Goal: Task Accomplishment & Management: Complete application form

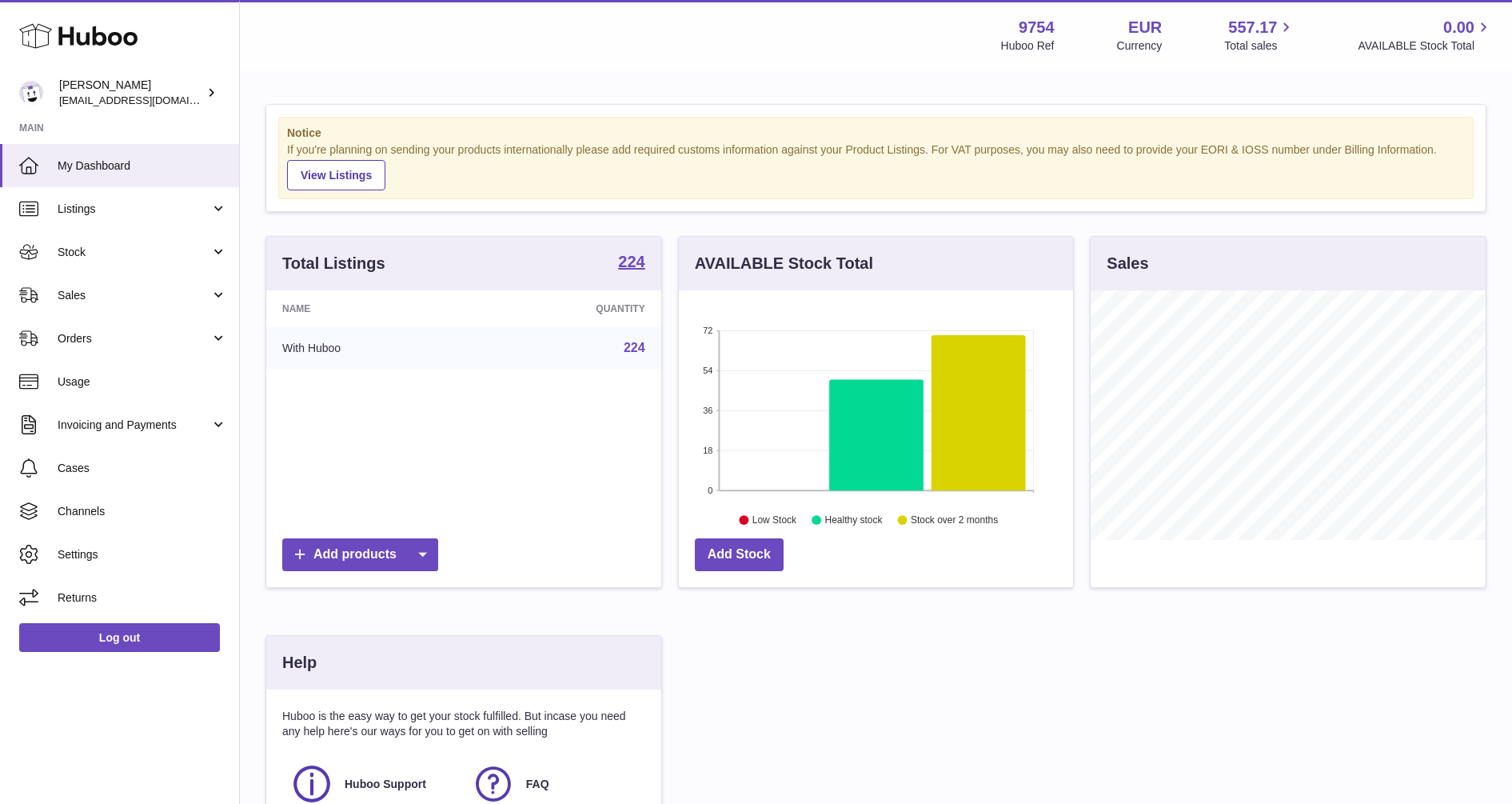
scroll to position [249, 394]
click at [94, 335] on span "Orders" at bounding box center [134, 338] width 153 height 15
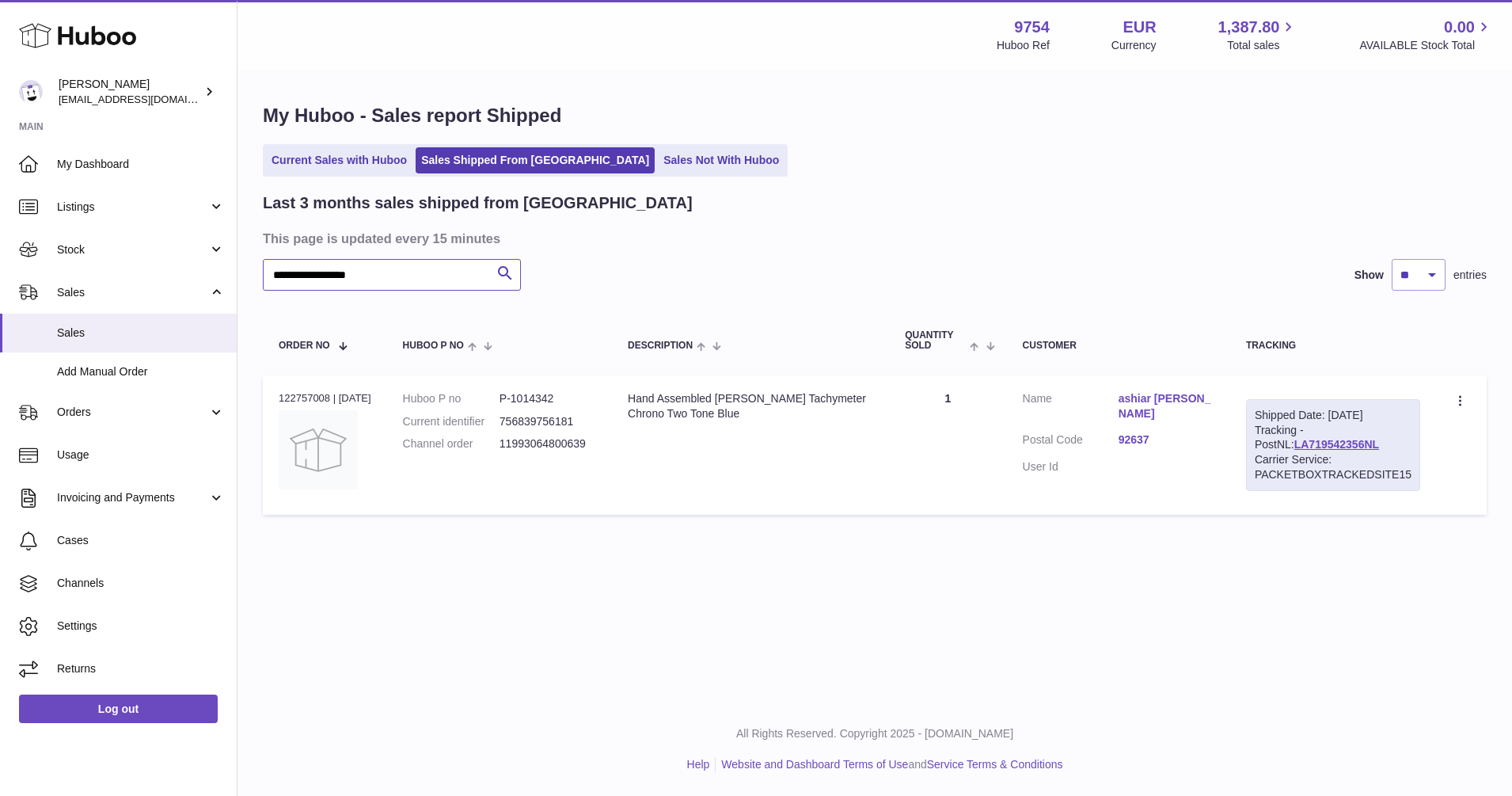
click at [381, 270] on input "**********" at bounding box center [391, 274] width 258 height 31
drag, startPoint x: 395, startPoint y: 275, endPoint x: 235, endPoint y: 271, distance: 160.0
click at [235, 271] on div "**********" at bounding box center [756, 398] width 1512 height 796
paste input "text"
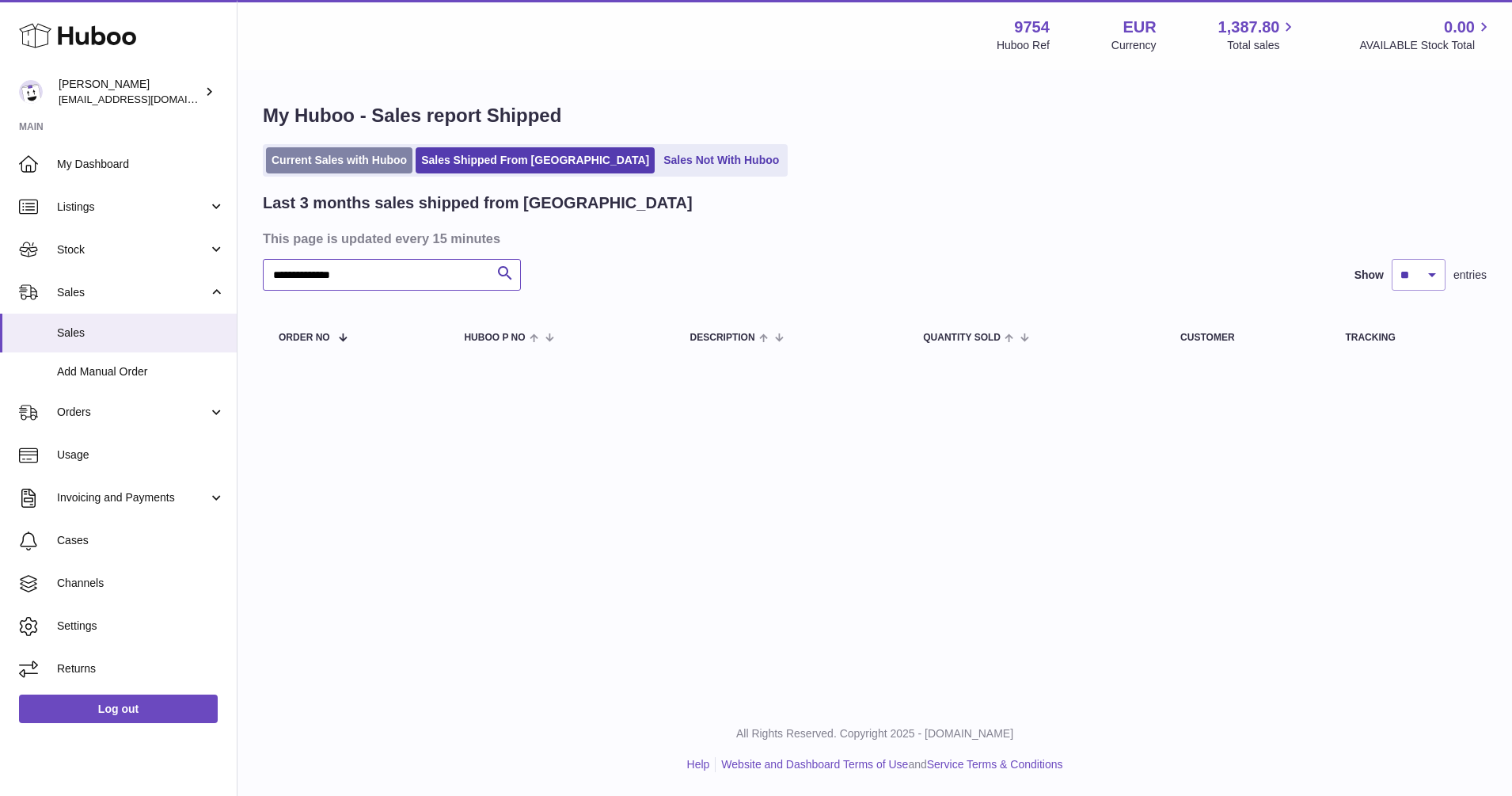
type input "**********"
click at [353, 153] on link "Current Sales with Huboo" at bounding box center [339, 160] width 146 height 26
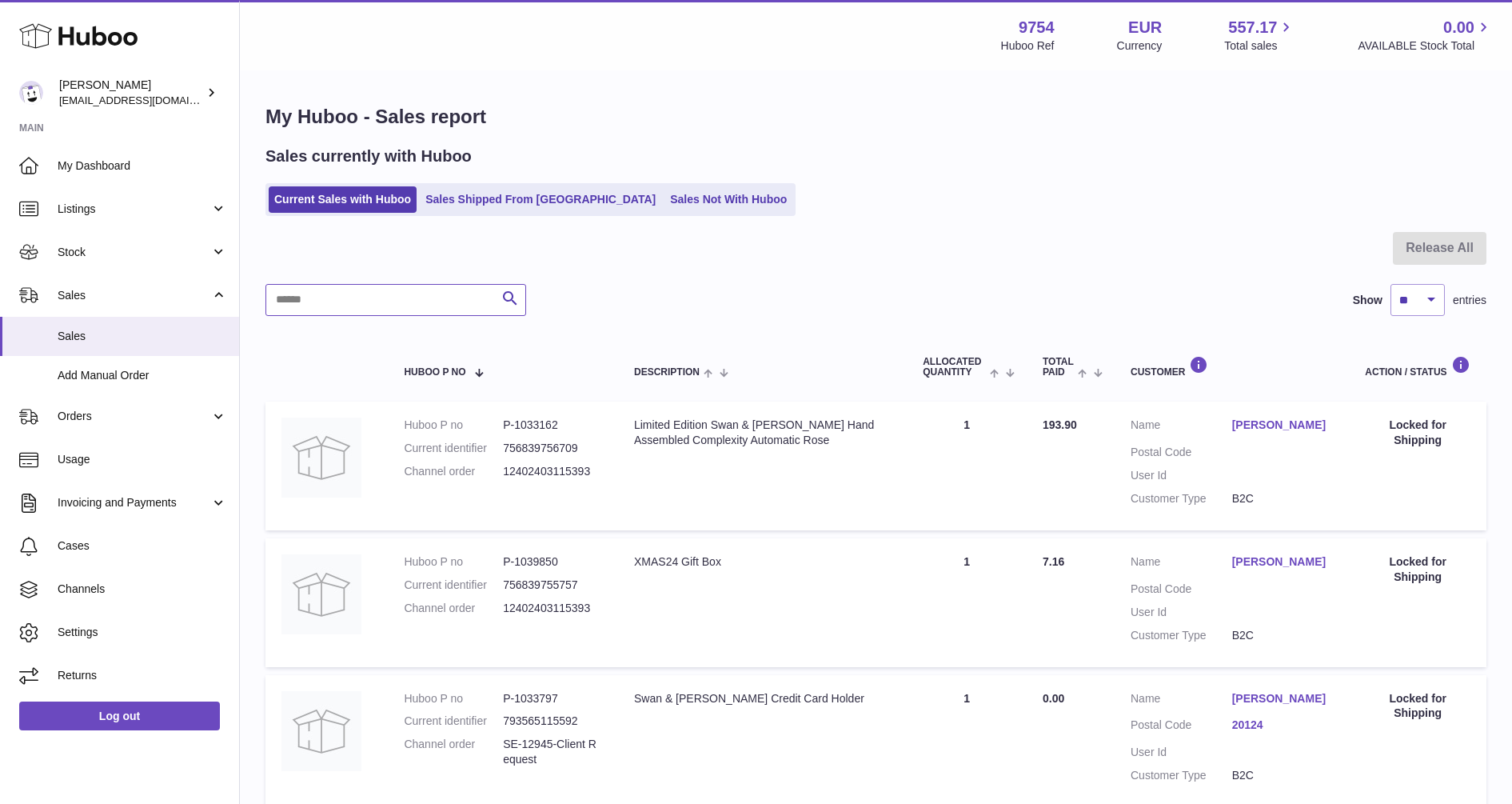
click at [399, 293] on input "text" at bounding box center [395, 299] width 260 height 32
paste input "**********"
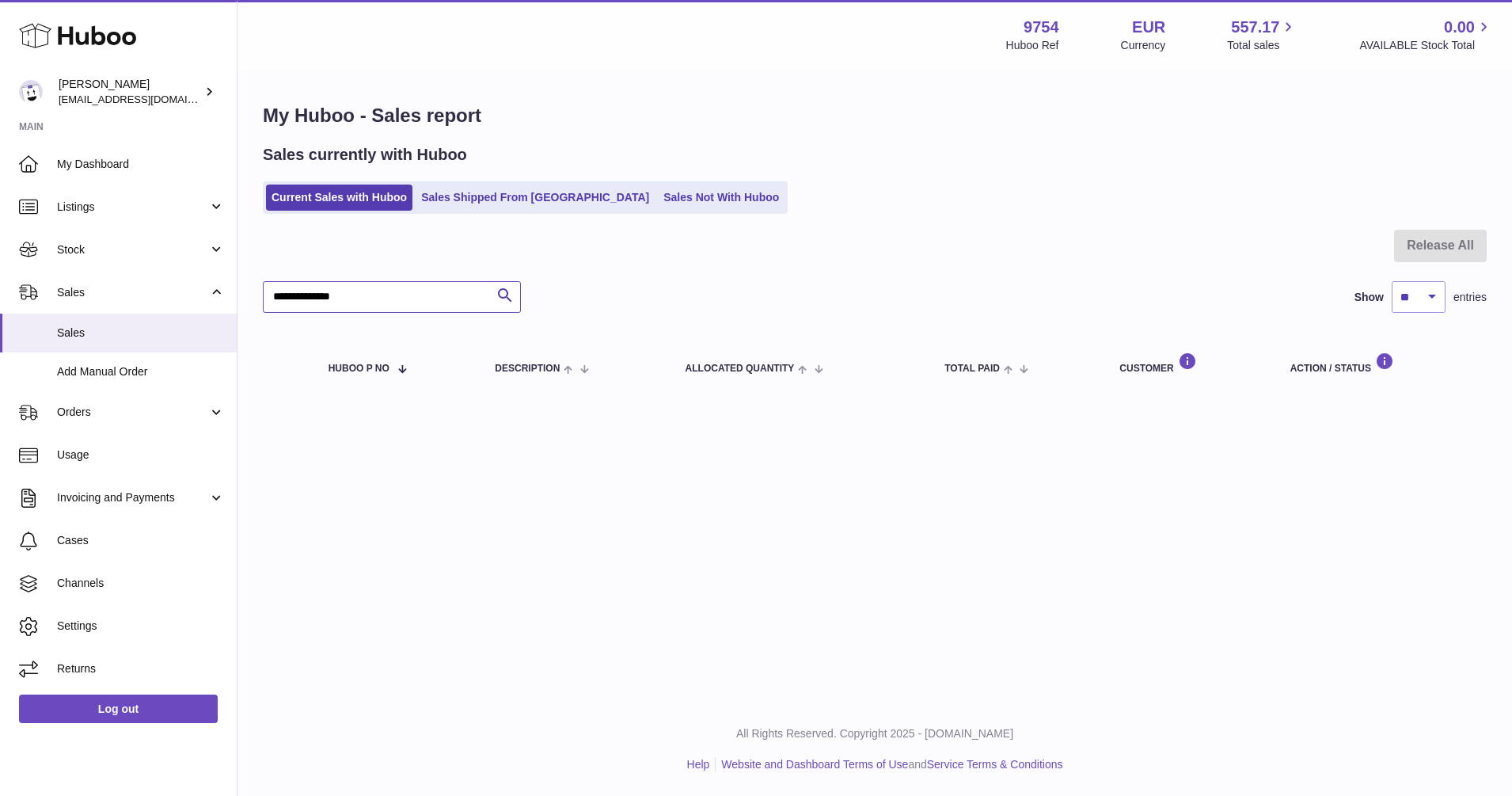
click at [271, 298] on input "**********" at bounding box center [391, 296] width 258 height 31
type input "**********"
click at [464, 196] on link "Sales Shipped From [GEOGRAPHIC_DATA]" at bounding box center [535, 197] width 239 height 26
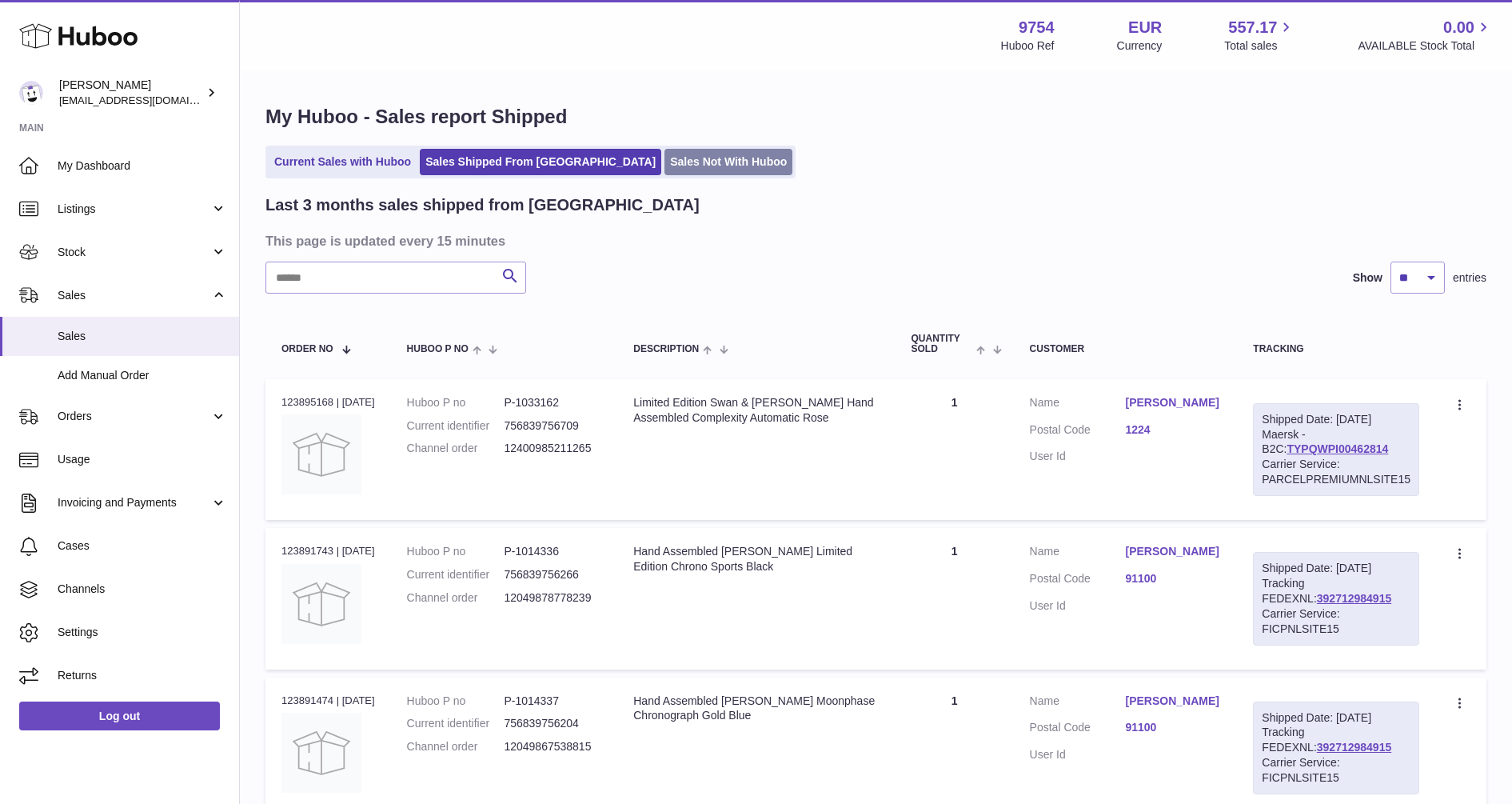
click at [665, 156] on link "Sales Not With Huboo" at bounding box center [729, 161] width 128 height 27
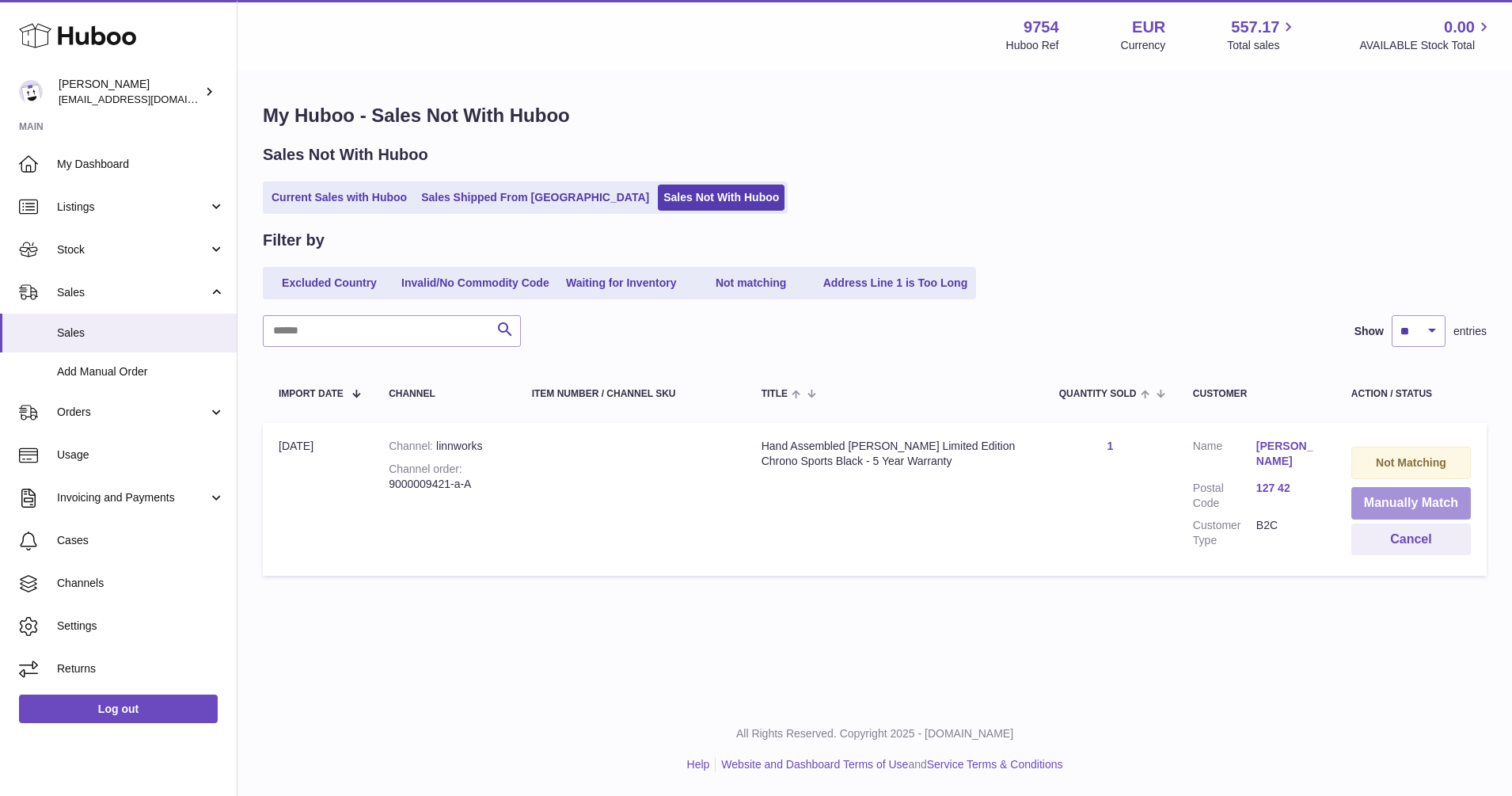
click at [1426, 500] on button "Manually Match" at bounding box center [1411, 503] width 120 height 32
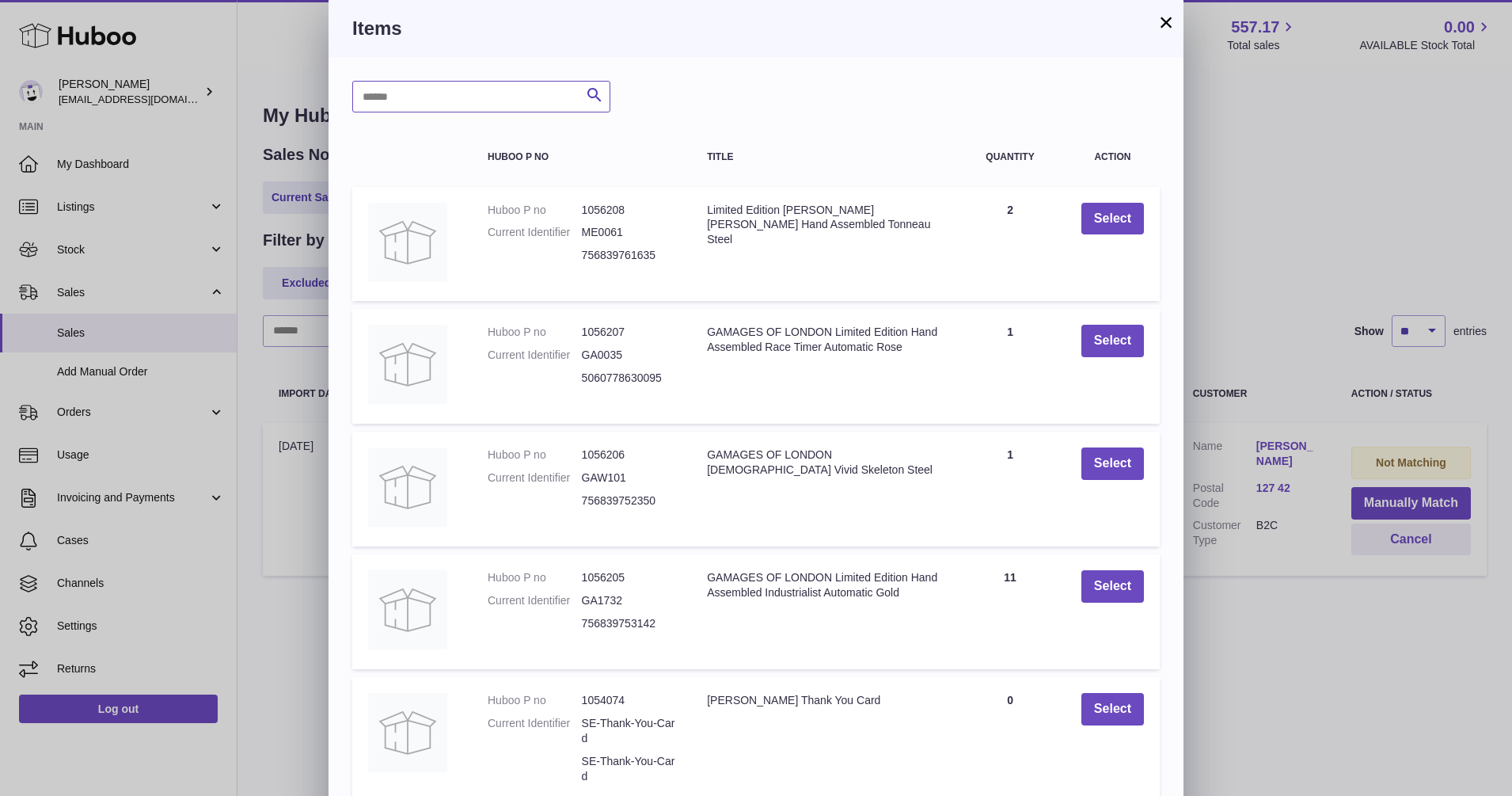
click at [520, 95] on input "text" at bounding box center [480, 96] width 258 height 31
type input "*****"
click at [590, 98] on icon "submit" at bounding box center [594, 95] width 19 height 20
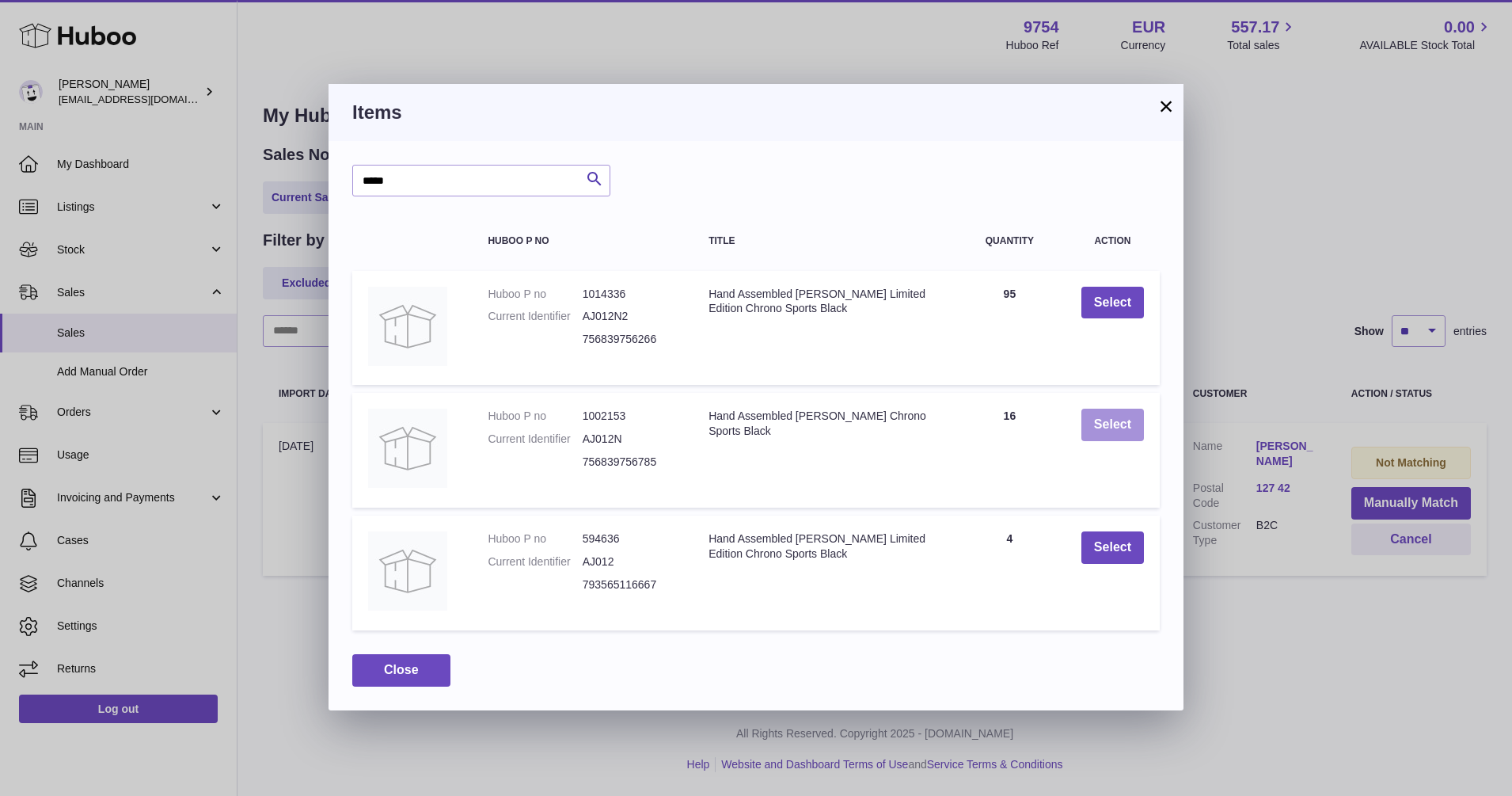
click at [1112, 423] on button "Select" at bounding box center [1113, 424] width 63 height 32
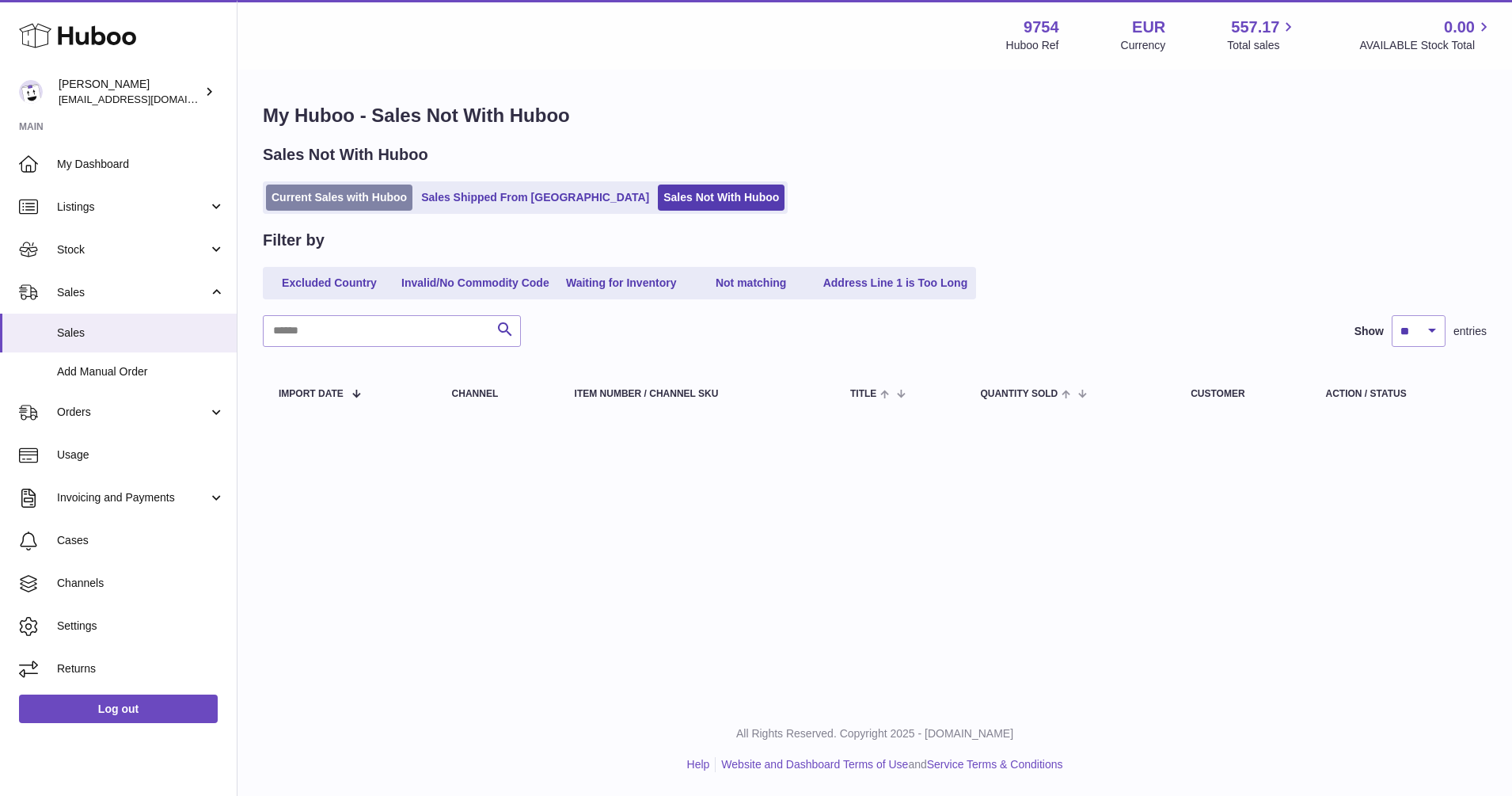
click at [297, 200] on link "Current Sales with Huboo" at bounding box center [339, 197] width 146 height 26
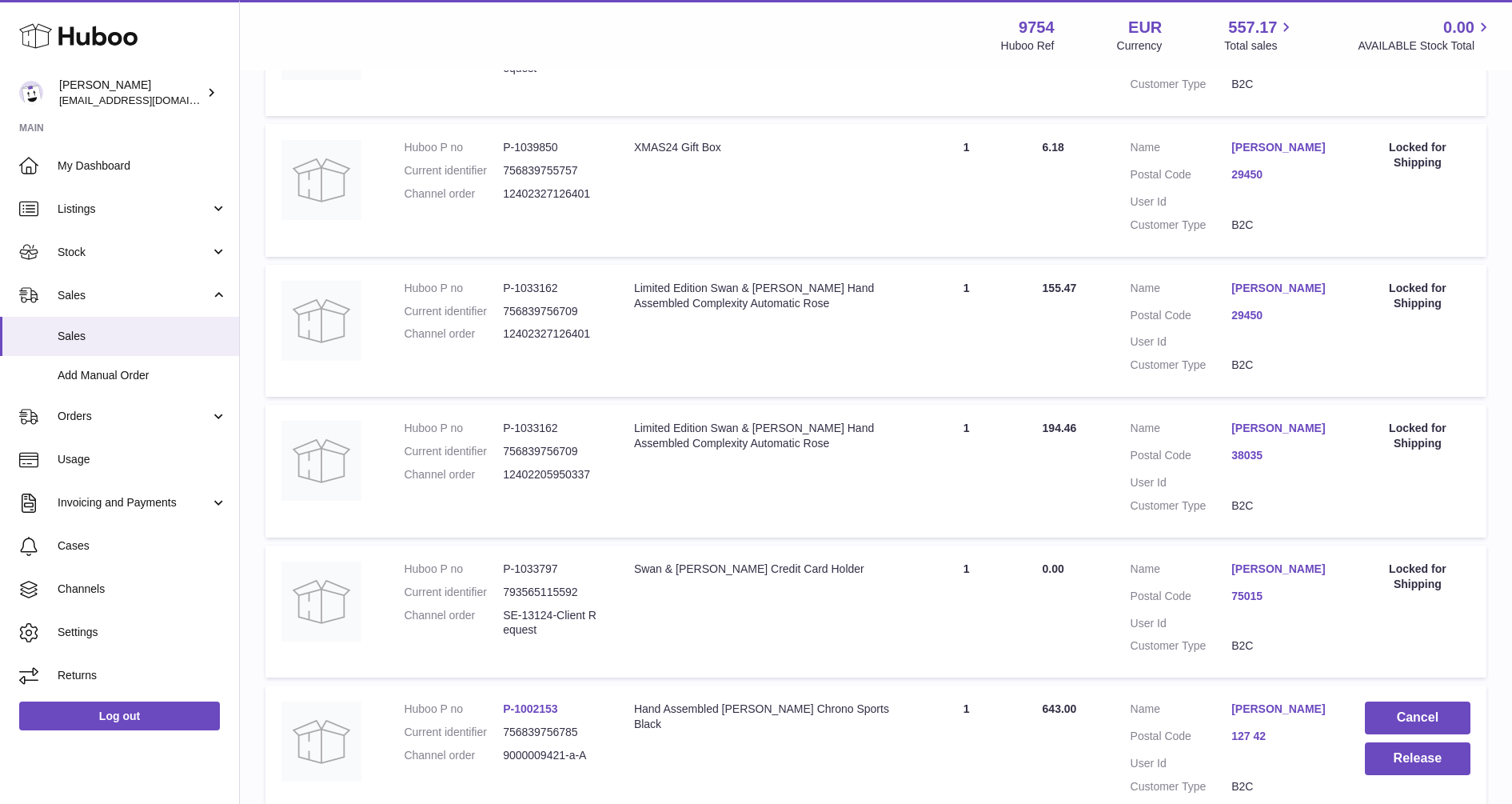
scroll to position [340, 0]
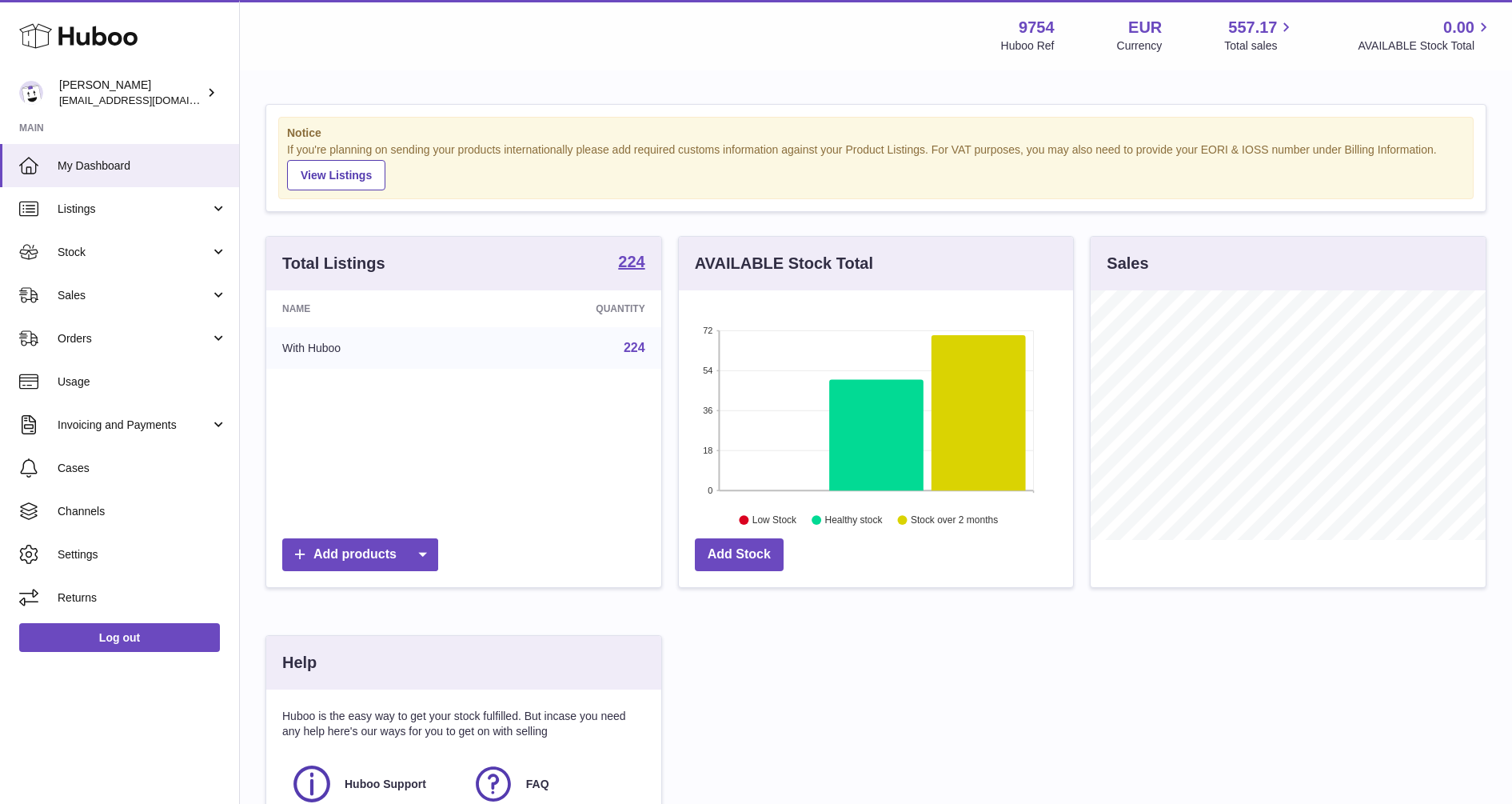
scroll to position [249, 394]
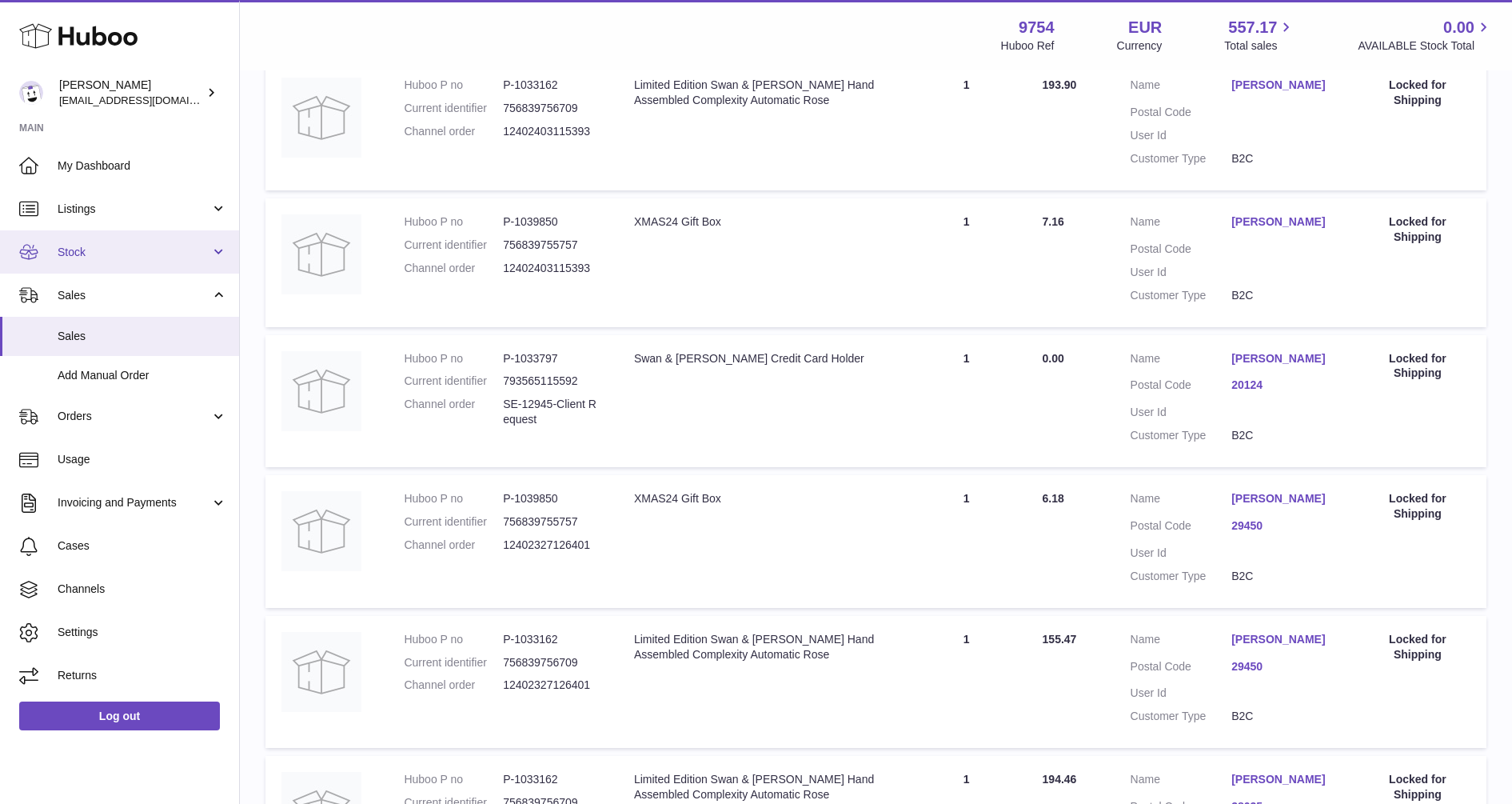
click at [77, 255] on span "Stock" at bounding box center [134, 253] width 153 height 15
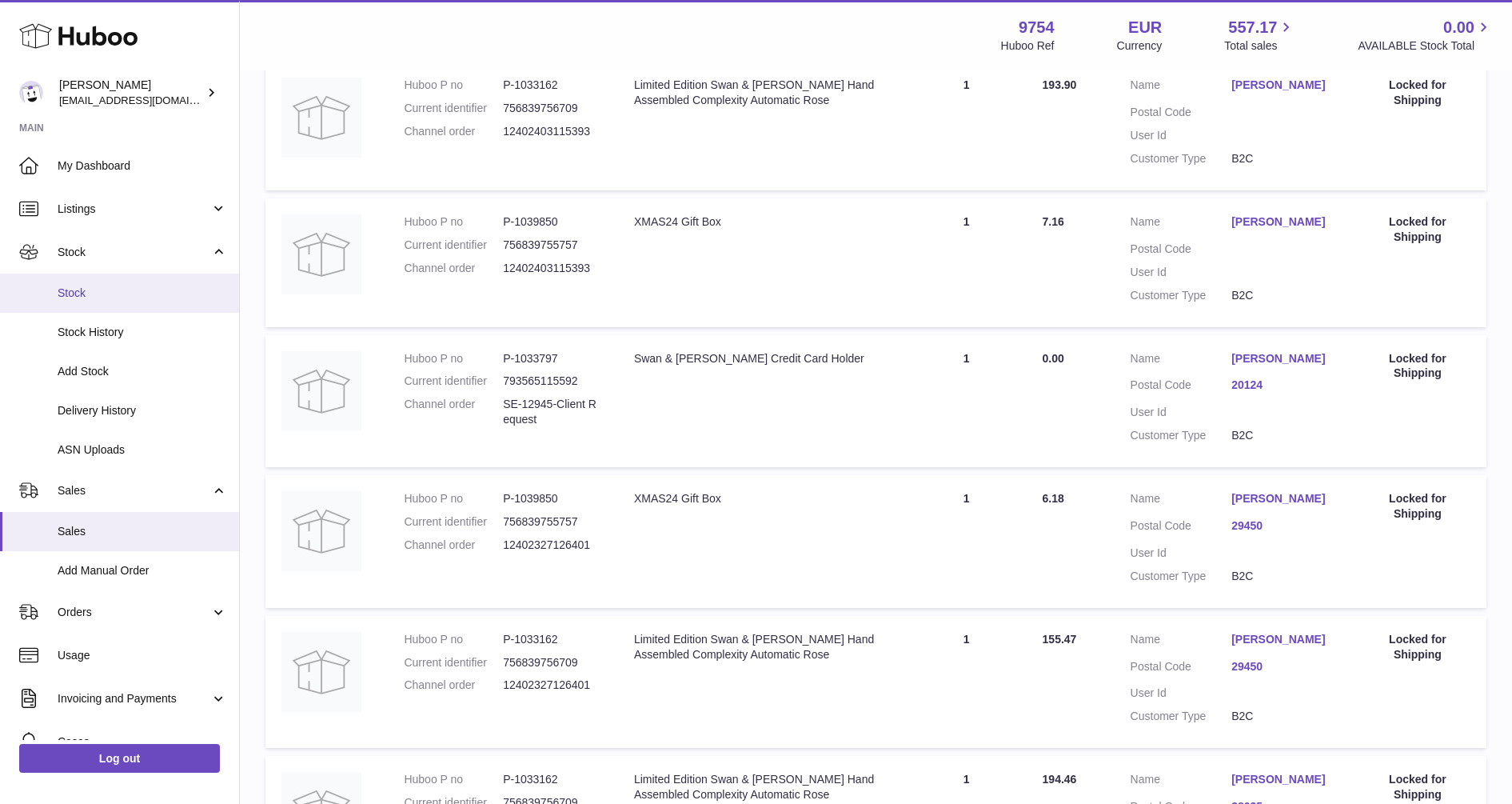
click at [78, 287] on span "Stock" at bounding box center [142, 293] width 169 height 15
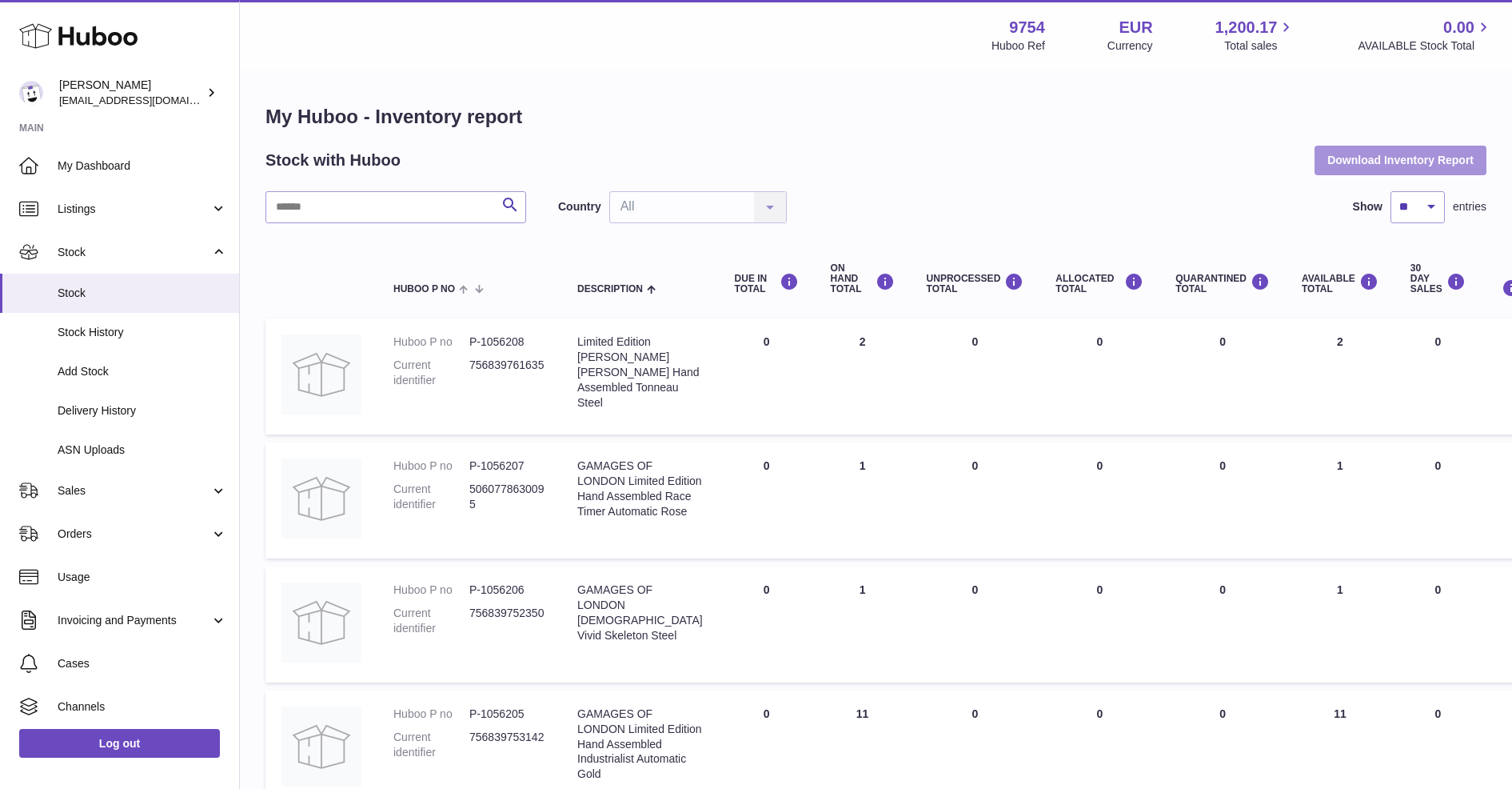
click at [1437, 158] on button "Download Inventory Report" at bounding box center [1400, 160] width 172 height 29
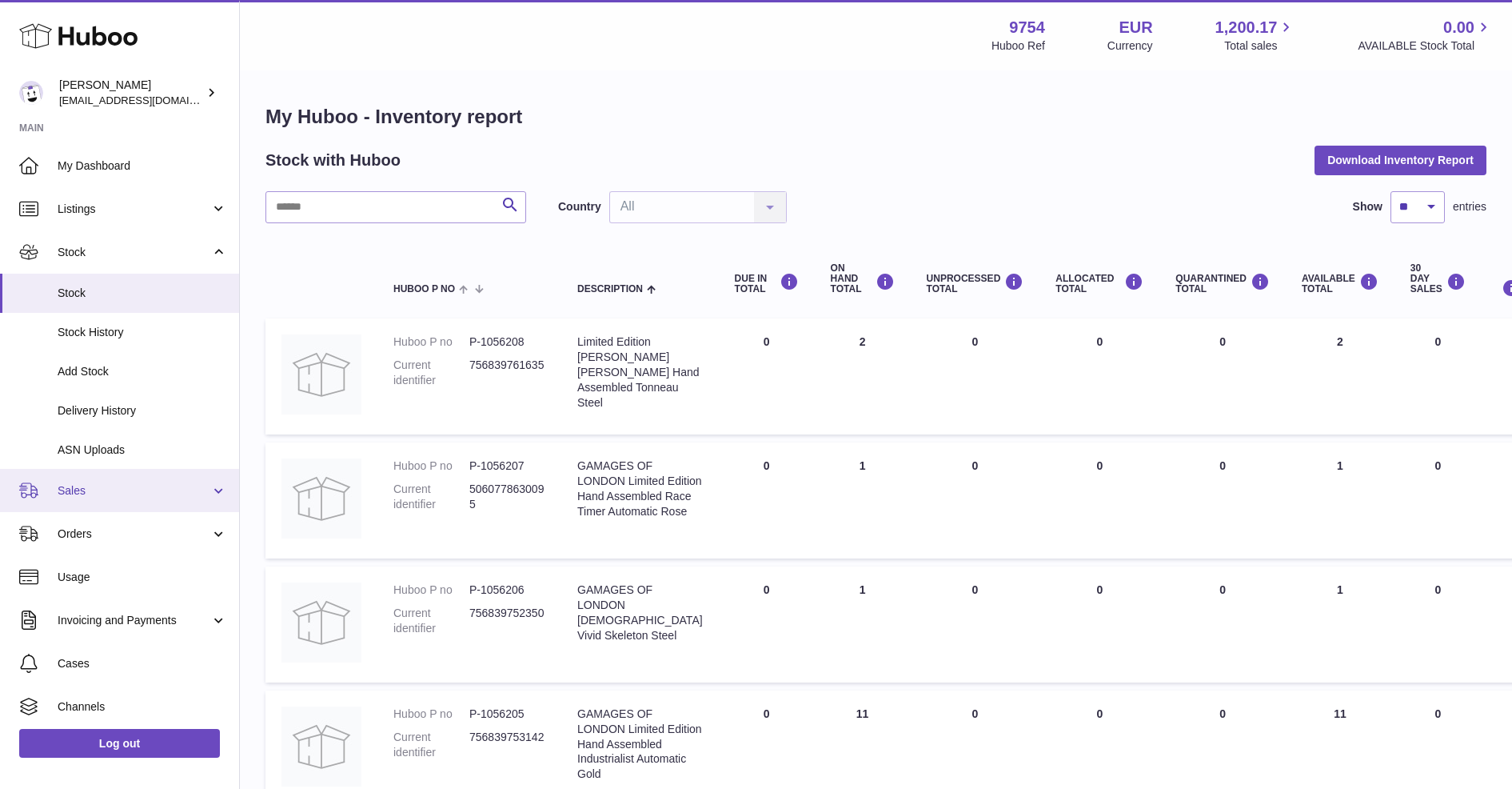
click at [86, 492] on span "Sales" at bounding box center [134, 491] width 153 height 15
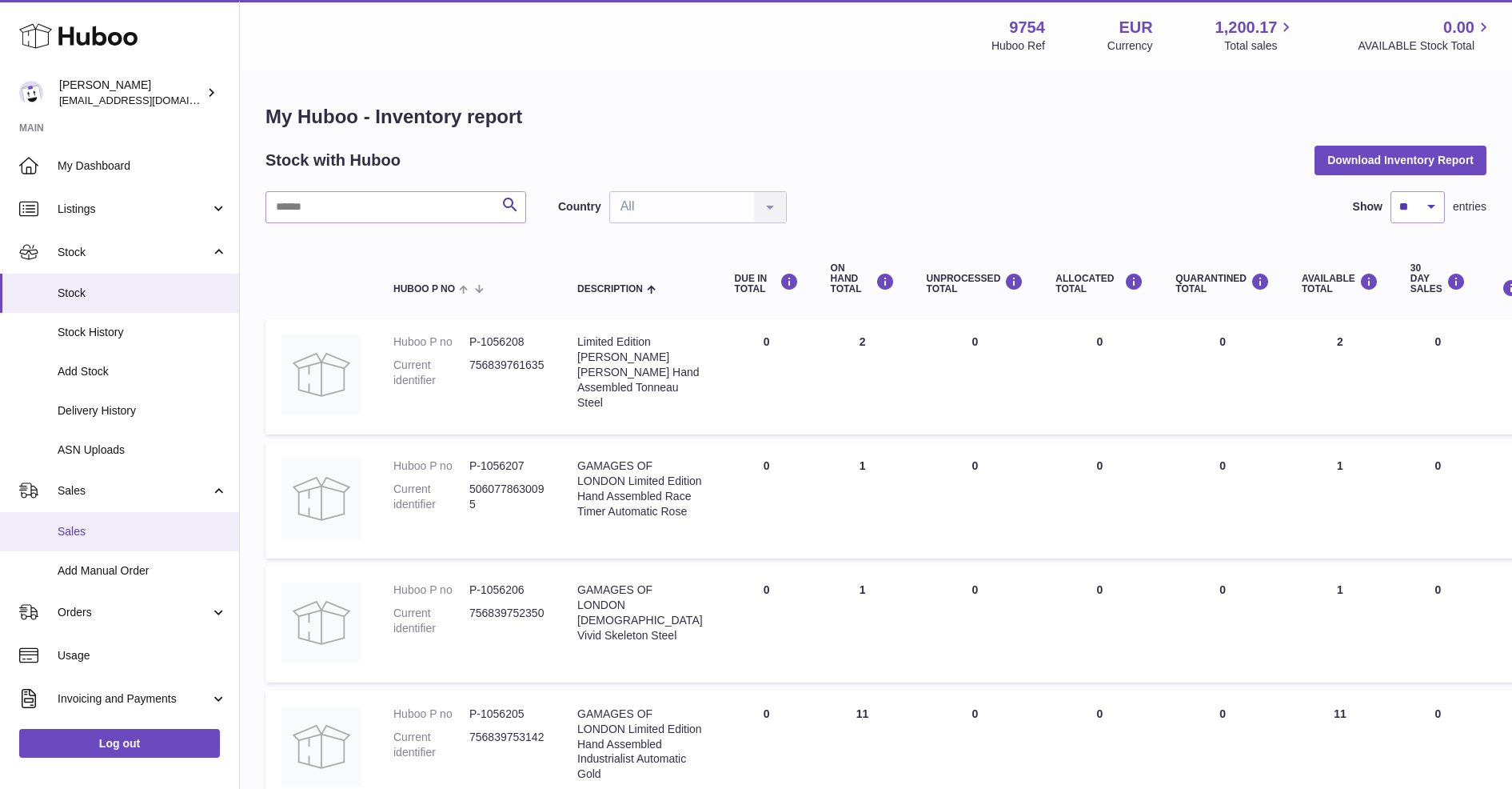
click at [87, 538] on span "Sales" at bounding box center [142, 532] width 169 height 15
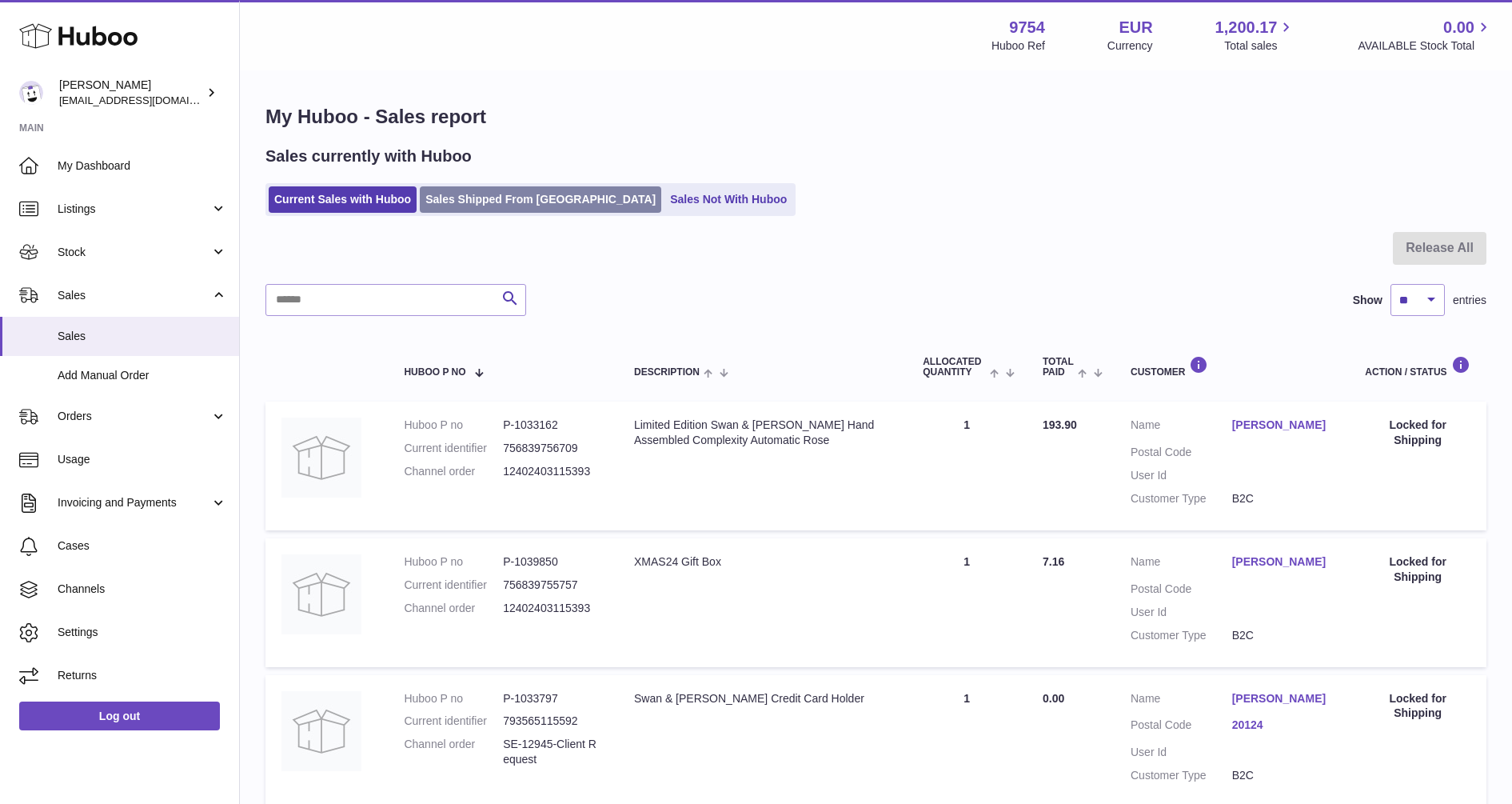
click at [515, 200] on link "Sales Shipped From Huboo" at bounding box center [540, 199] width 241 height 27
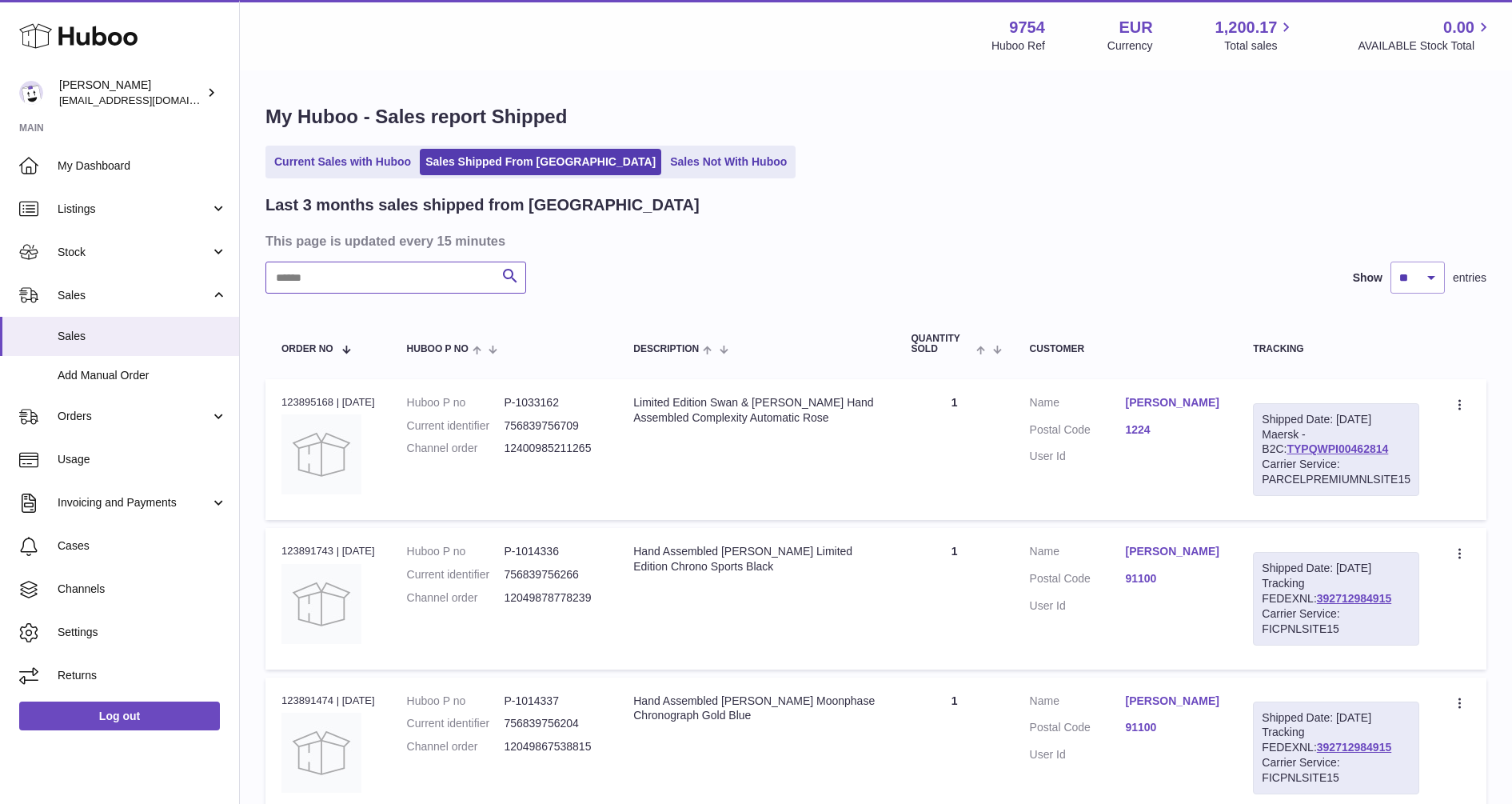
click at [395, 283] on input "text" at bounding box center [395, 277] width 260 height 32
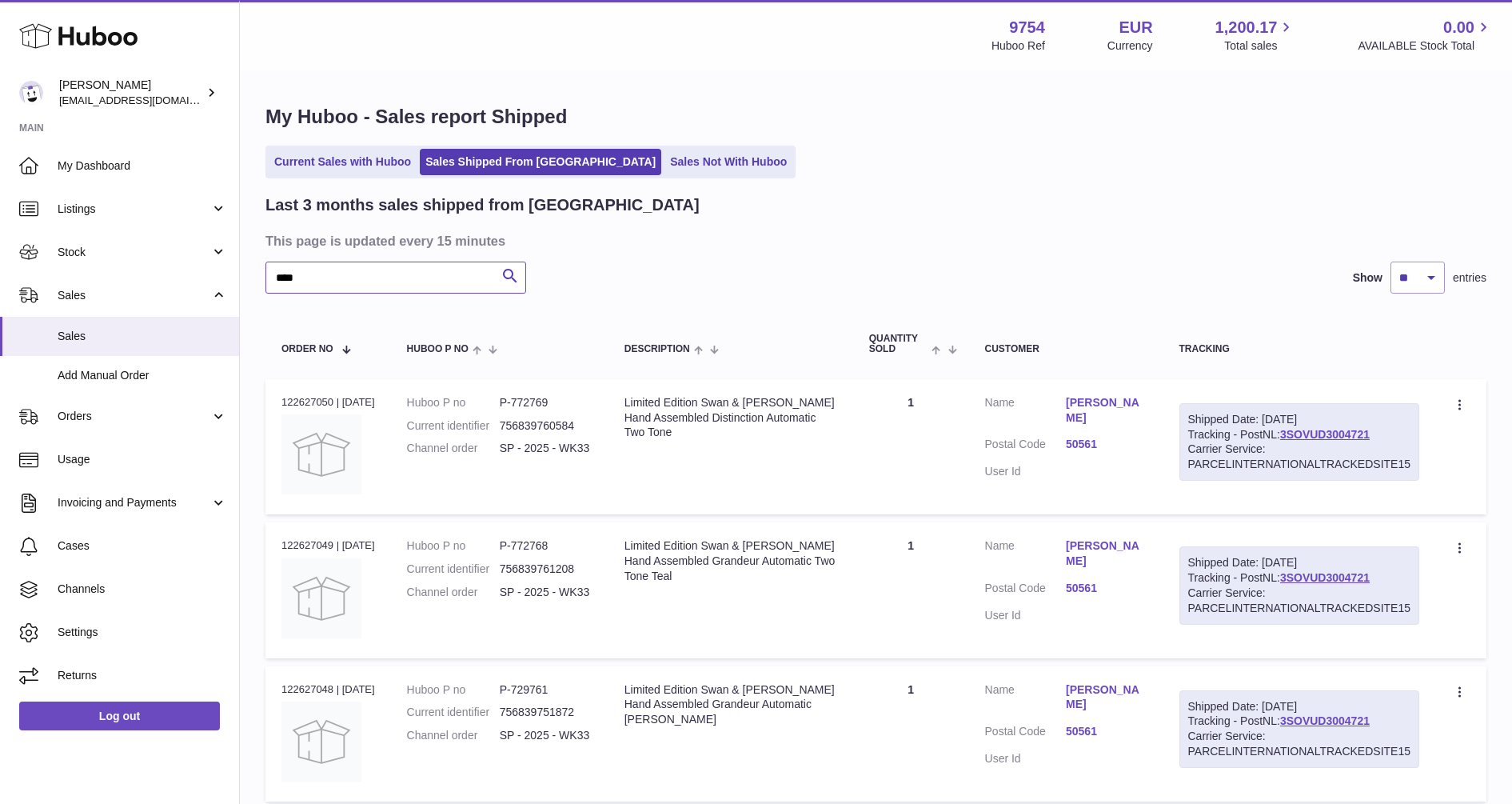
type input "****"
click at [1430, 281] on select "** ** **" at bounding box center [1418, 277] width 54 height 32
select select "**"
click at [1391, 261] on select "** ** **" at bounding box center [1418, 277] width 54 height 32
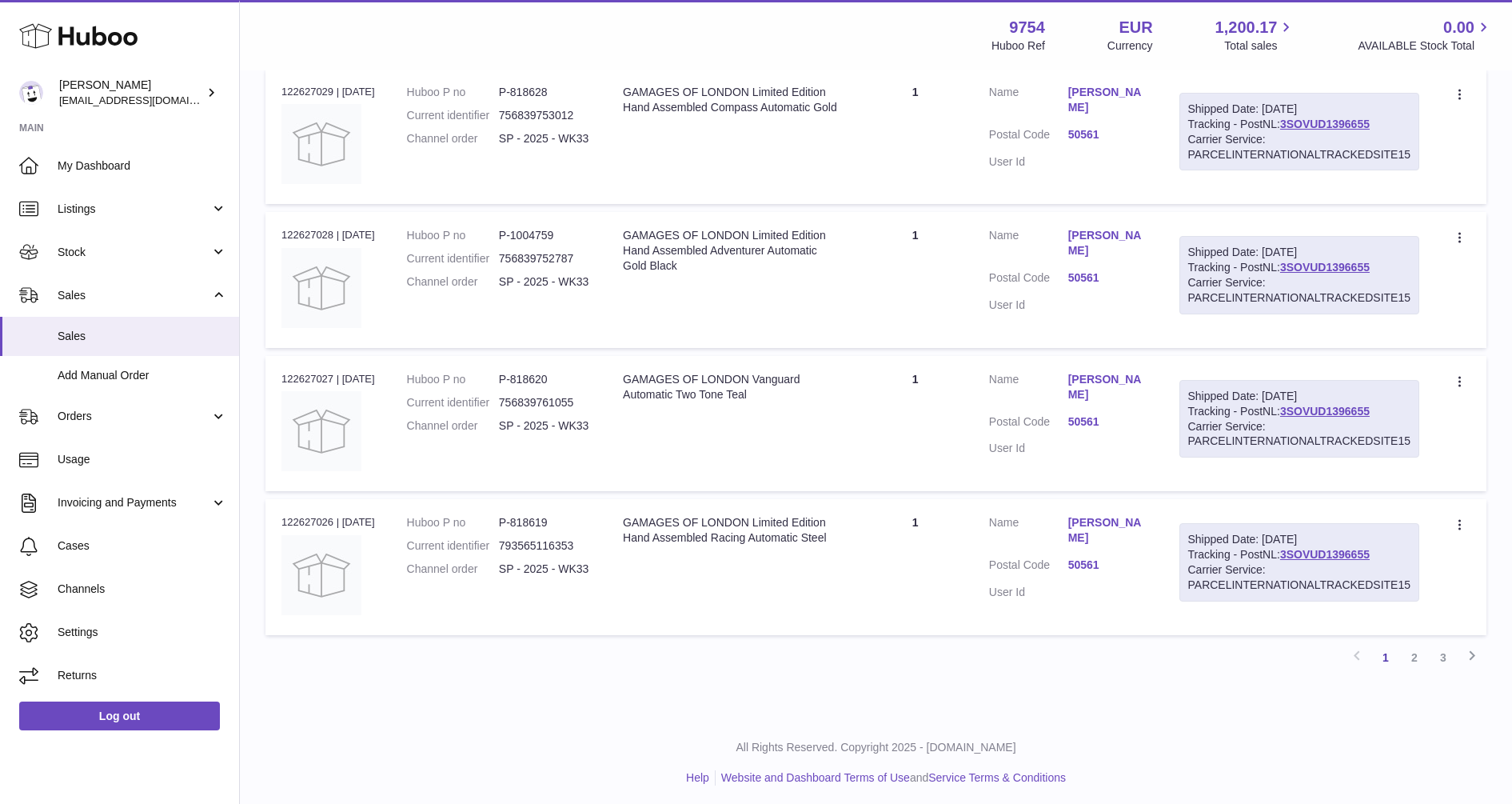
scroll to position [3329, 0]
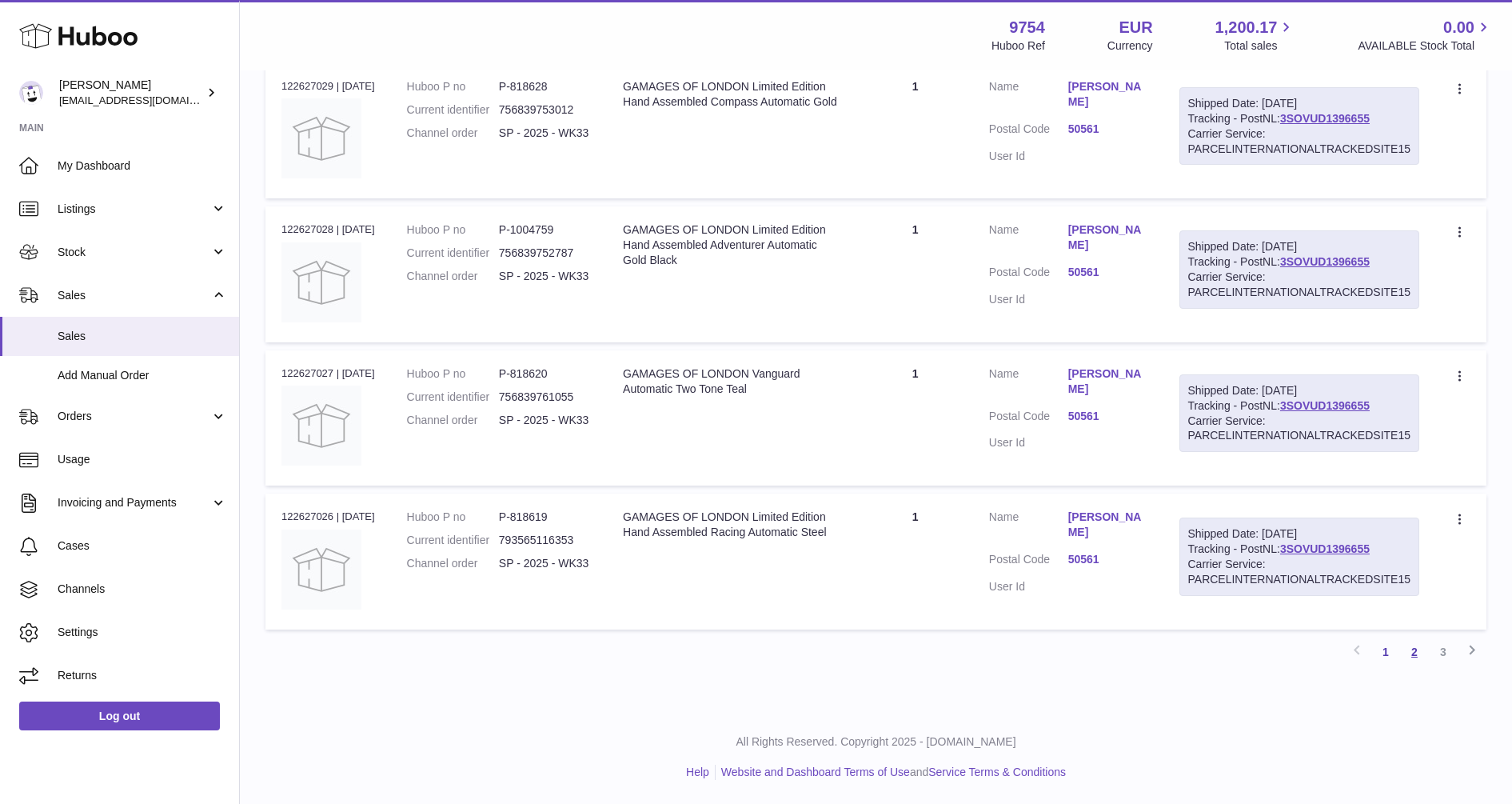
click at [1412, 649] on link "2" at bounding box center [1415, 652] width 29 height 29
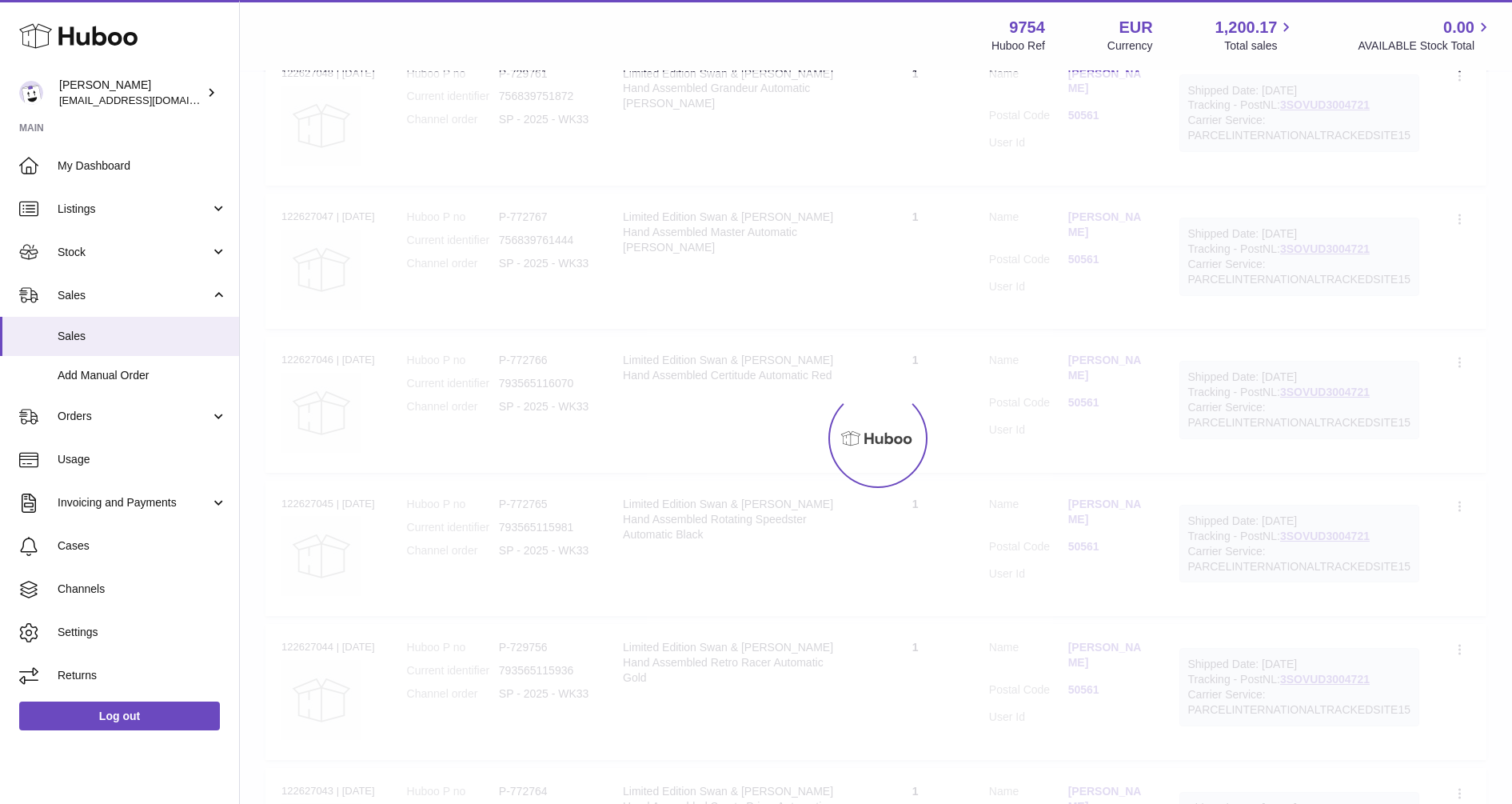
scroll to position [72, 0]
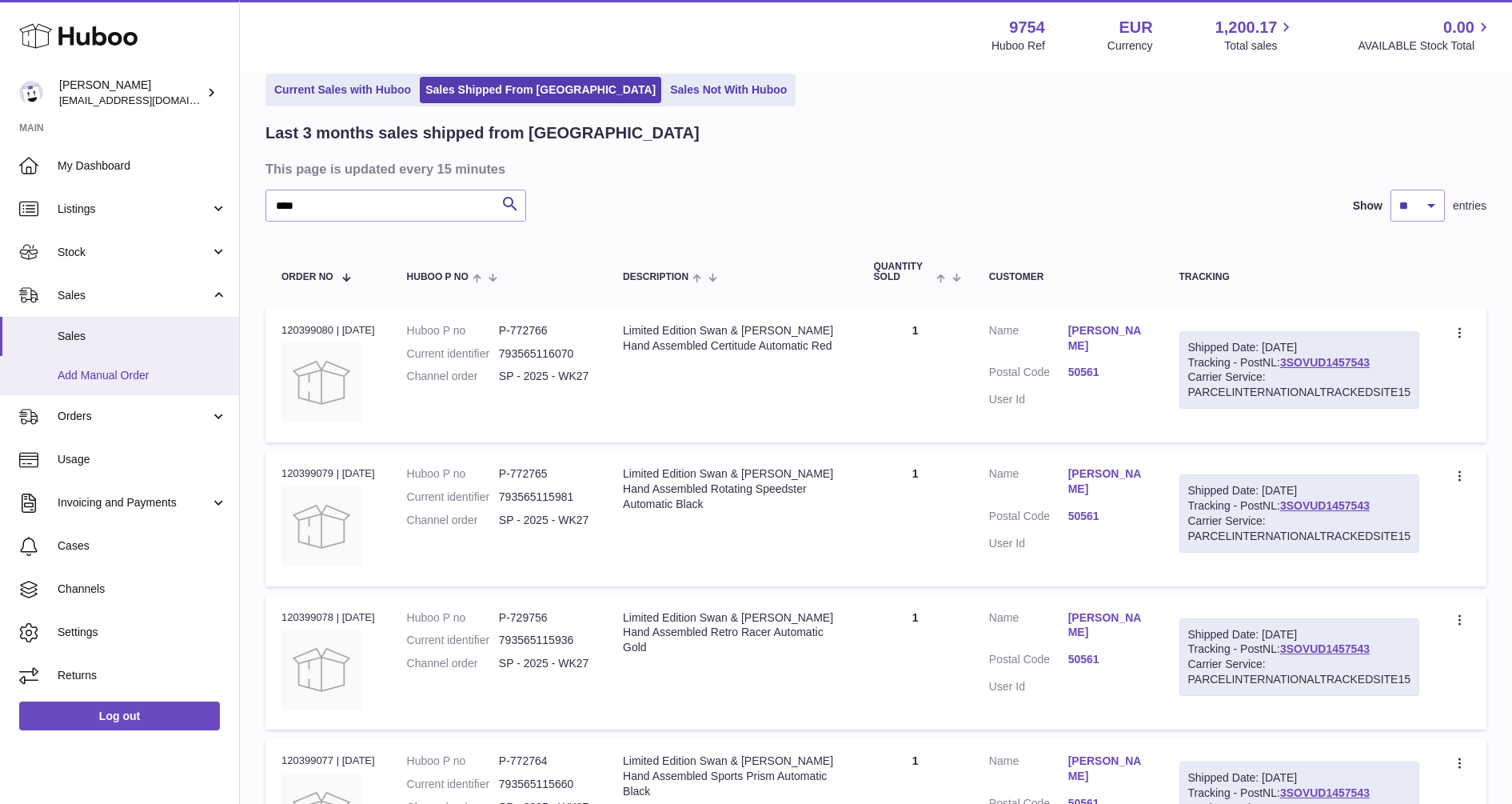
click at [93, 372] on span "Add Manual Order" at bounding box center [142, 375] width 169 height 15
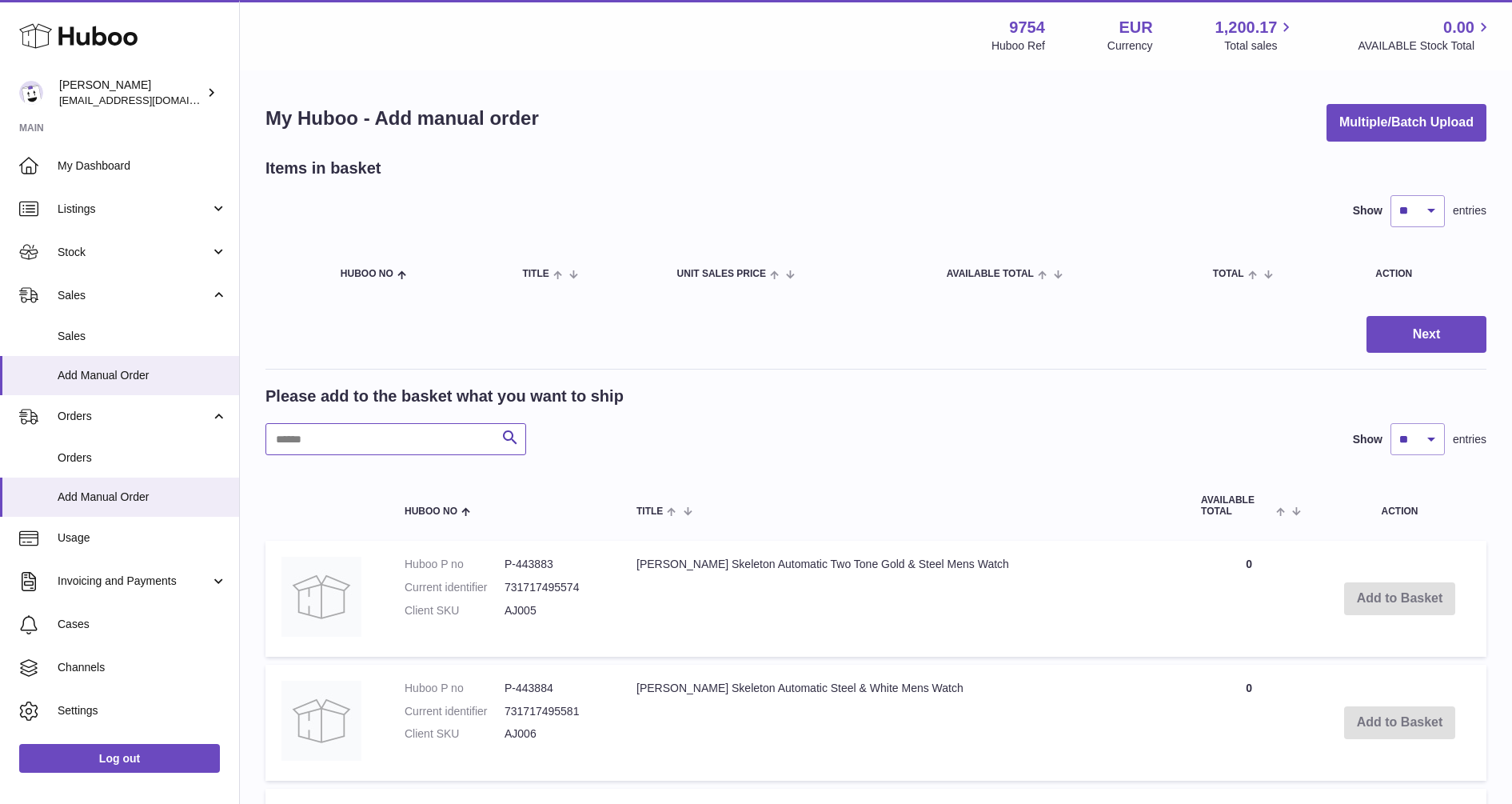
click at [370, 445] on input "text" at bounding box center [395, 438] width 260 height 32
paste input "******"
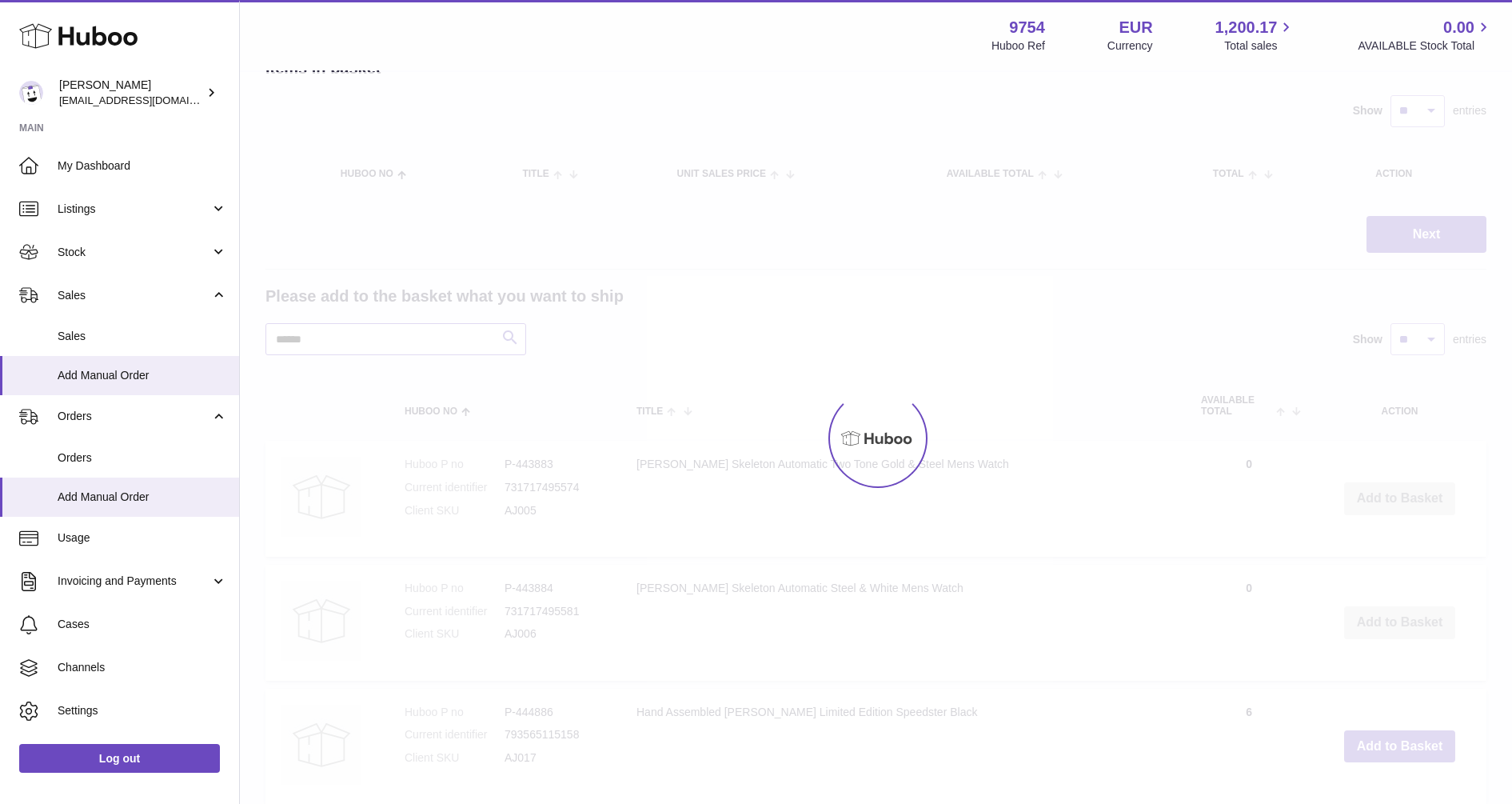
scroll to position [24, 0]
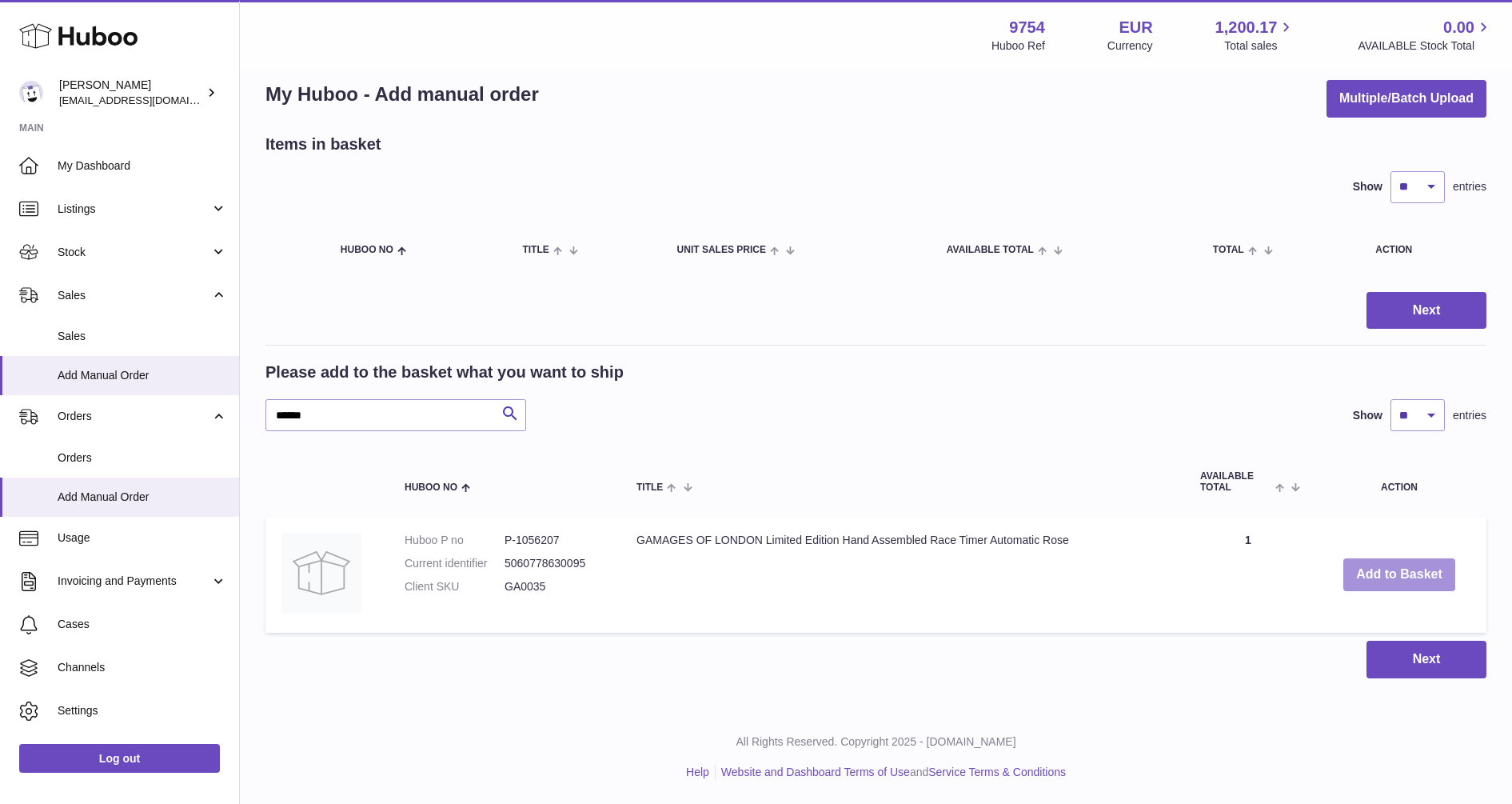
click at [1393, 573] on button "Add to Basket" at bounding box center [1399, 575] width 112 height 33
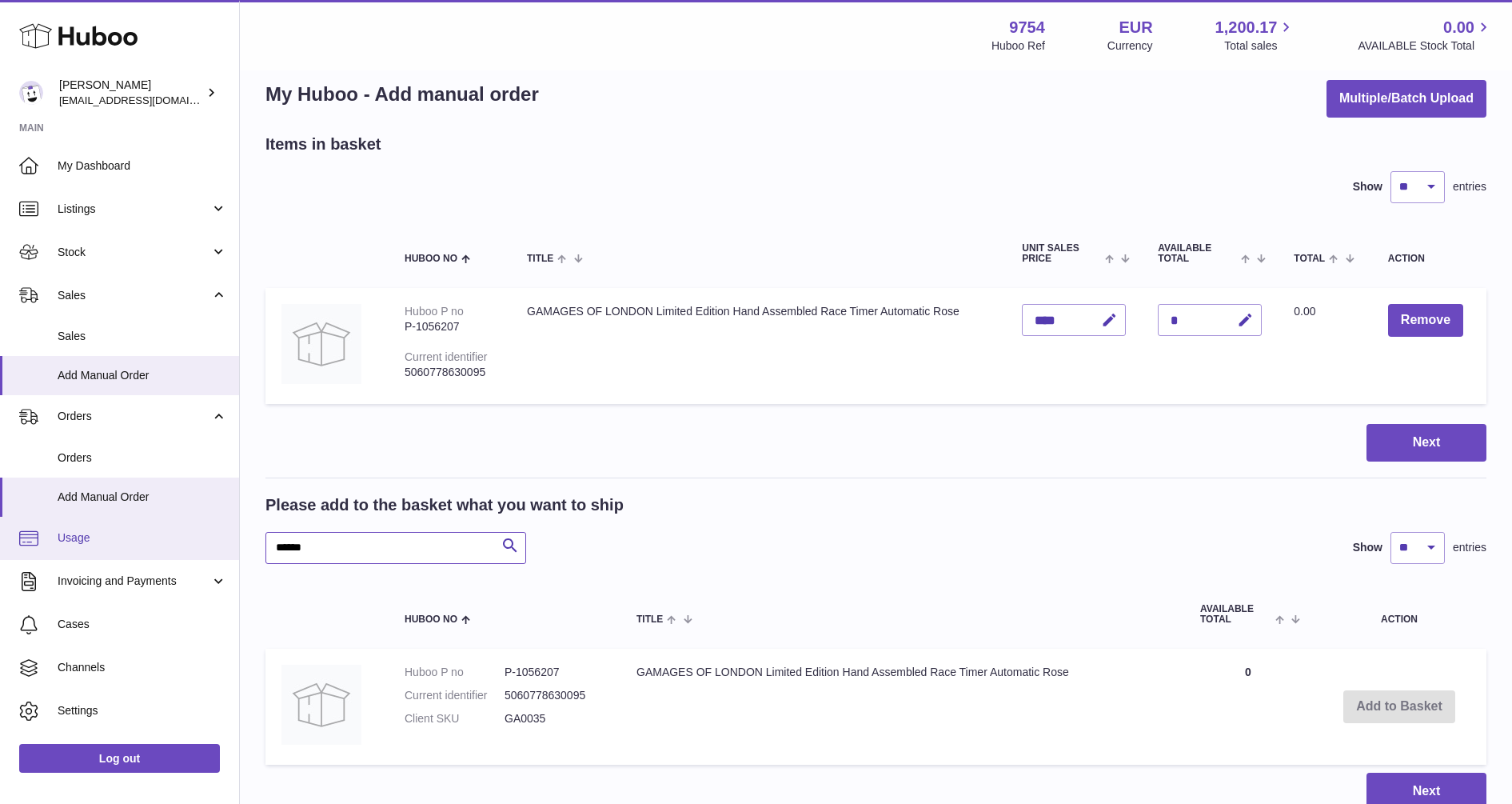
drag, startPoint x: 351, startPoint y: 550, endPoint x: 221, endPoint y: 549, distance: 130.0
click at [221, 549] on div "Huboo Joni Walker info@fieldsluxury.london Main My Dashboard Listings Not with …" at bounding box center [756, 456] width 1512 height 960
paste input "text"
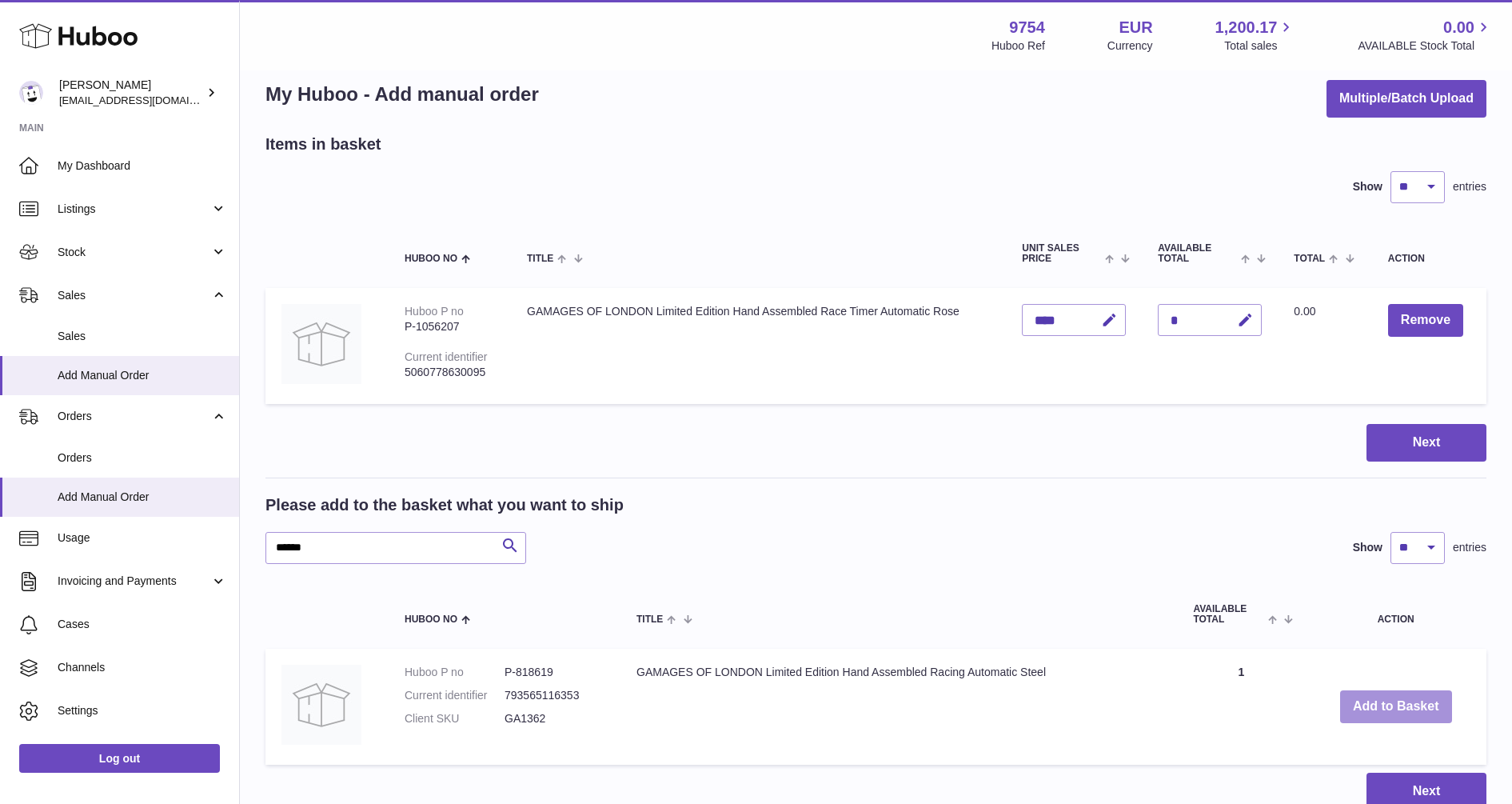
click at [1418, 699] on button "Add to Basket" at bounding box center [1396, 706] width 112 height 33
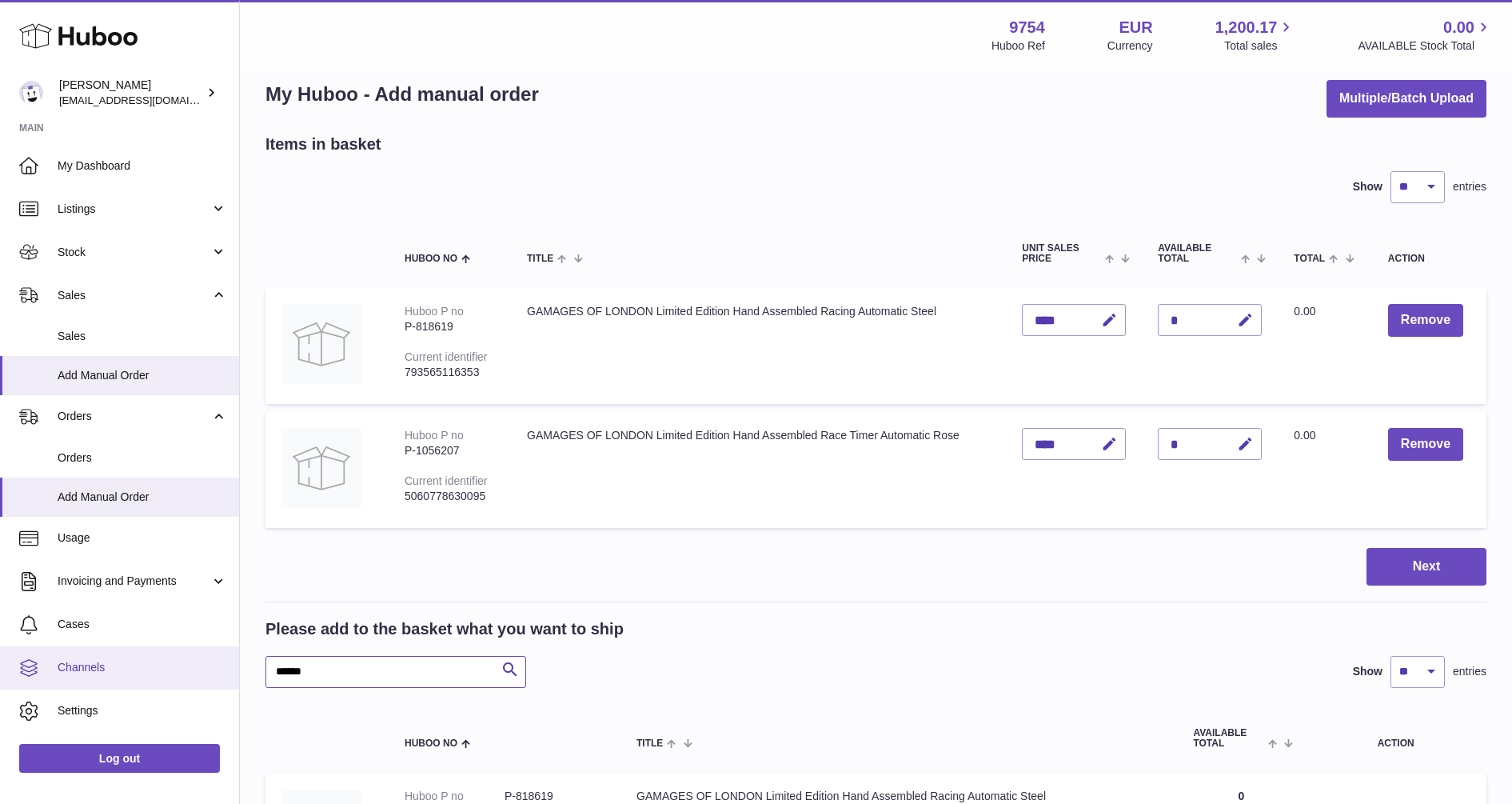
drag, startPoint x: 359, startPoint y: 667, endPoint x: 186, endPoint y: 667, distance: 173.0
click at [186, 667] on div "Huboo Joni Walker info@fieldsluxury.london Main My Dashboard Listings Not with …" at bounding box center [756, 518] width 1512 height 1084
paste input "text"
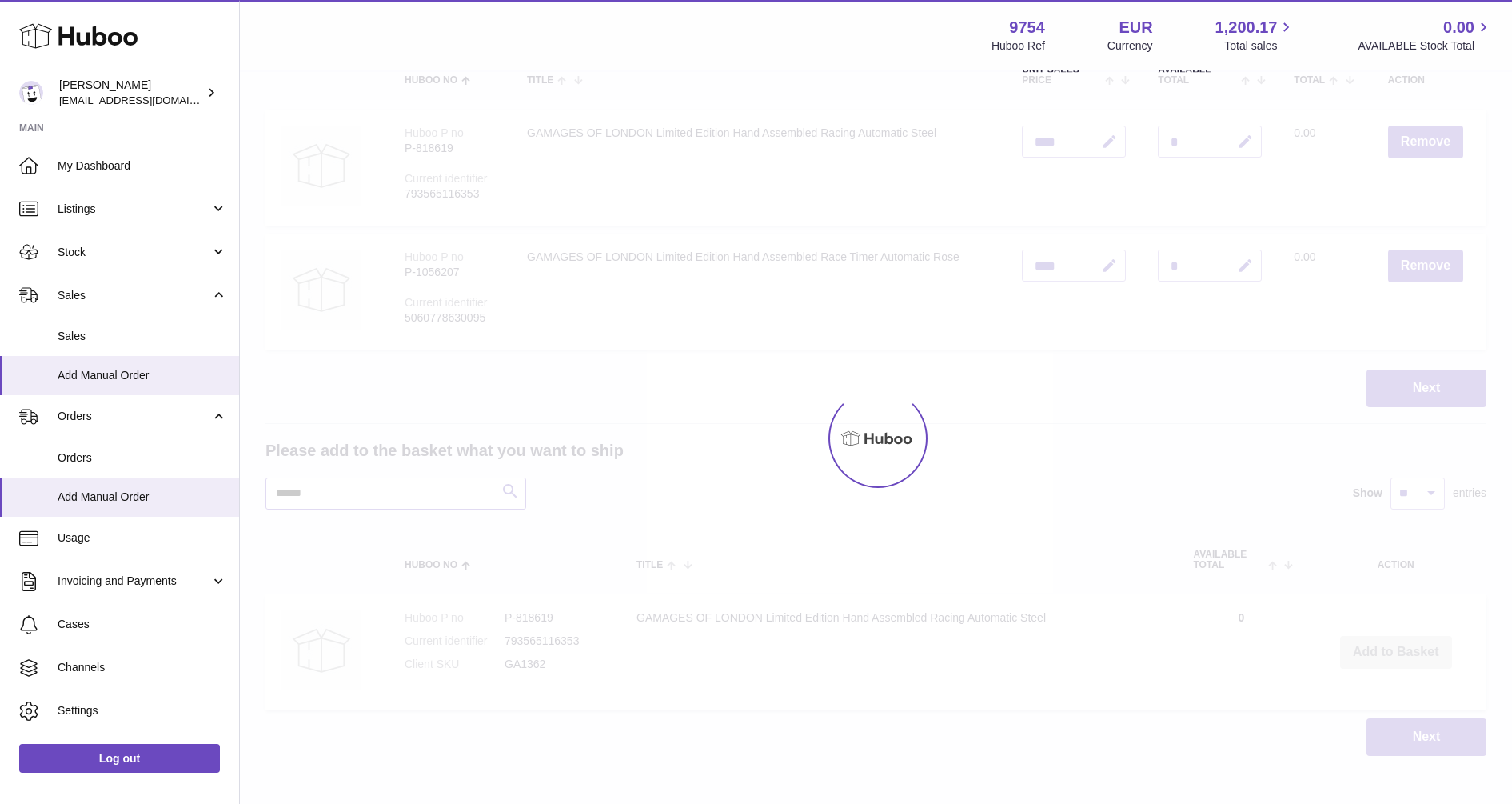
scroll to position [224, 0]
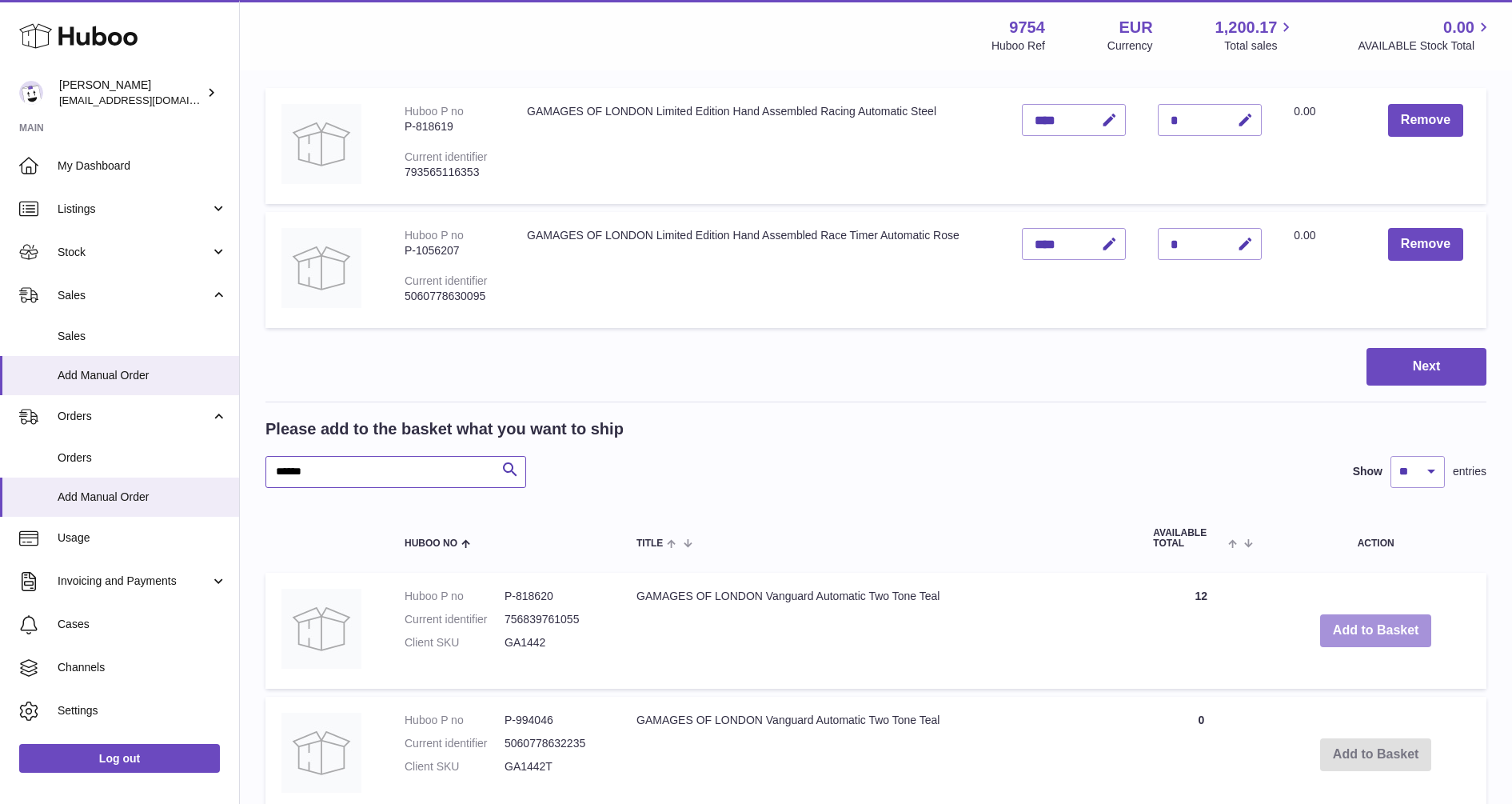
type input "******"
click at [1404, 623] on button "Add to Basket" at bounding box center [1376, 630] width 112 height 33
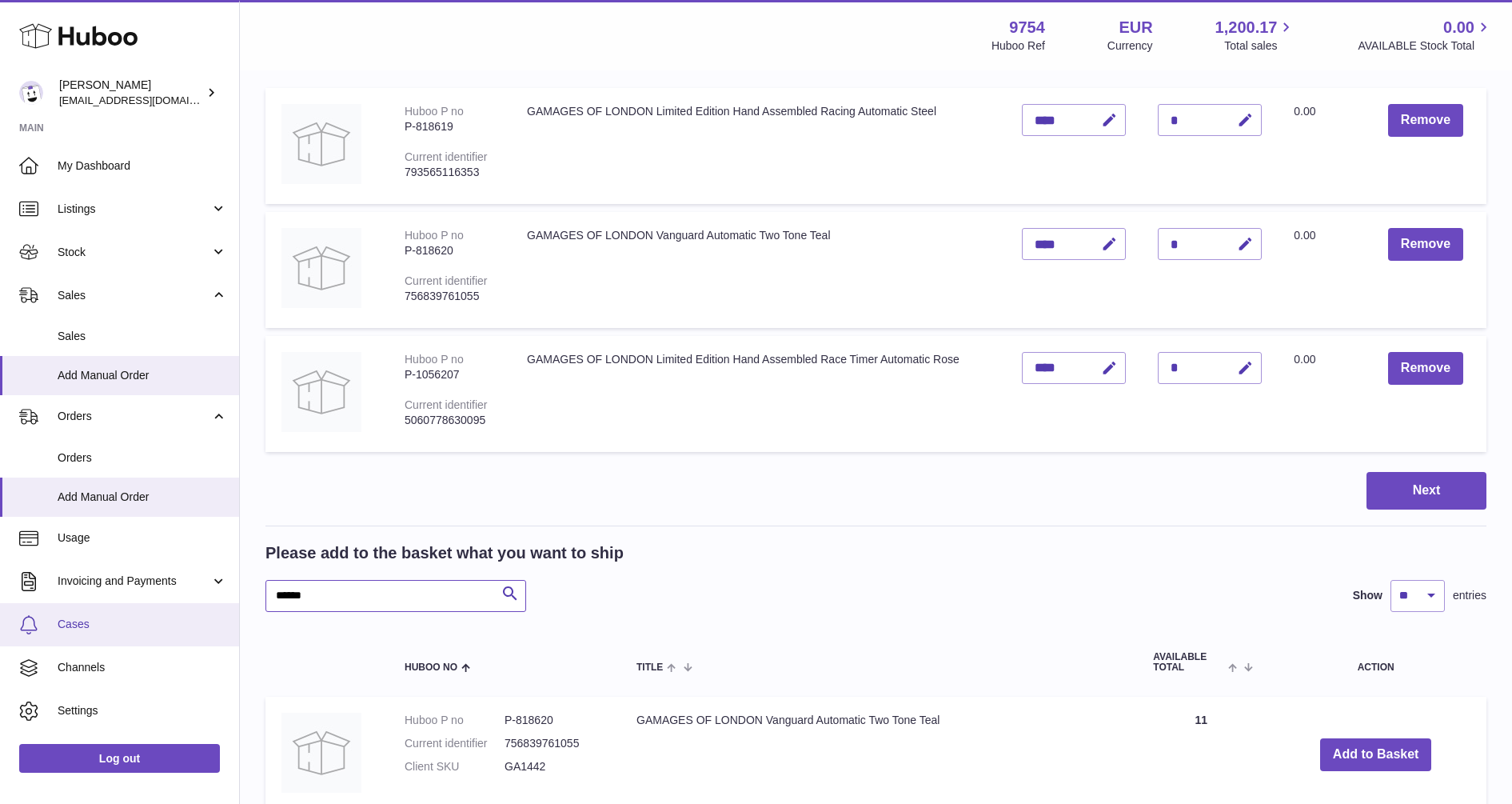
drag, startPoint x: 344, startPoint y: 594, endPoint x: 152, endPoint y: 603, distance: 192.2
click at [152, 603] on div "Huboo Joni Walker info@fieldsluxury.london Main My Dashboard Listings Not with …" at bounding box center [756, 442] width 1512 height 1331
paste input "text"
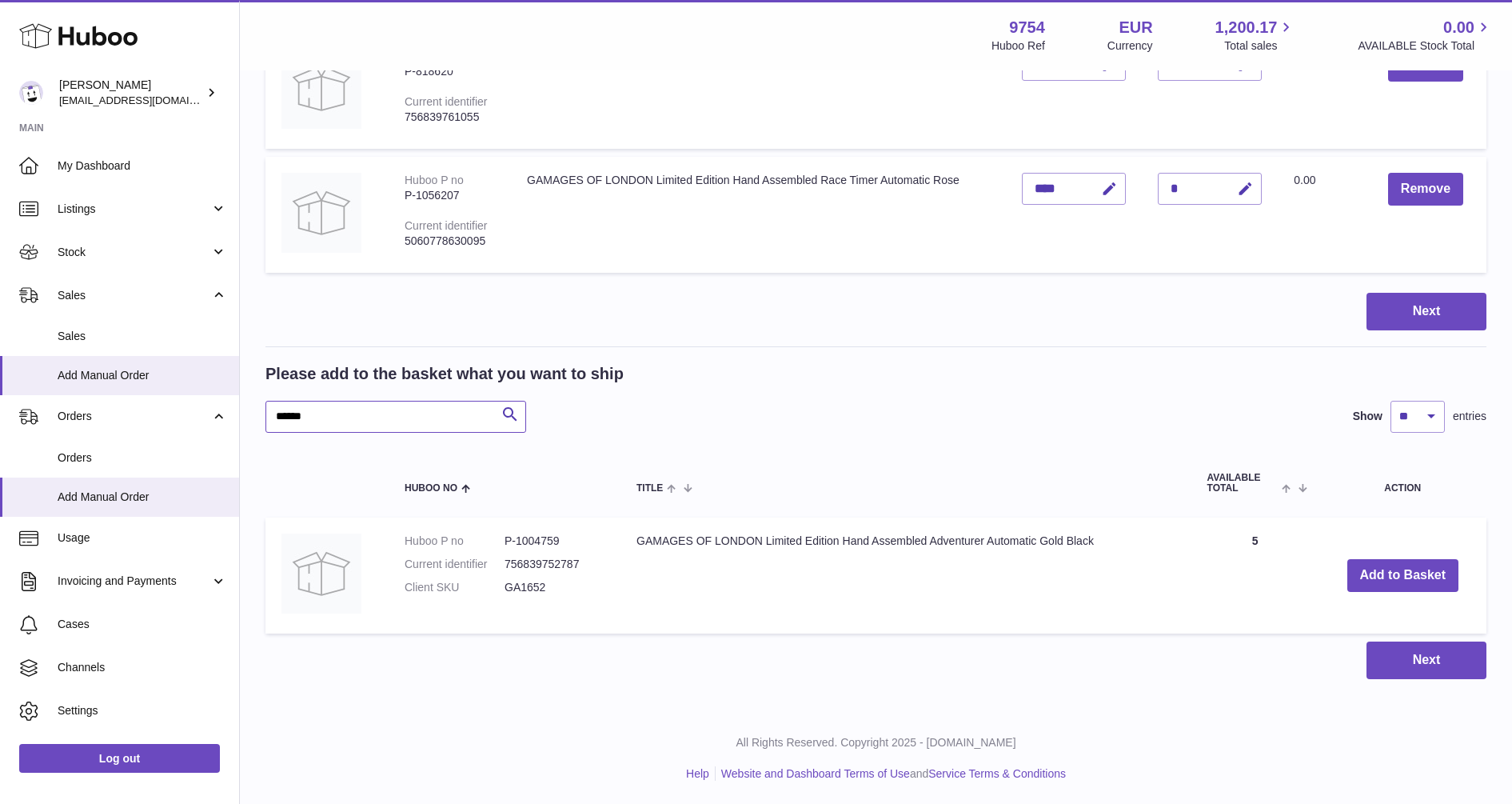
scroll to position [404, 0]
click at [1394, 571] on button "Add to Basket" at bounding box center [1404, 575] width 112 height 33
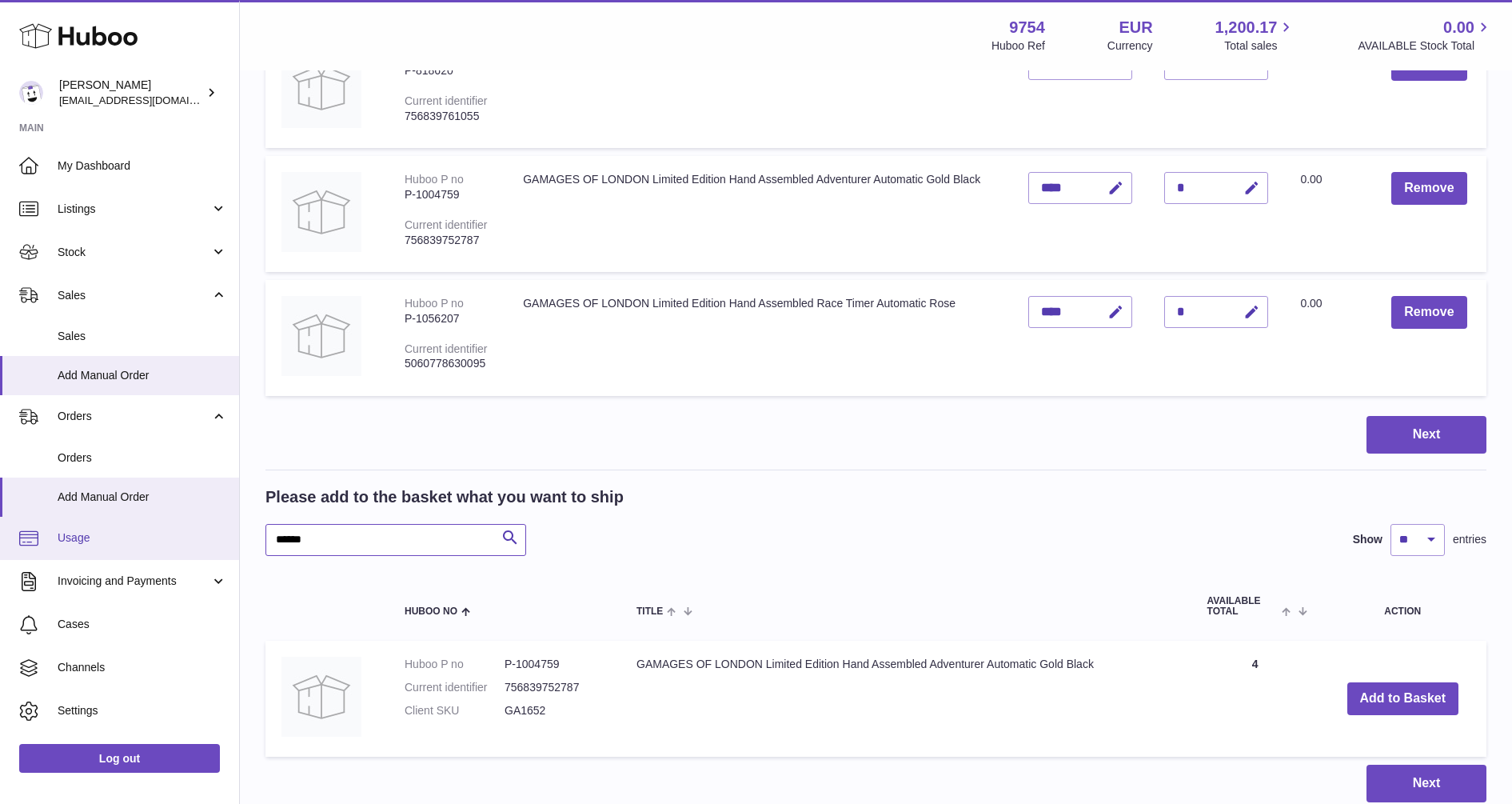
drag, startPoint x: 357, startPoint y: 550, endPoint x: 208, endPoint y: 550, distance: 149.0
click at [208, 550] on div "Huboo Joni Walker info@fieldsluxury.london Main My Dashboard Listings Not with …" at bounding box center [756, 262] width 1512 height 1331
paste input "text"
click at [1404, 688] on button "Add to Basket" at bounding box center [1399, 698] width 112 height 33
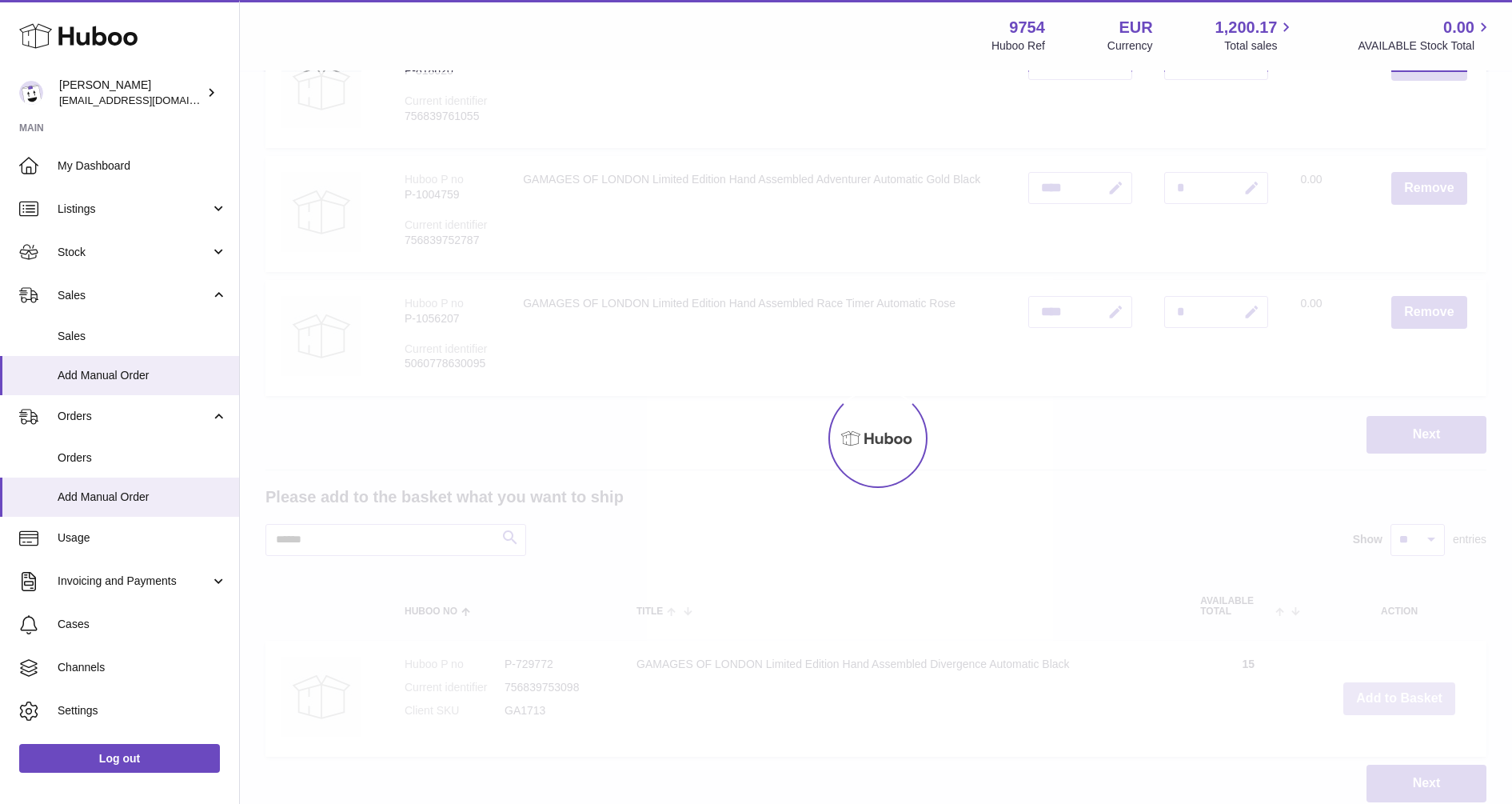
scroll to position [527, 0]
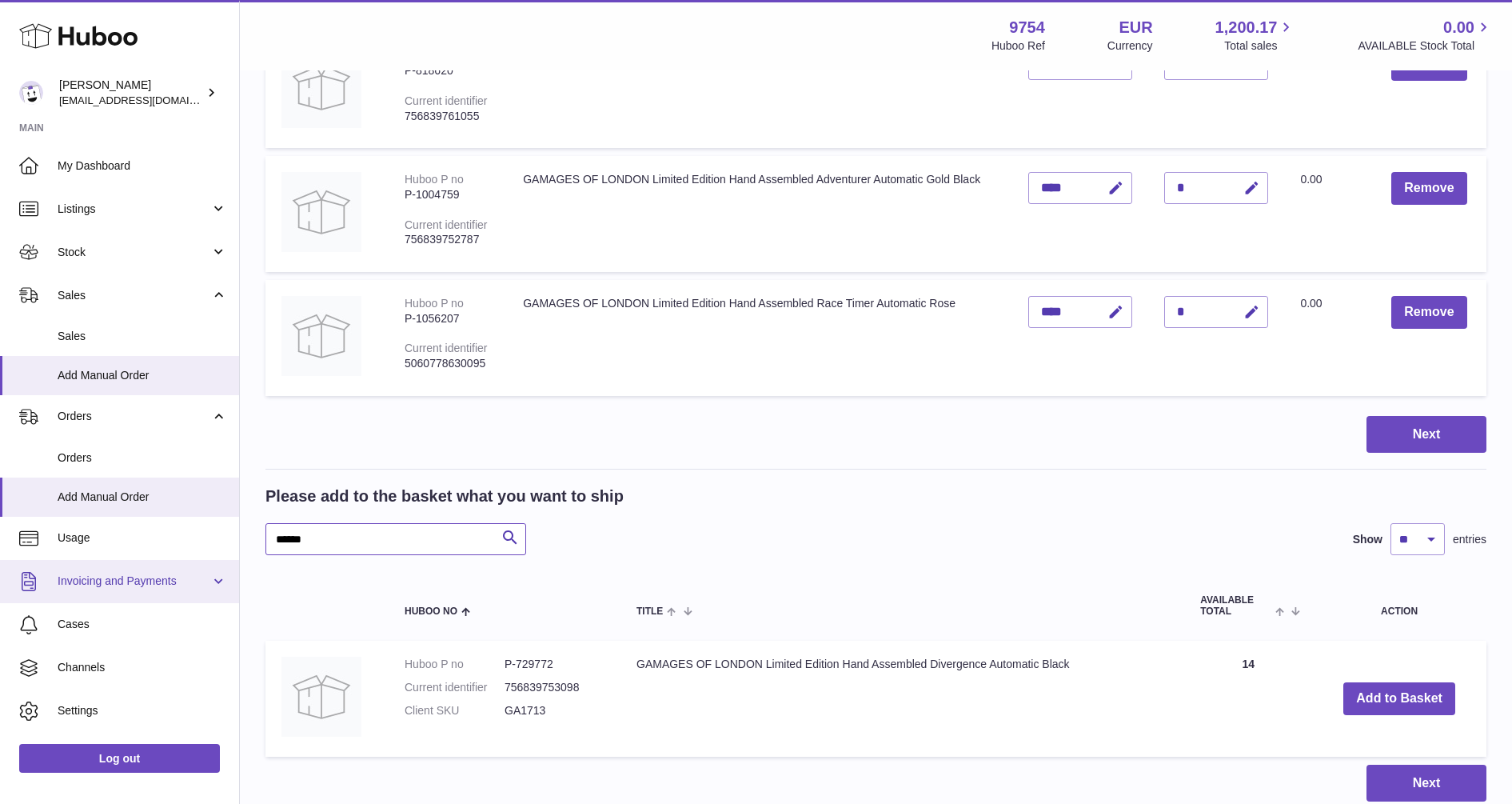
drag, startPoint x: 355, startPoint y: 539, endPoint x: 144, endPoint y: 560, distance: 212.0
click at [144, 560] on div "Huboo Joni Walker info@fieldsluxury.london Main My Dashboard Listings Not with …" at bounding box center [756, 200] width 1512 height 1455
paste input "text"
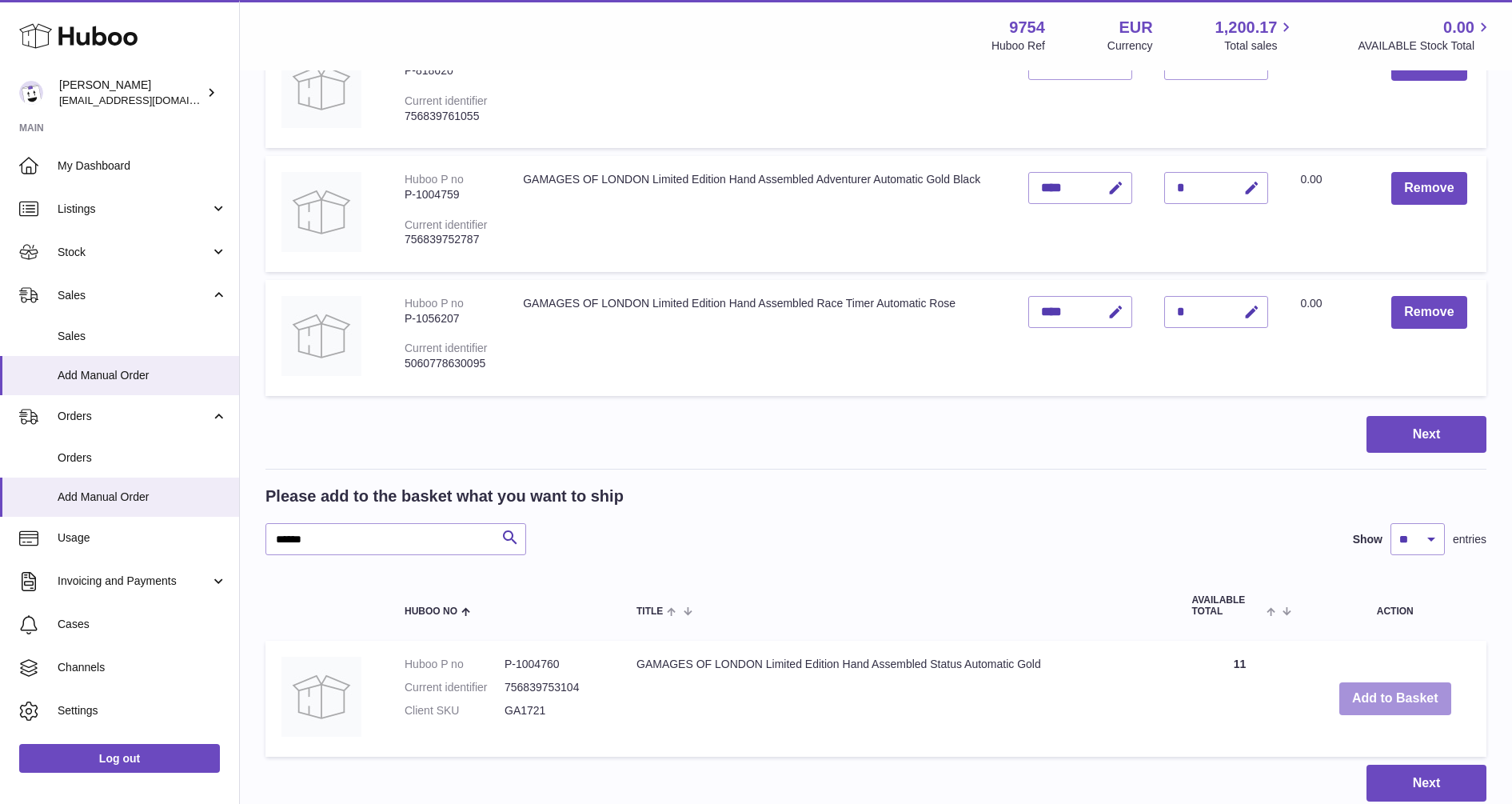
click at [1417, 700] on button "Add to Basket" at bounding box center [1395, 698] width 112 height 33
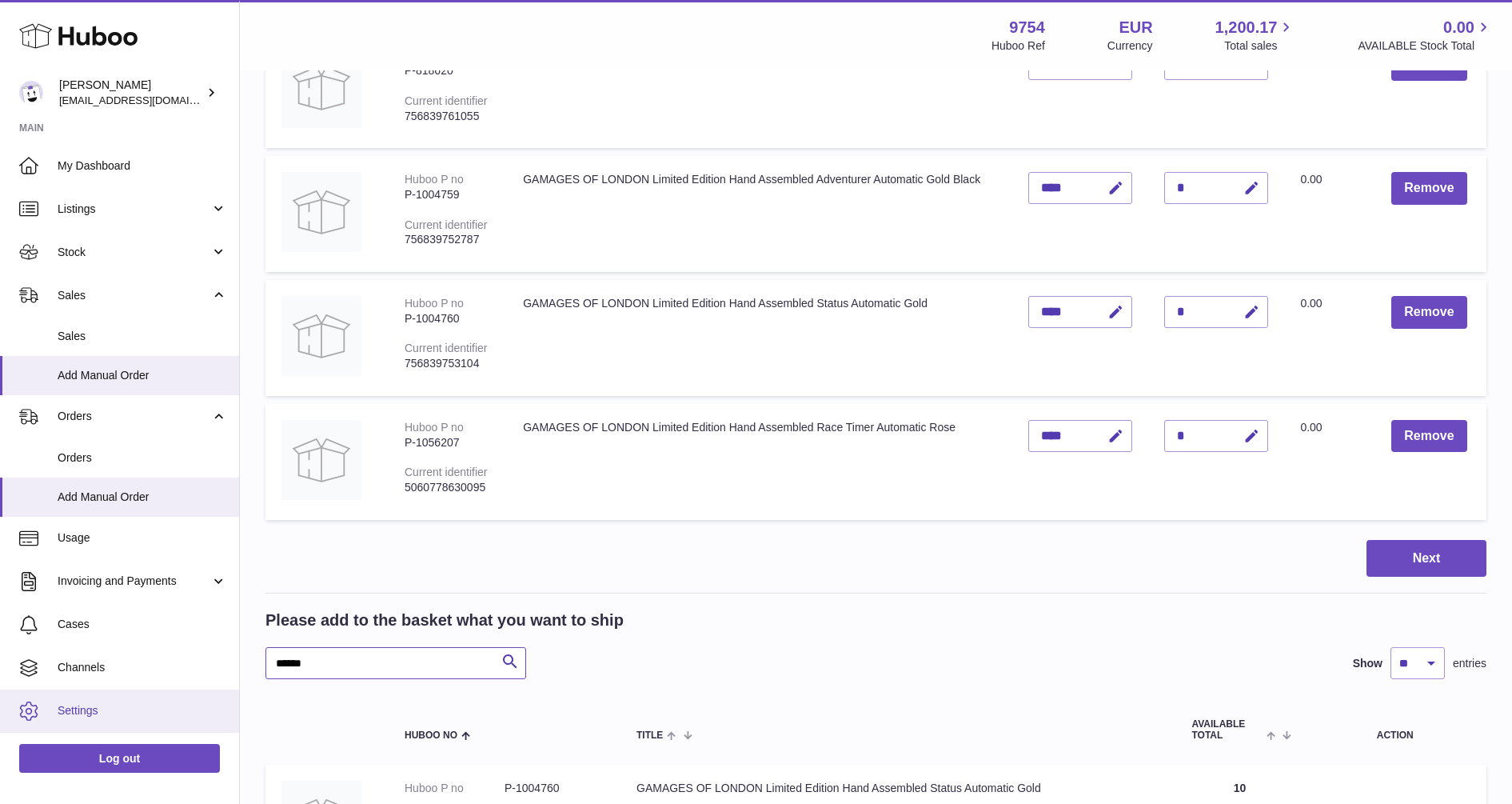
drag, startPoint x: 380, startPoint y: 669, endPoint x: 155, endPoint y: 688, distance: 225.8
click at [155, 688] on div "Huboo Joni Walker info@fieldsluxury.london Main My Dashboard Listings Not with …" at bounding box center [756, 262] width 1512 height 1580
paste input "text"
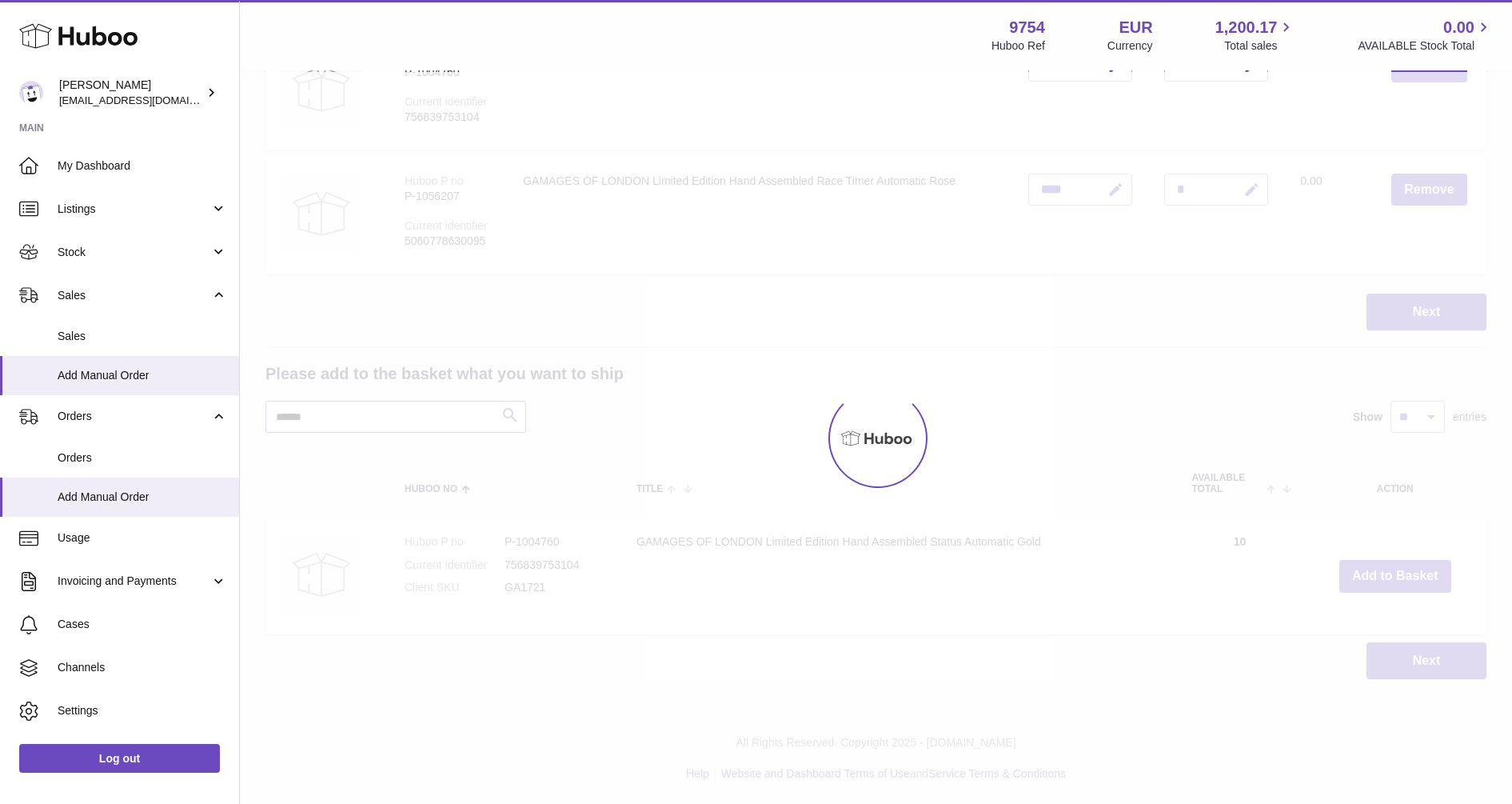
scroll to position [776, 0]
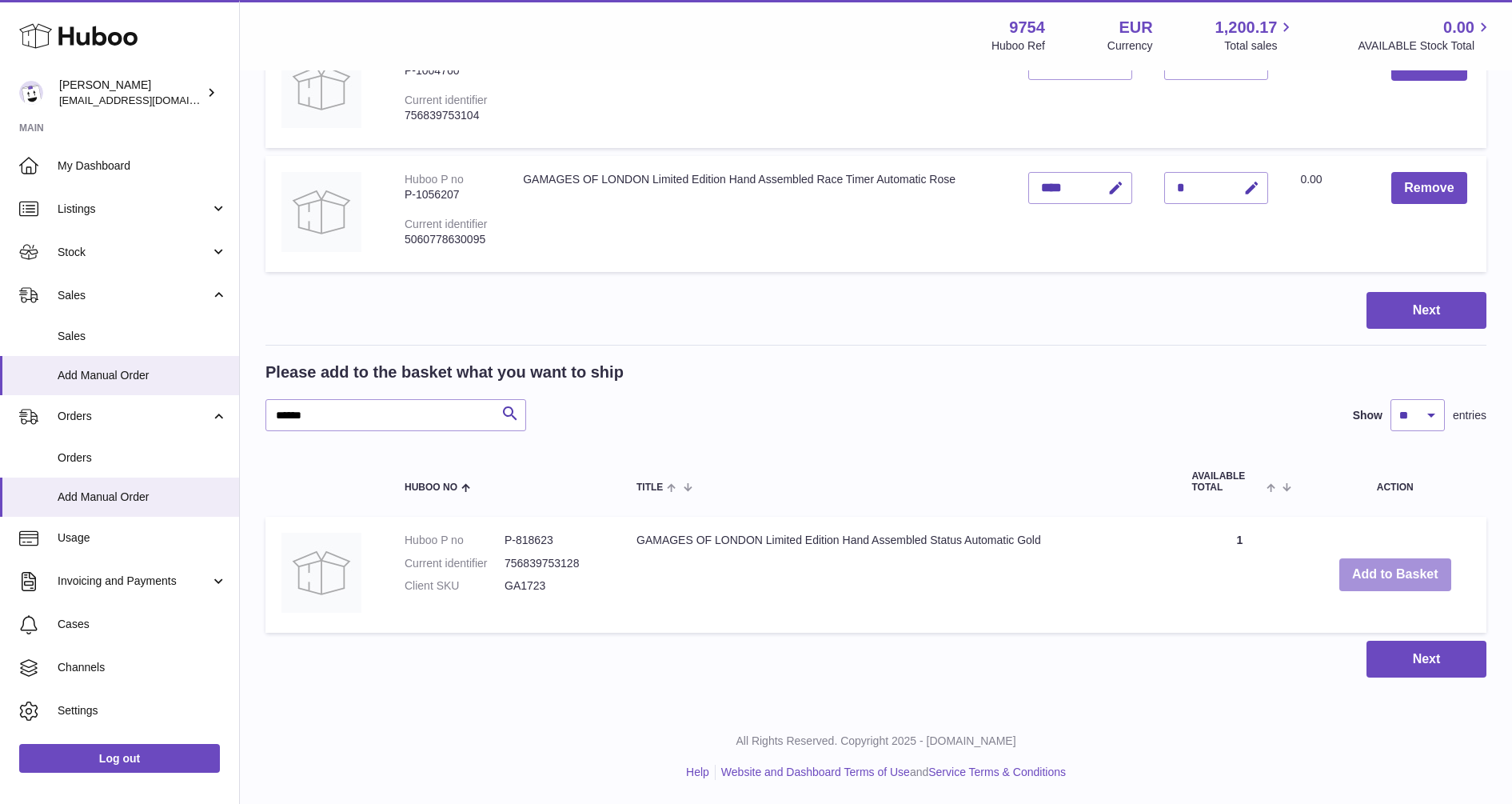
click at [1383, 573] on button "Add to Basket" at bounding box center [1395, 575] width 112 height 33
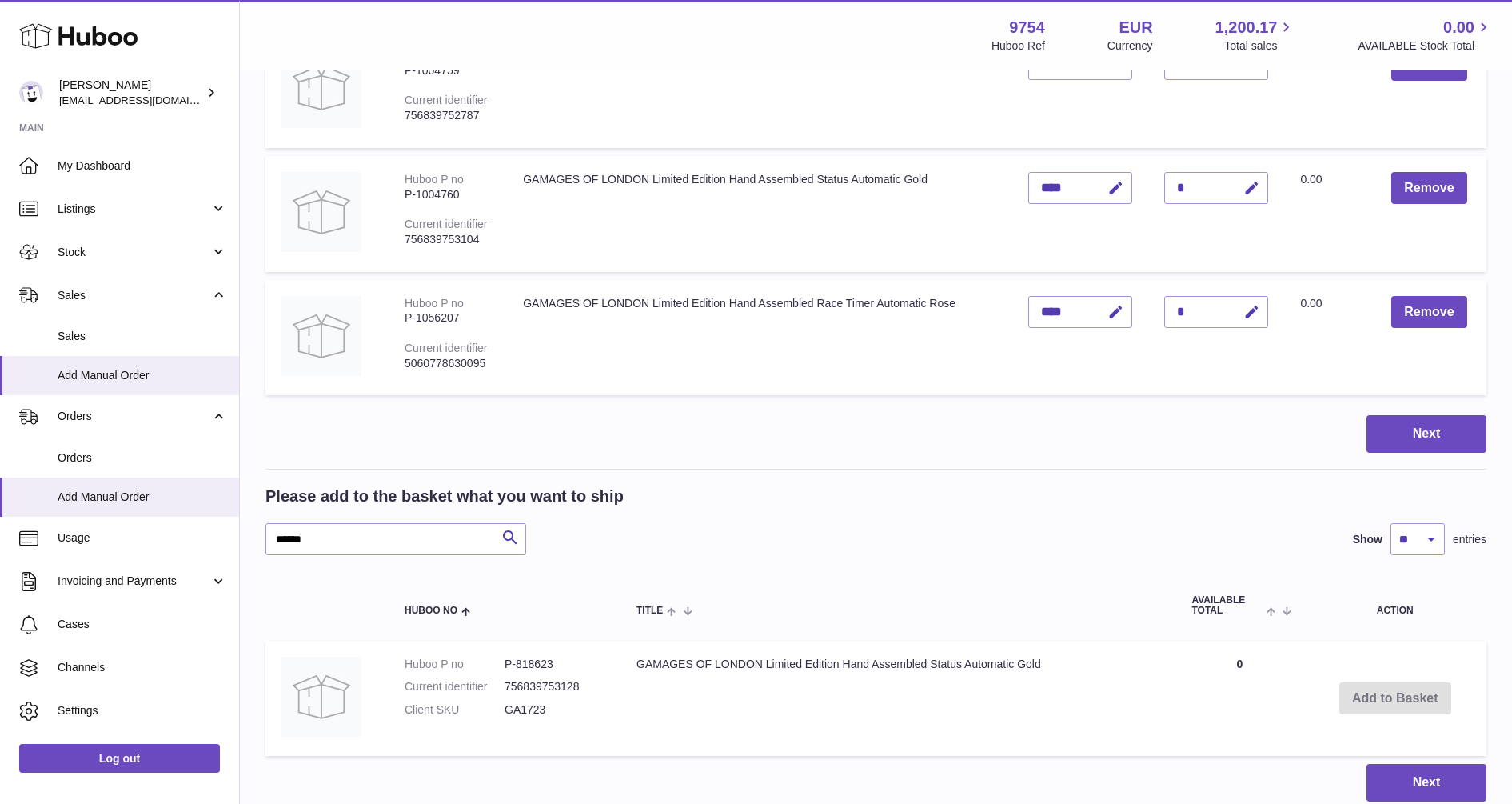
scroll to position [899, 0]
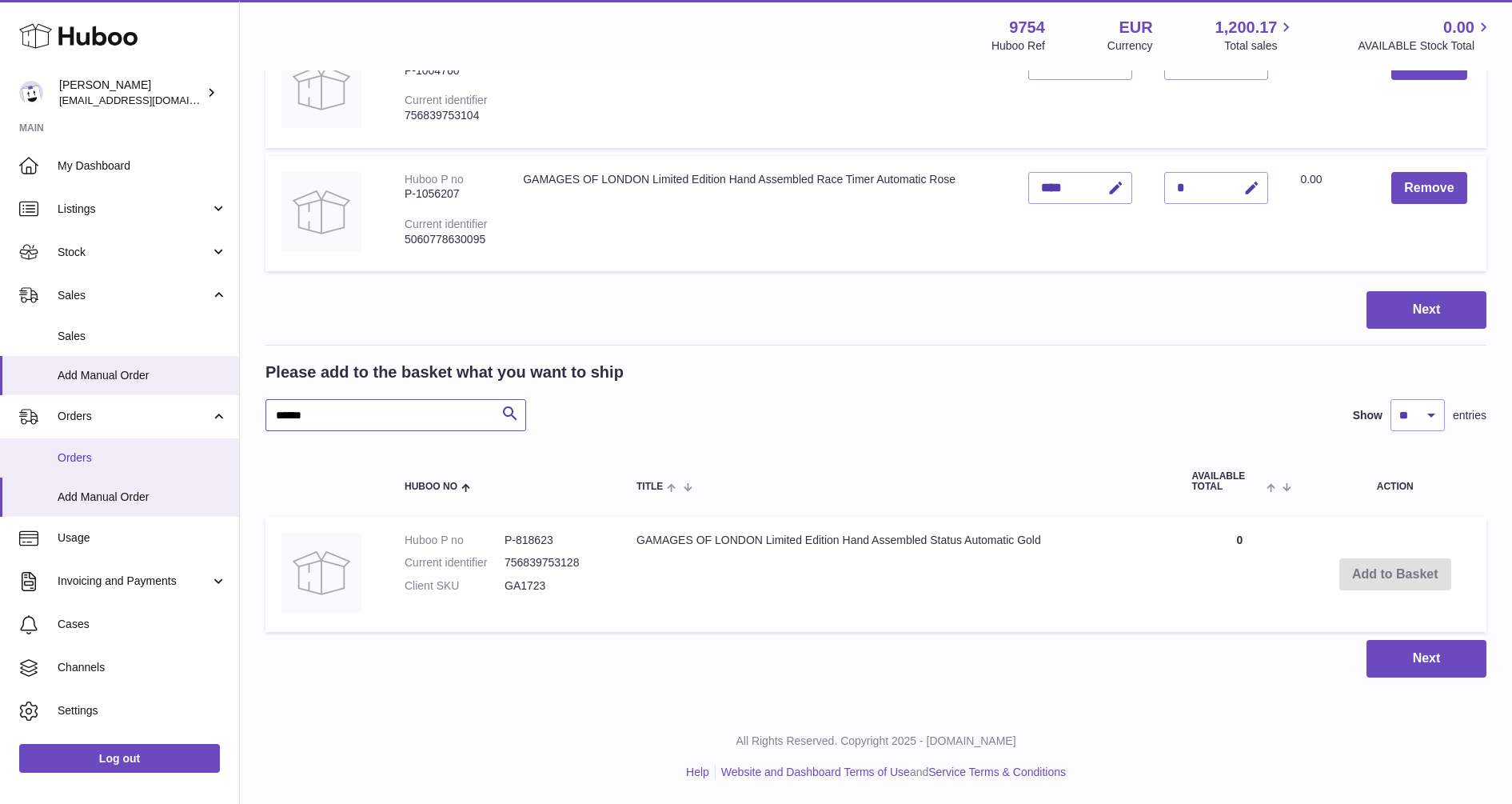
drag, startPoint x: 385, startPoint y: 411, endPoint x: 162, endPoint y: 448, distance: 226.0
paste input "text"
click at [1392, 574] on button "Add to Basket" at bounding box center [1399, 575] width 112 height 33
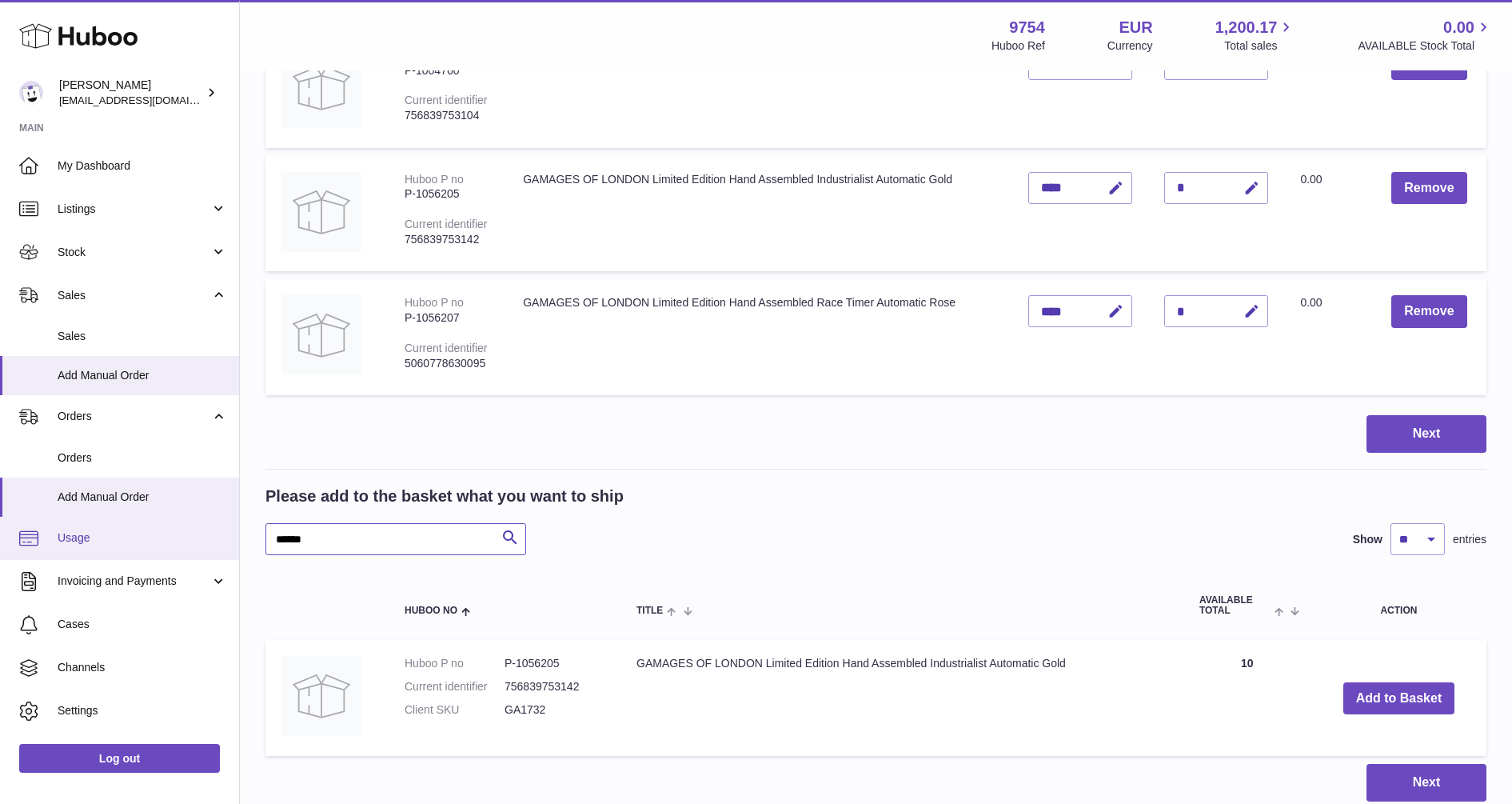
drag, startPoint x: 292, startPoint y: 537, endPoint x: 224, endPoint y: 533, distance: 68.1
click at [224, 533] on div "Huboo Joni Walker info@fieldsluxury.london Main My Dashboard Listings Not with …" at bounding box center [756, 14] width 1512 height 1827
paste input "text"
click at [1409, 696] on button "Add to Basket" at bounding box center [1398, 698] width 112 height 33
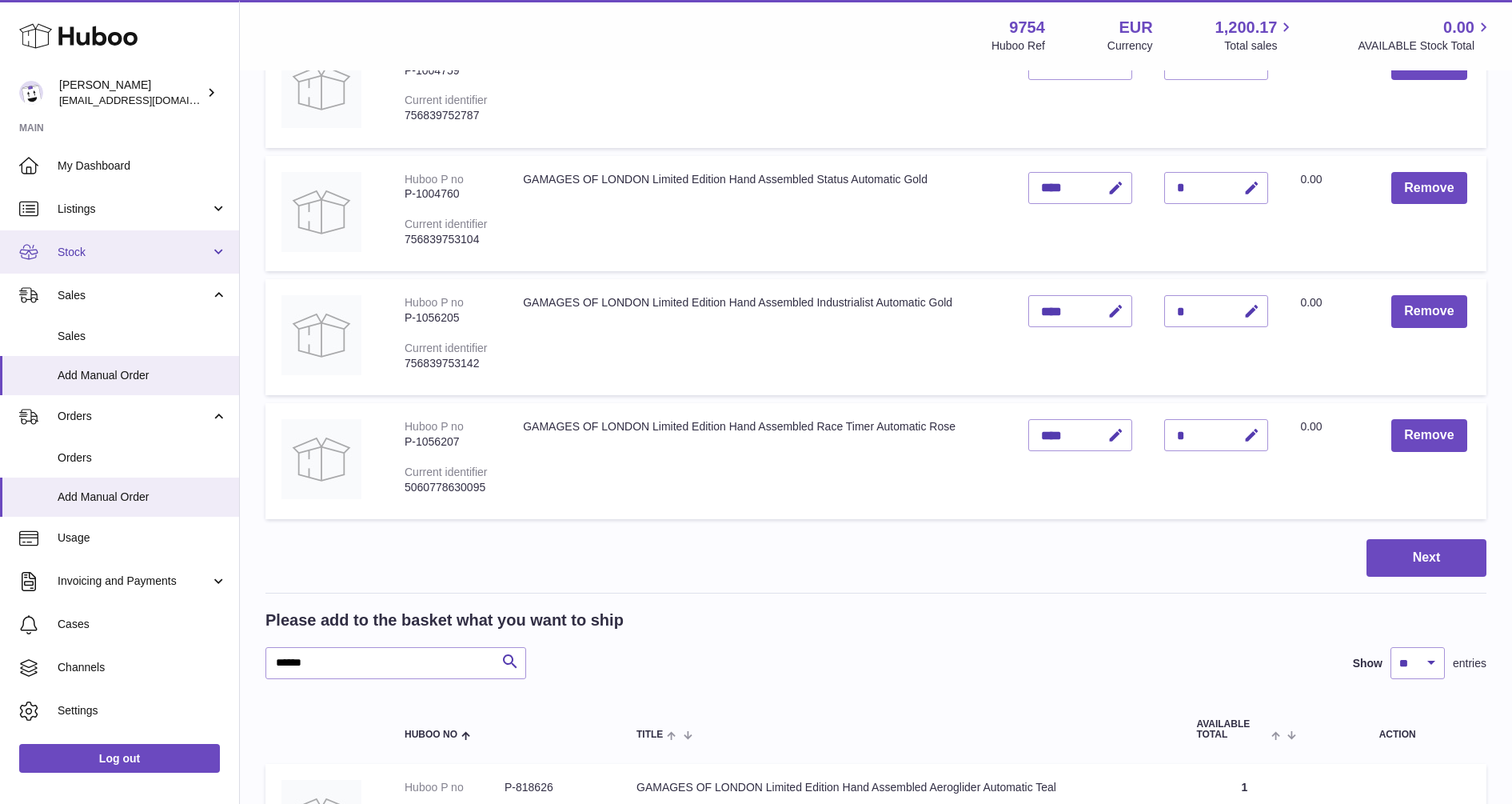
scroll to position [1024, 0]
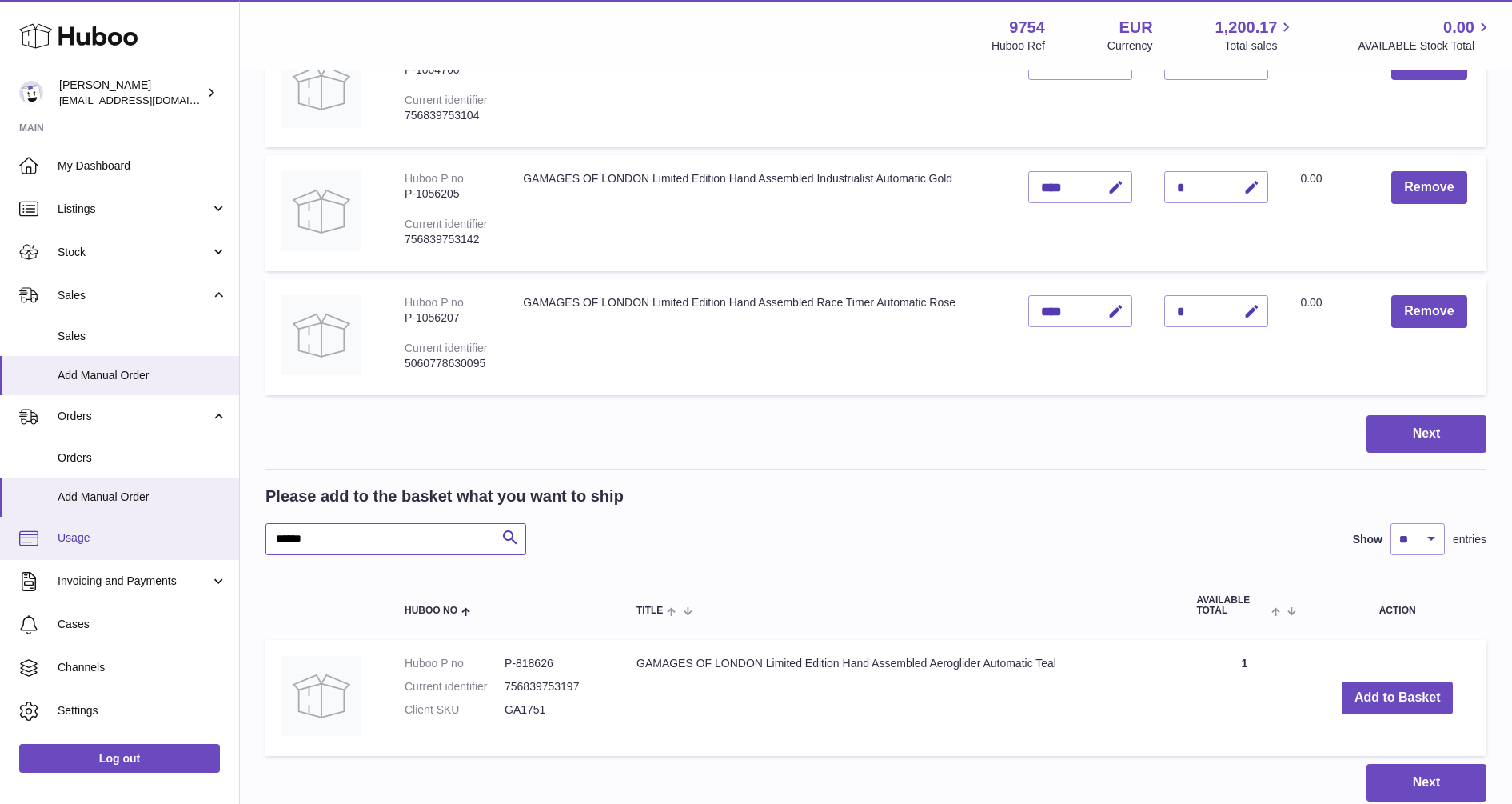
drag, startPoint x: 222, startPoint y: 535, endPoint x: 213, endPoint y: 533, distance: 9.2
paste input "text"
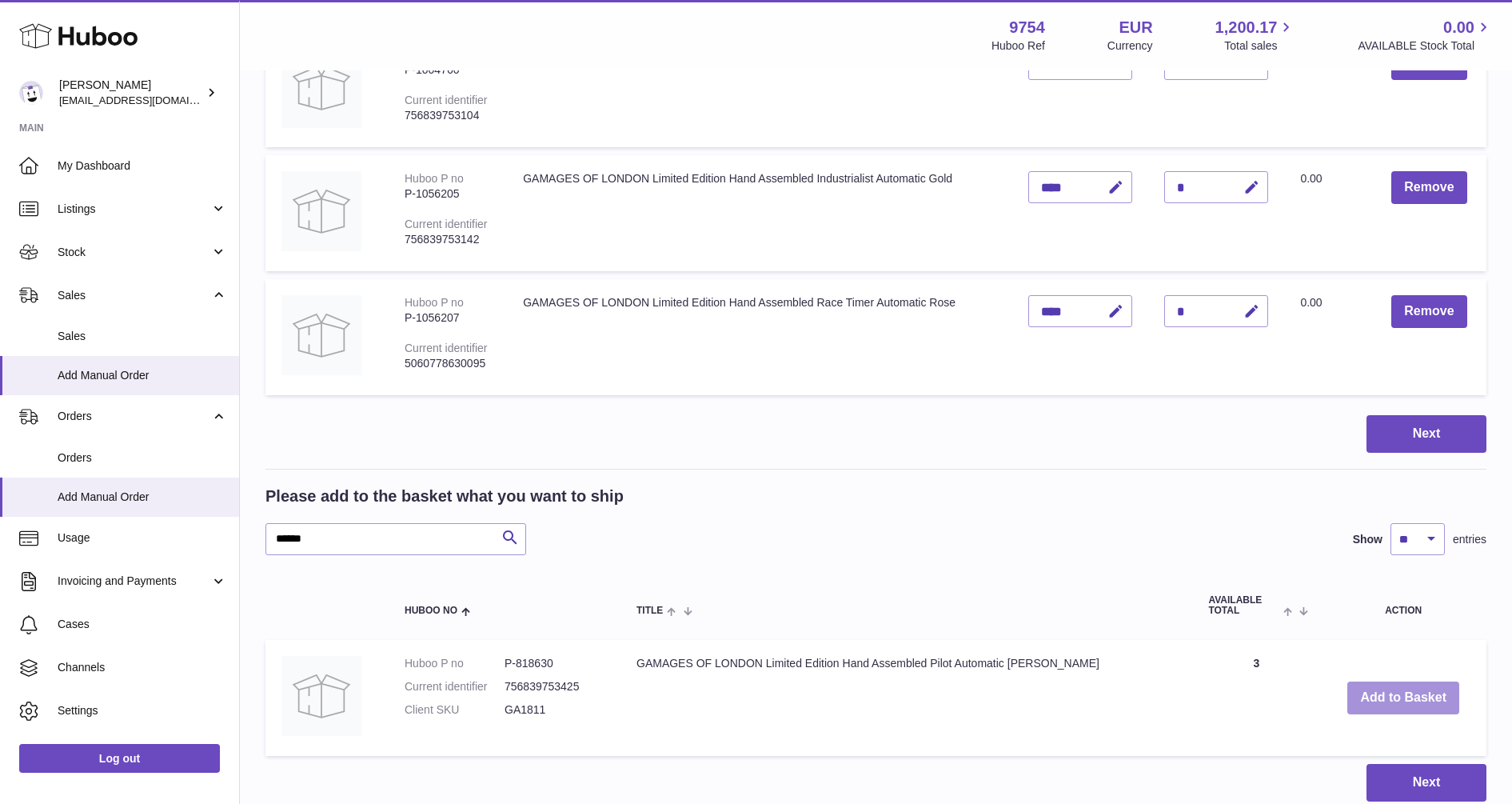
click at [1391, 700] on button "Add to Basket" at bounding box center [1404, 697] width 112 height 33
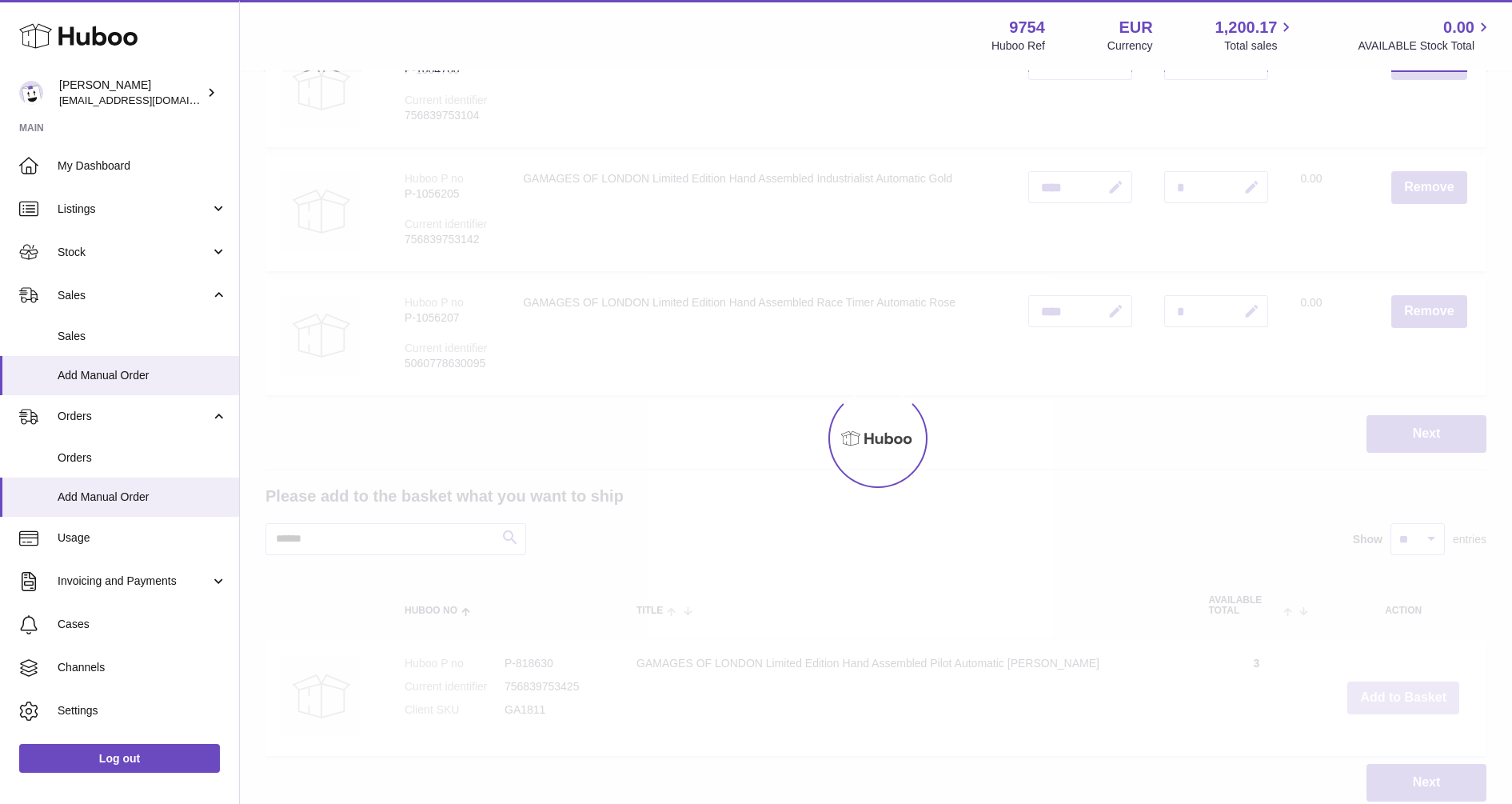
scroll to position [1148, 0]
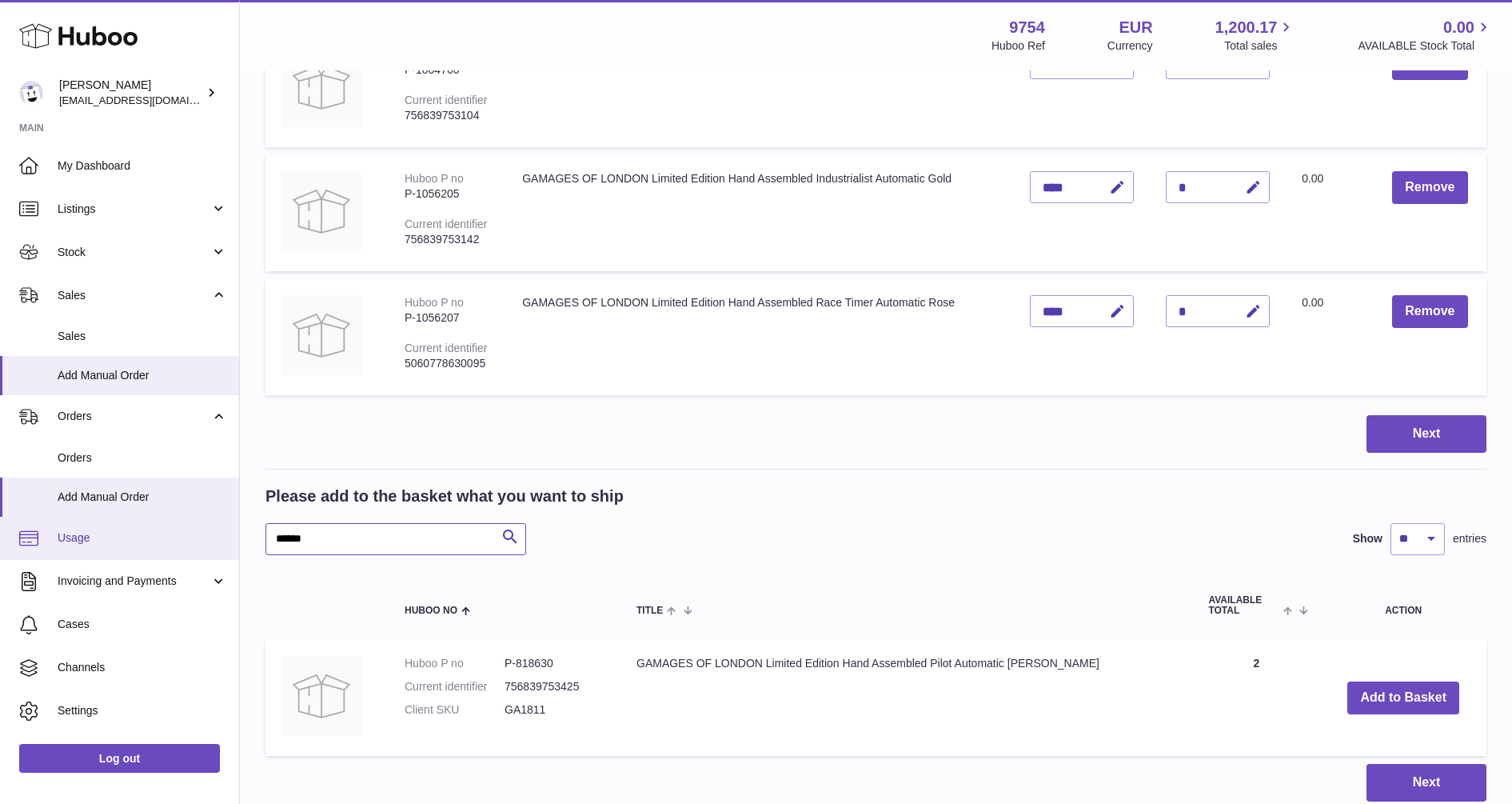
drag, startPoint x: 364, startPoint y: 529, endPoint x: 206, endPoint y: 538, distance: 158.3
paste input "text"
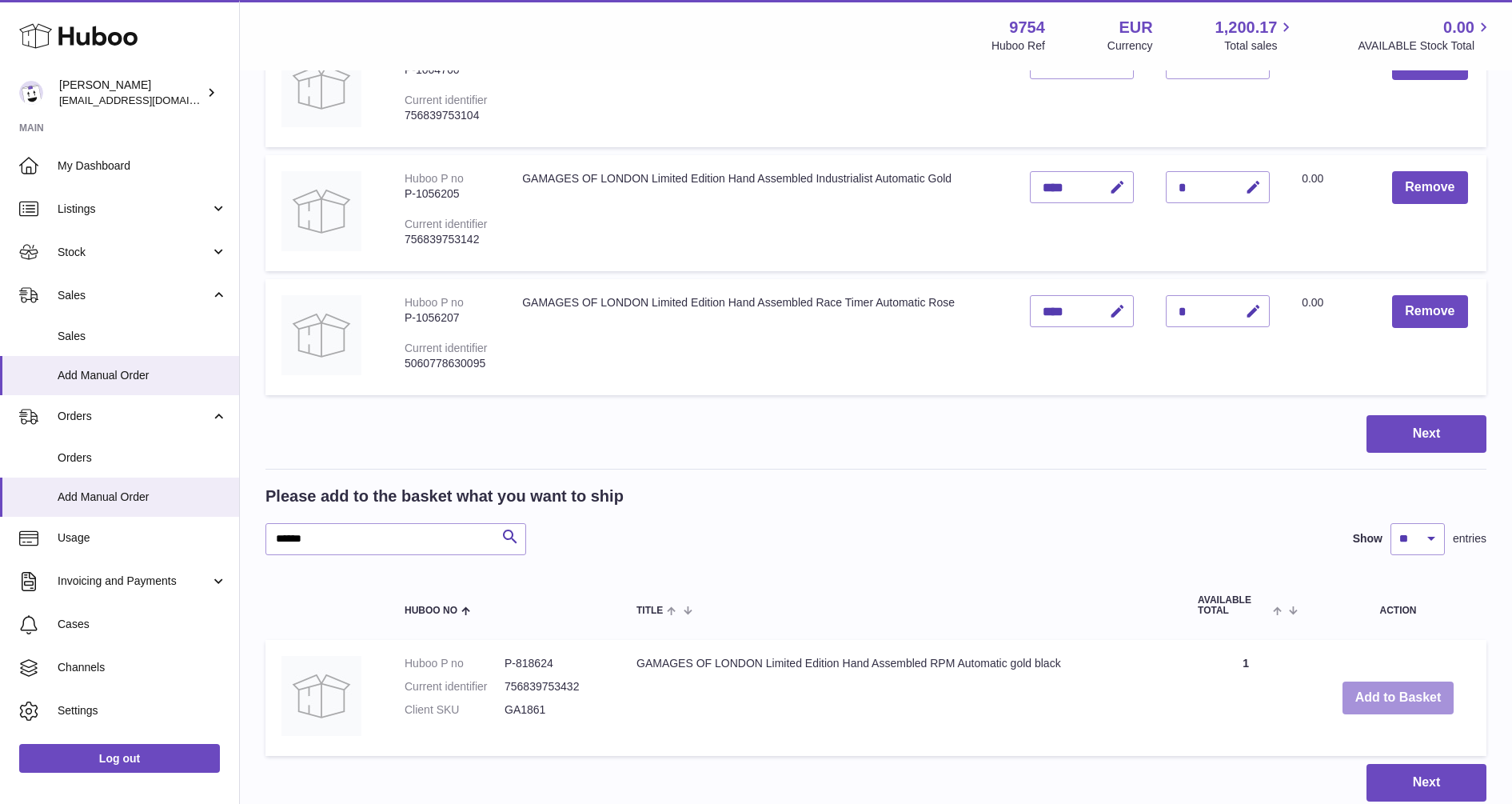
click at [1379, 691] on button "Add to Basket" at bounding box center [1399, 697] width 112 height 33
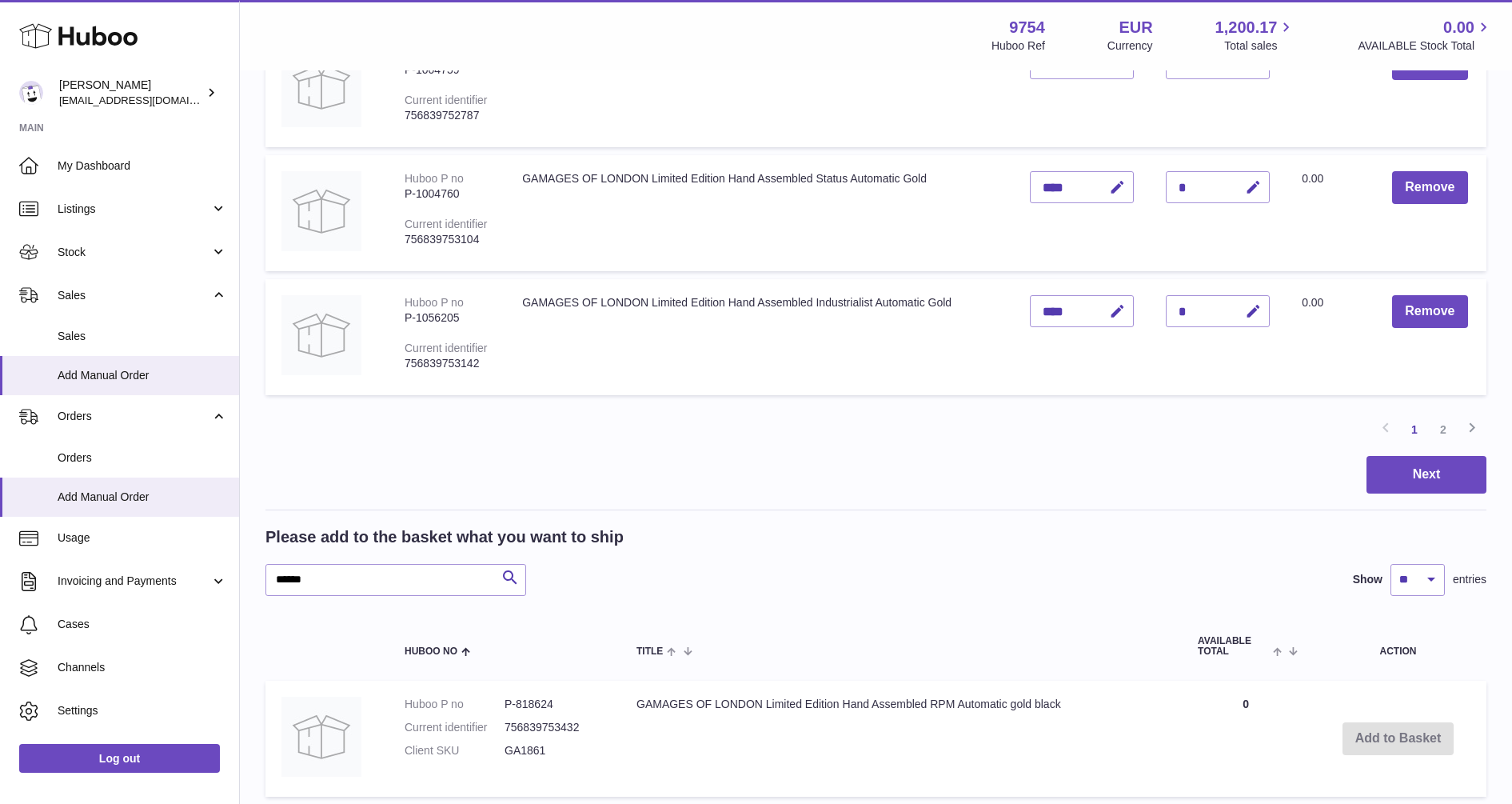
scroll to position [1270, 0]
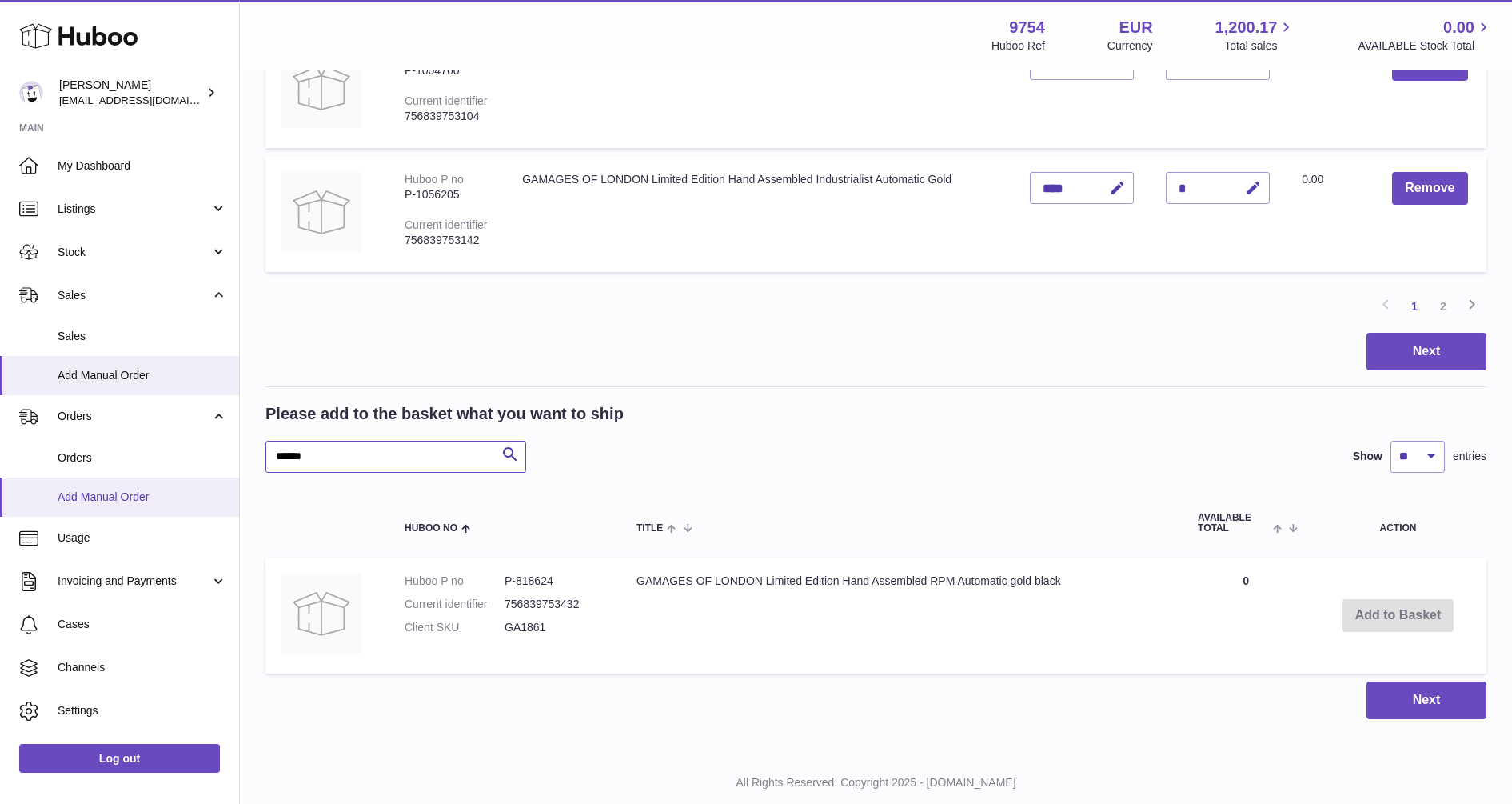
drag, startPoint x: 336, startPoint y: 463, endPoint x: 166, endPoint y: 492, distance: 172.5
paste input "text"
click at [1387, 614] on button "Add to Basket" at bounding box center [1387, 615] width 112 height 33
drag, startPoint x: 366, startPoint y: 454, endPoint x: 165, endPoint y: 454, distance: 201.0
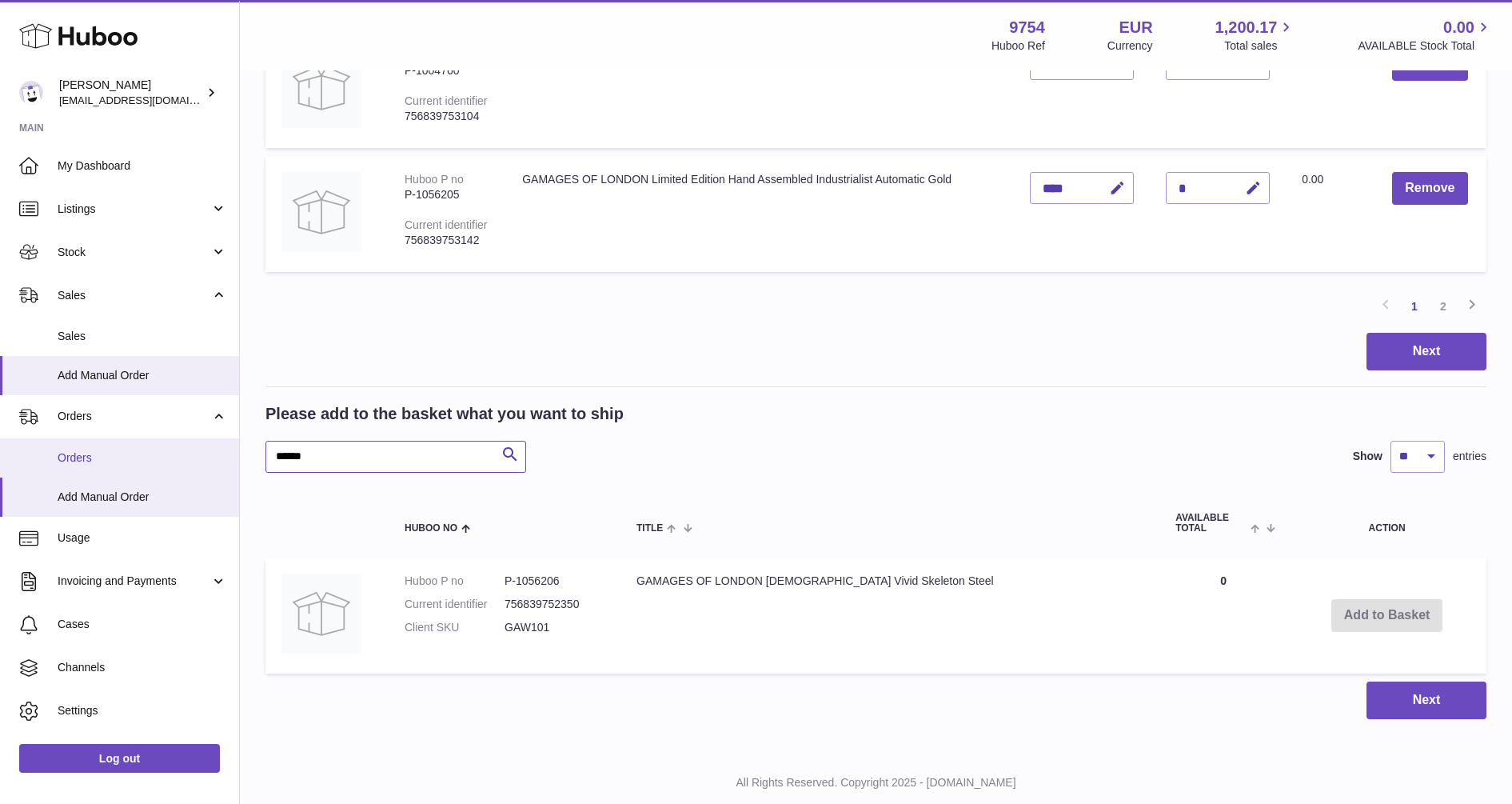
paste input "text"
click at [1359, 609] on button "Add to Basket" at bounding box center [1381, 615] width 112 height 33
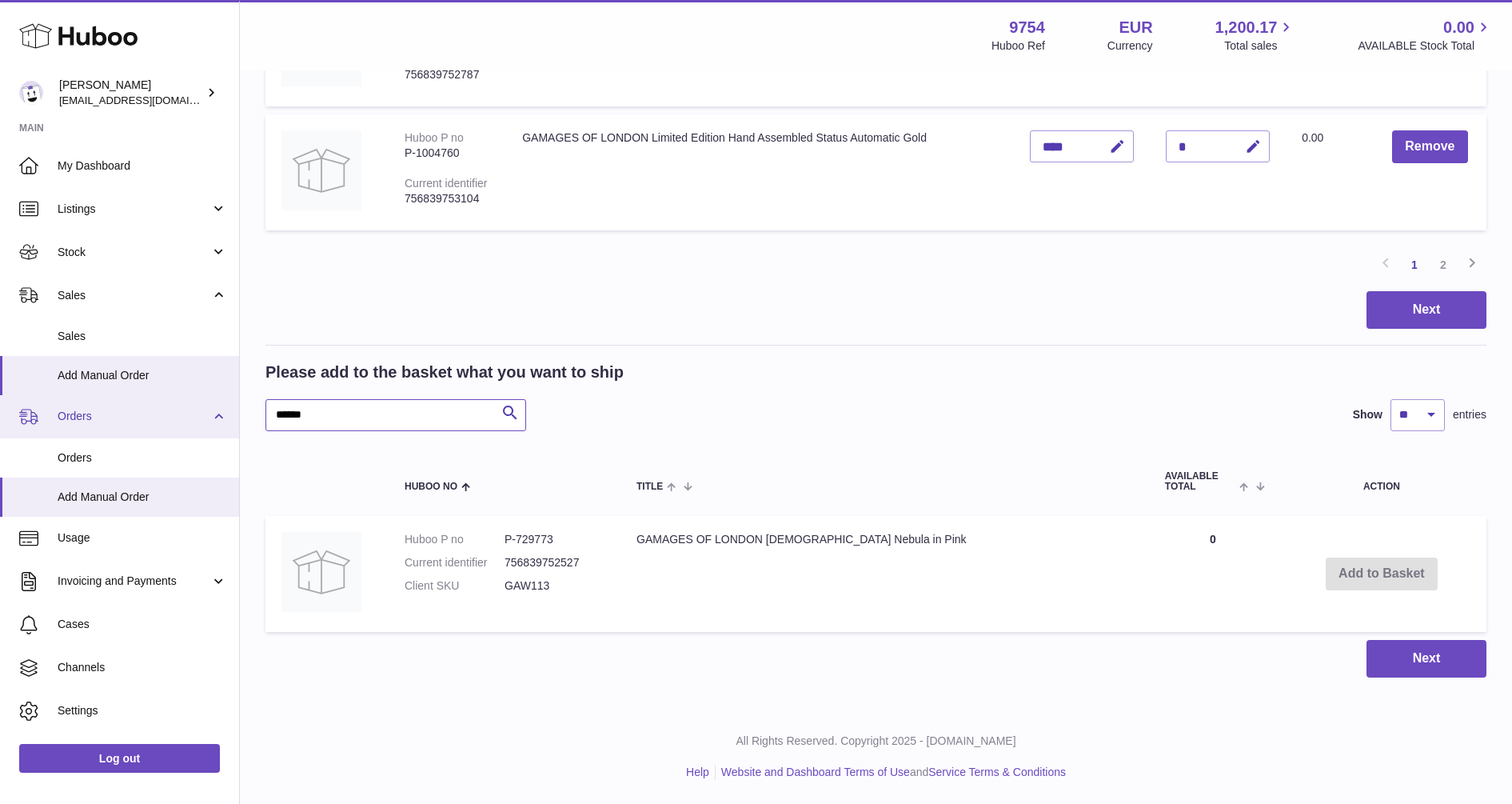
drag, startPoint x: 344, startPoint y: 414, endPoint x: 207, endPoint y: 434, distance: 138.5
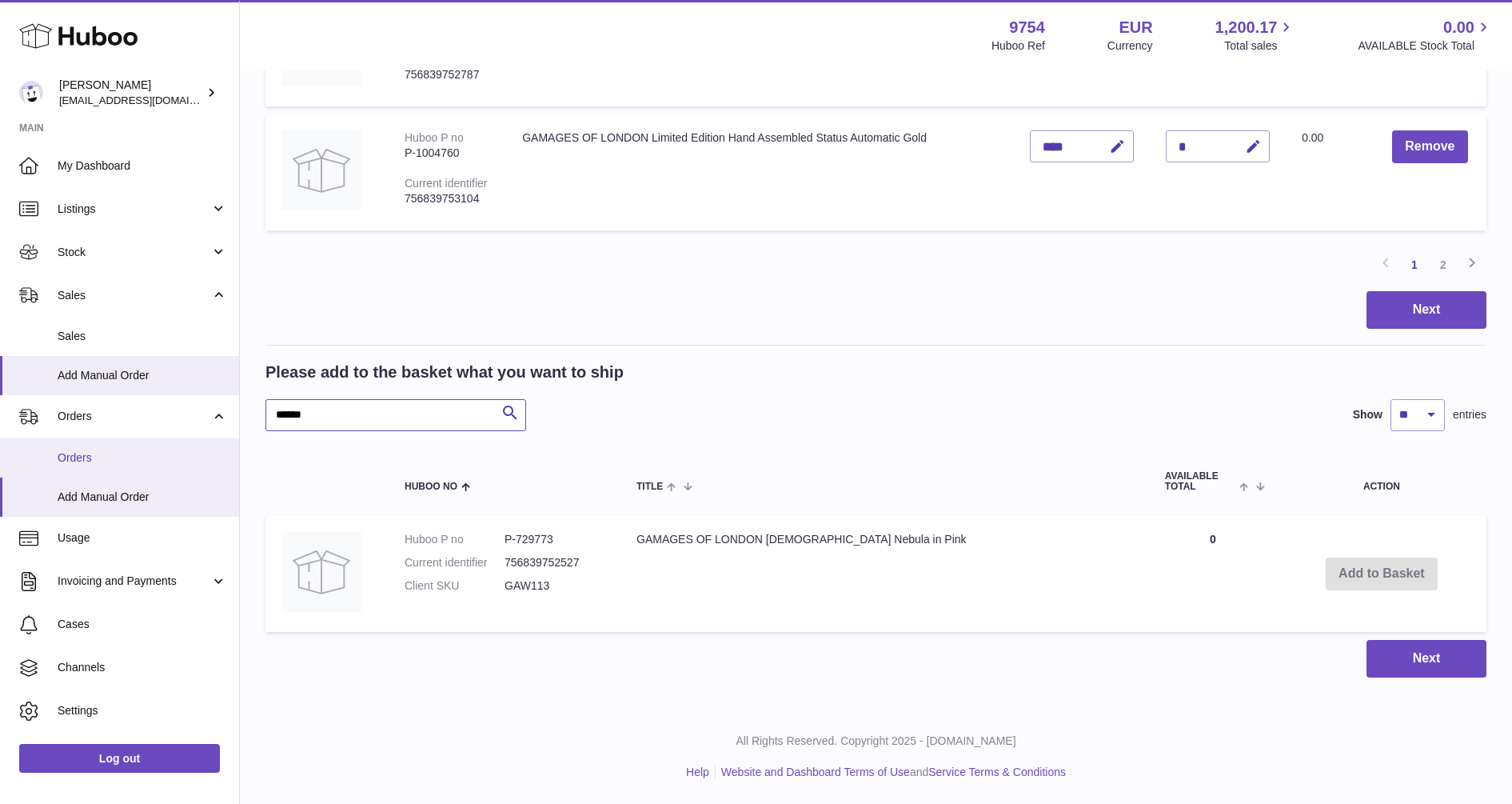
paste input "text"
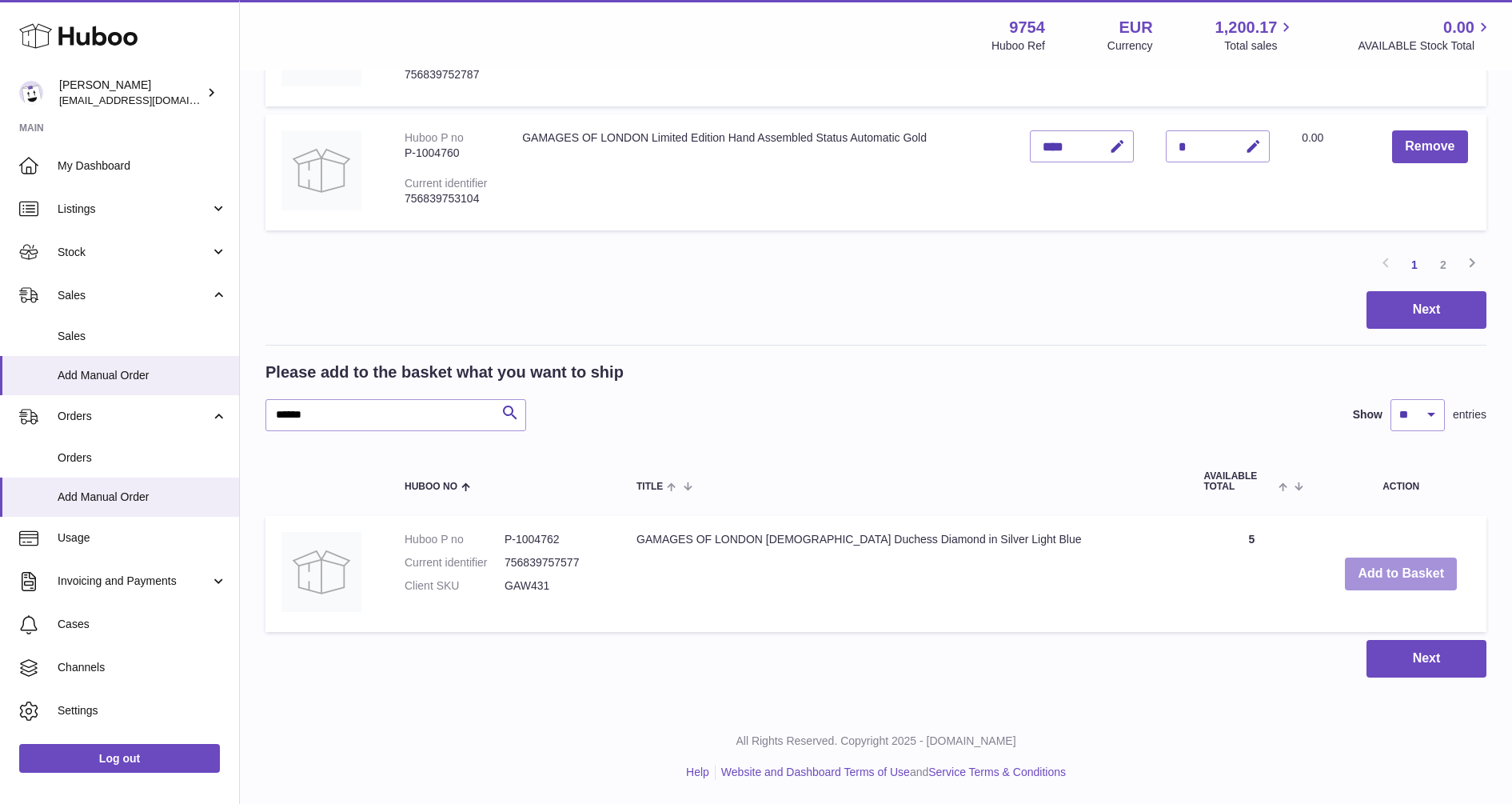
click at [1397, 579] on button "Add to Basket" at bounding box center [1401, 574] width 112 height 33
drag, startPoint x: 318, startPoint y: 417, endPoint x: 164, endPoint y: 417, distance: 154.0
paste input "text"
click at [1384, 573] on button "Add to Basket" at bounding box center [1399, 574] width 112 height 33
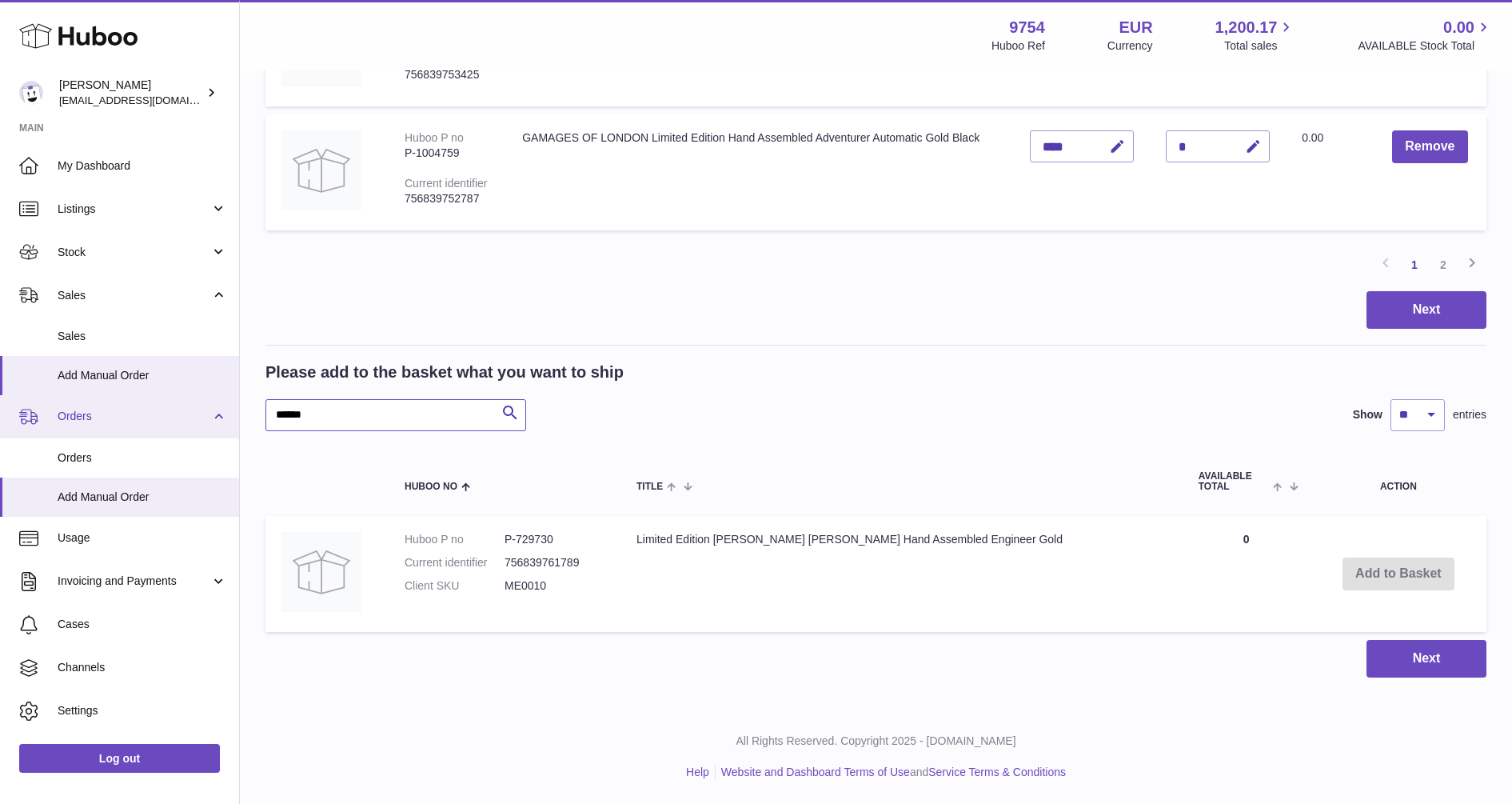
drag, startPoint x: 344, startPoint y: 409, endPoint x: 143, endPoint y: 409, distance: 201.0
paste input "text"
click at [1374, 564] on button "Add to Basket" at bounding box center [1399, 574] width 112 height 33
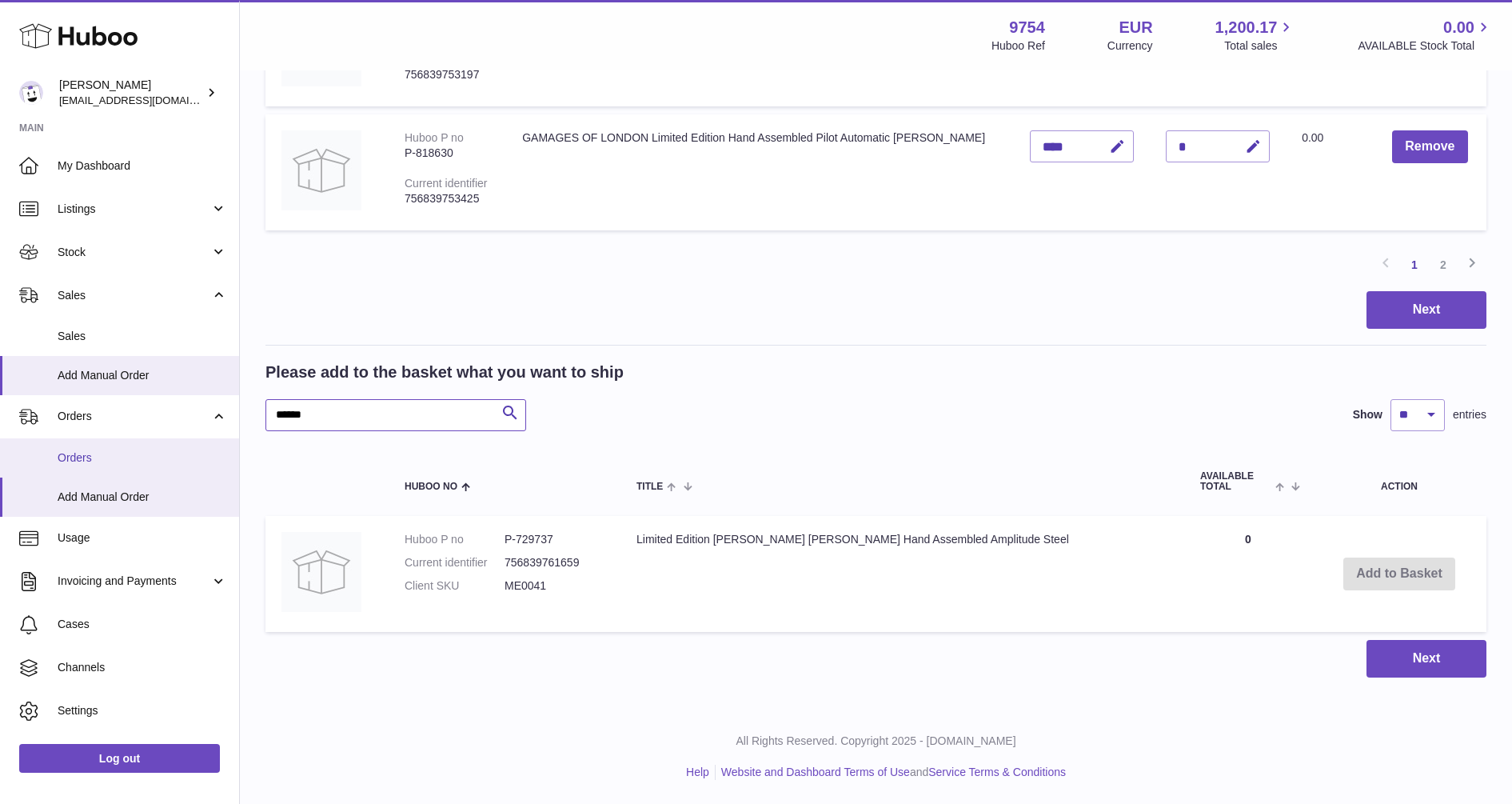
drag, startPoint x: 350, startPoint y: 413, endPoint x: 172, endPoint y: 451, distance: 182.0
paste input "text"
click at [1382, 571] on button "Add to Basket" at bounding box center [1400, 574] width 112 height 33
drag, startPoint x: 354, startPoint y: 416, endPoint x: 149, endPoint y: 448, distance: 207.5
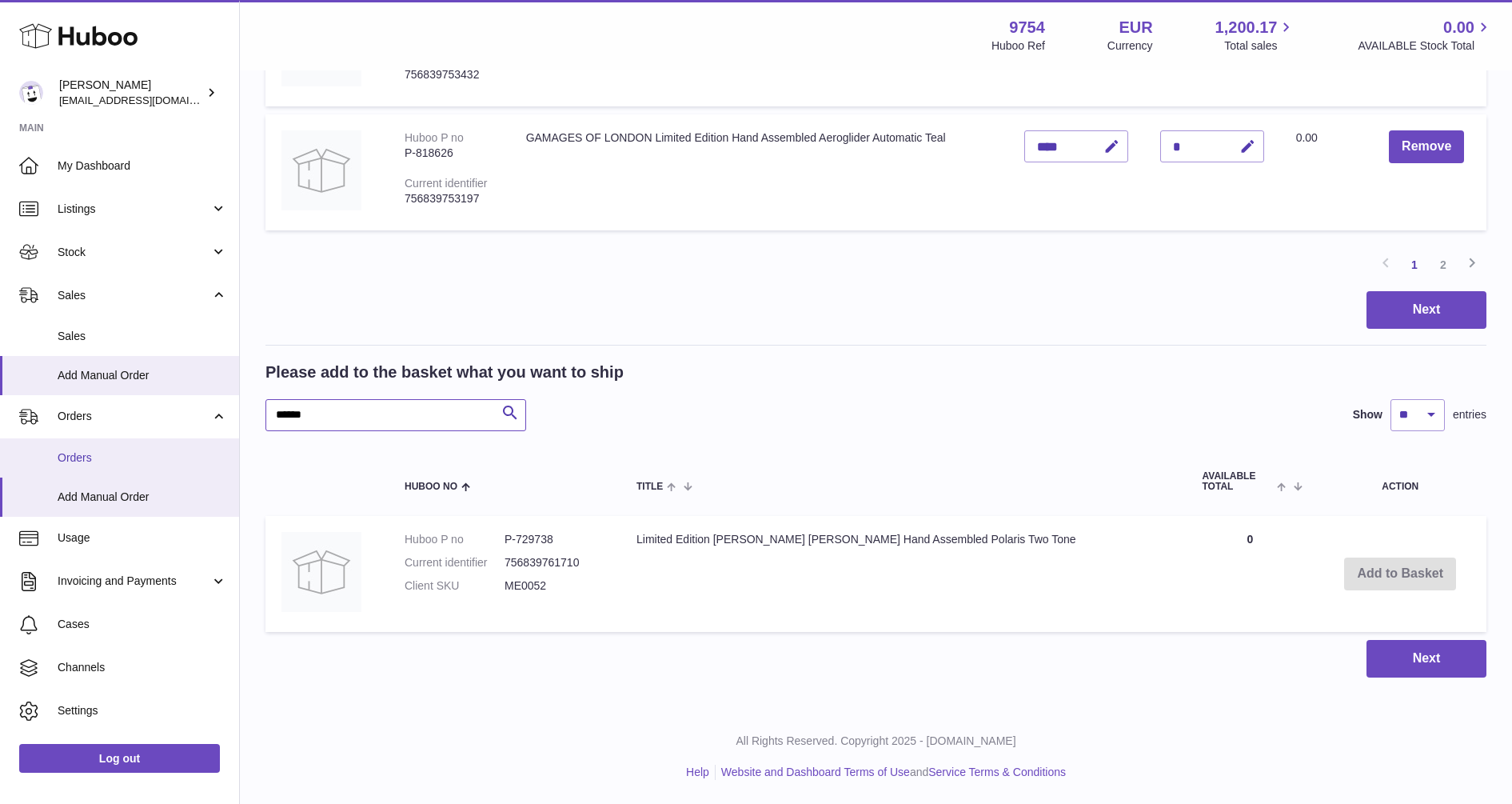
paste input "text"
click at [1379, 562] on button "Add to Basket" at bounding box center [1399, 574] width 112 height 33
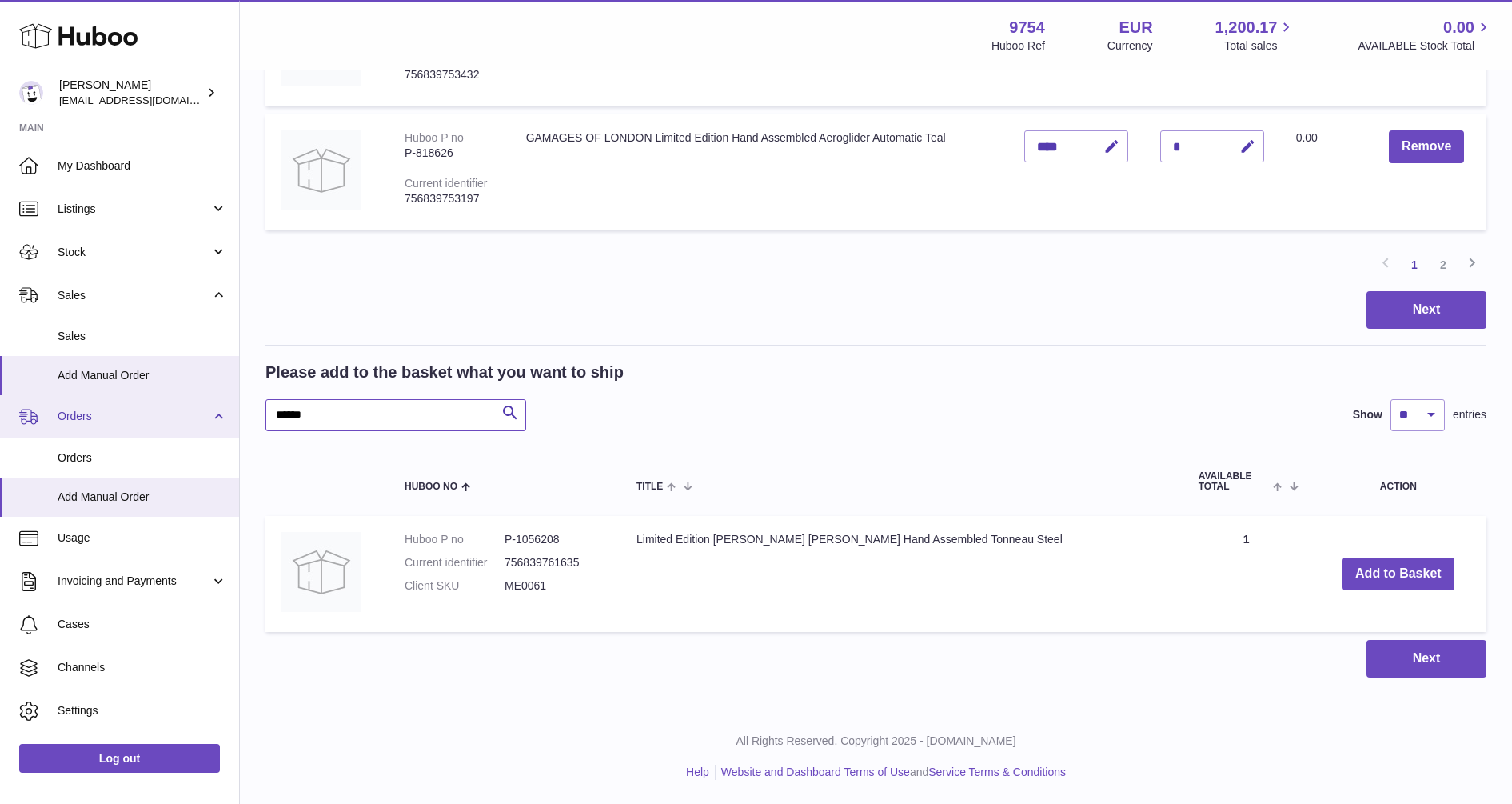
drag, startPoint x: 384, startPoint y: 420, endPoint x: 164, endPoint y: 418, distance: 220.0
paste input "text"
click at [1349, 572] on button "Add to Basket" at bounding box center [1400, 574] width 112 height 33
drag, startPoint x: 345, startPoint y: 412, endPoint x: 133, endPoint y: 424, distance: 212.3
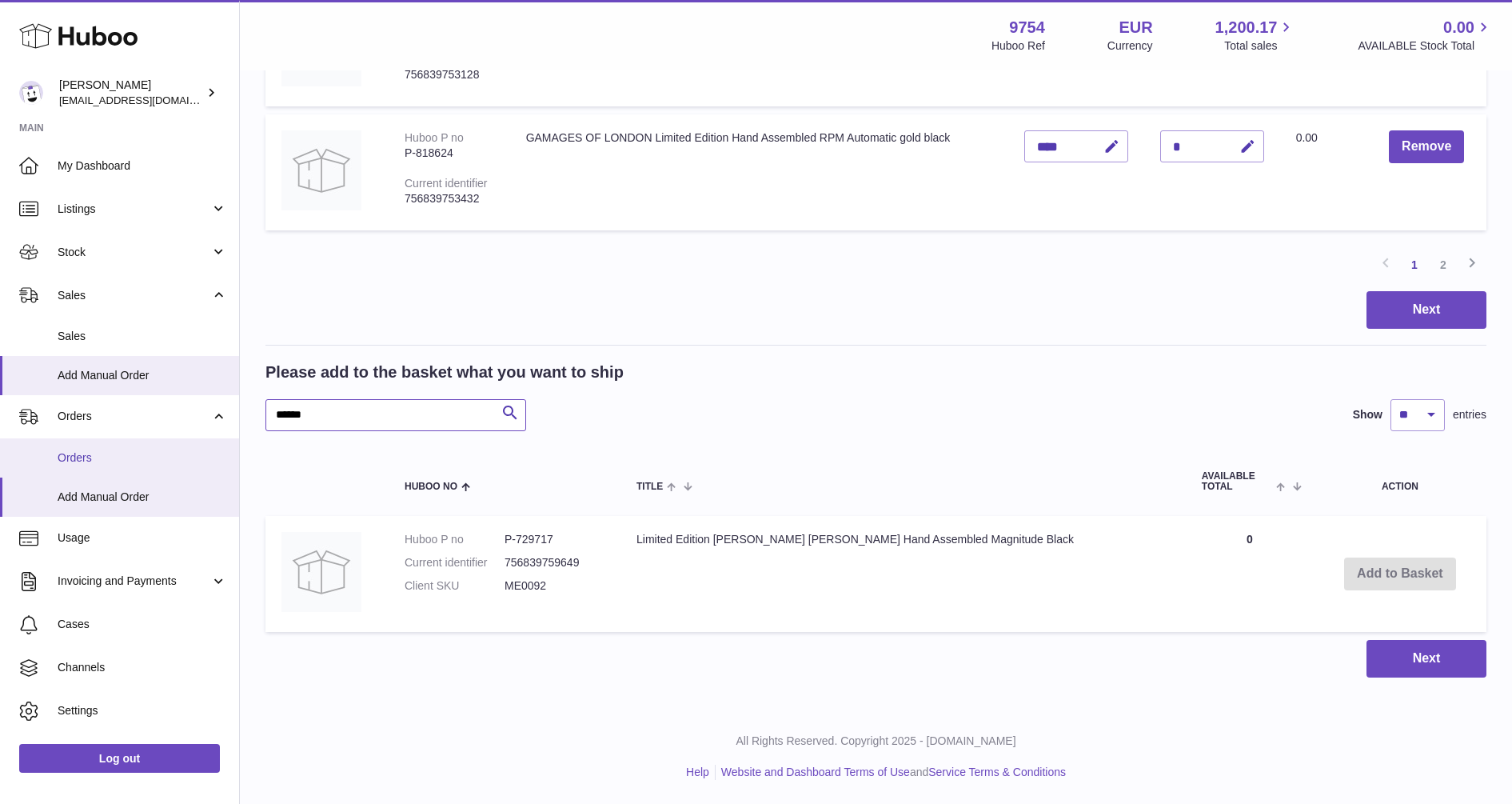
paste input "text"
click at [1402, 575] on button "Add to Basket" at bounding box center [1407, 574] width 112 height 33
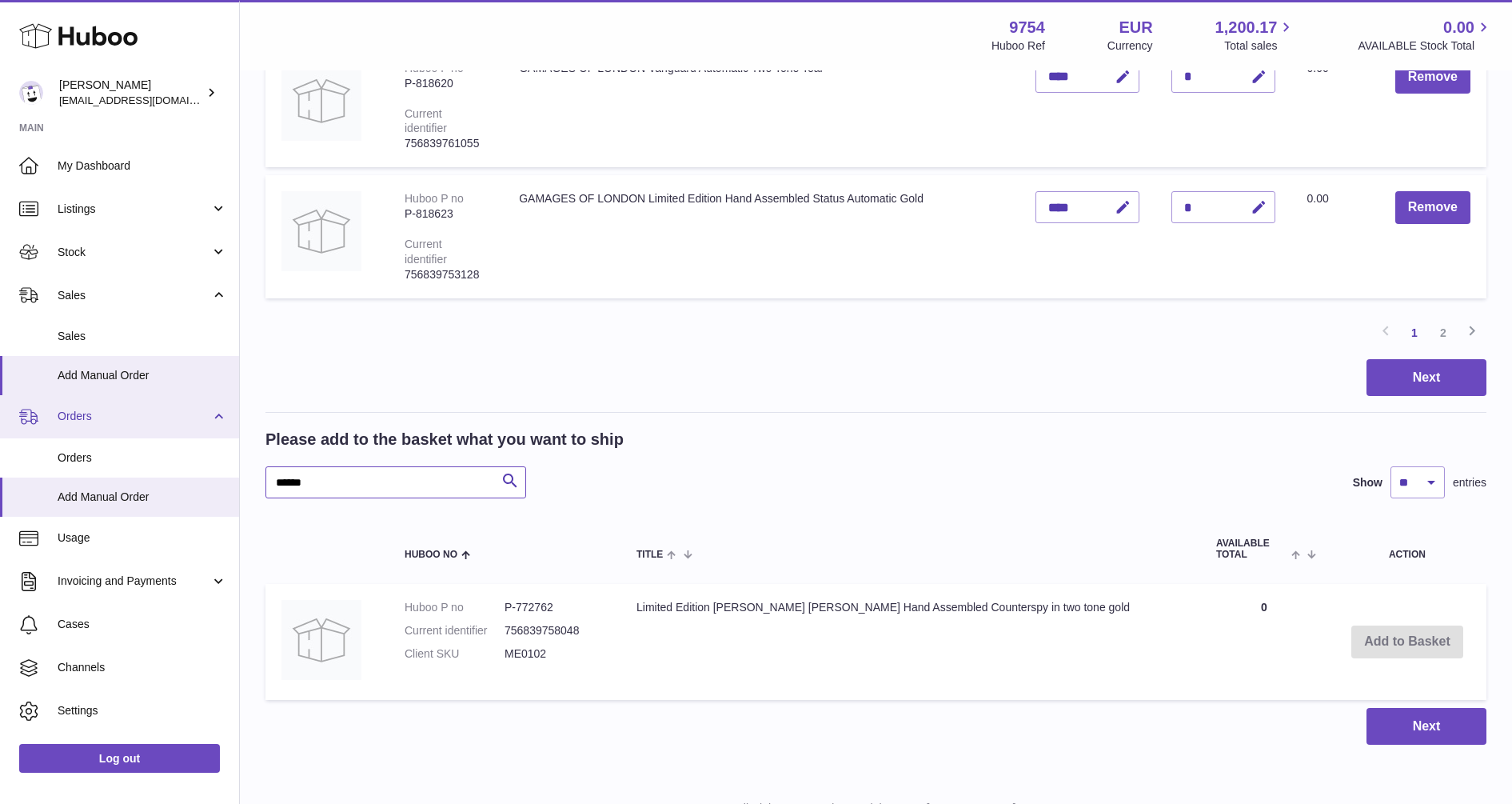
drag, startPoint x: 339, startPoint y: 417, endPoint x: 223, endPoint y: 429, distance: 116.6
paste input "text"
click at [1384, 625] on button "Add to Basket" at bounding box center [1407, 642] width 112 height 33
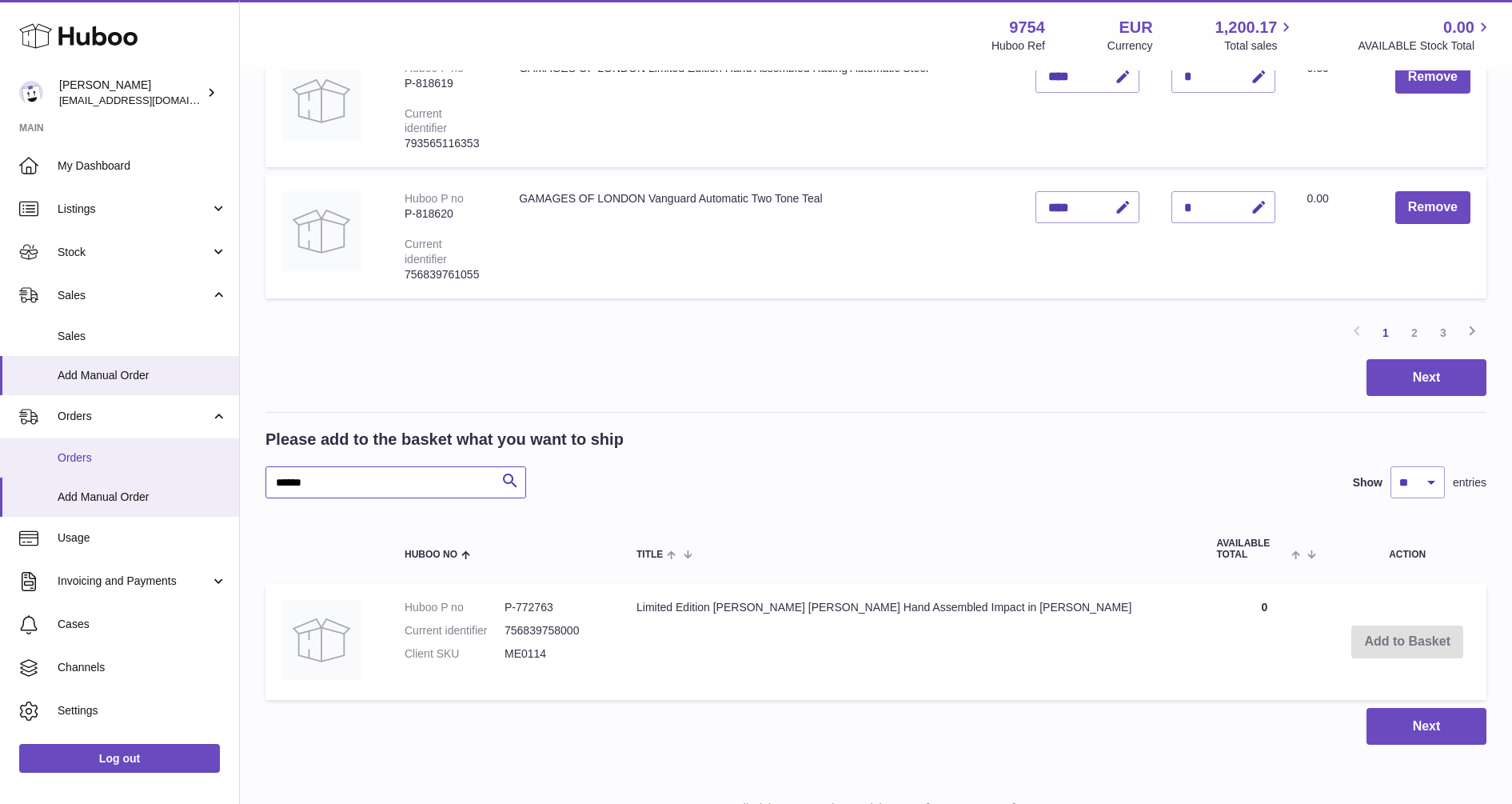
drag, startPoint x: 357, startPoint y: 419, endPoint x: 168, endPoint y: 437, distance: 189.9
paste input "text"
click at [1392, 625] on button "Add to Basket" at bounding box center [1399, 642] width 112 height 33
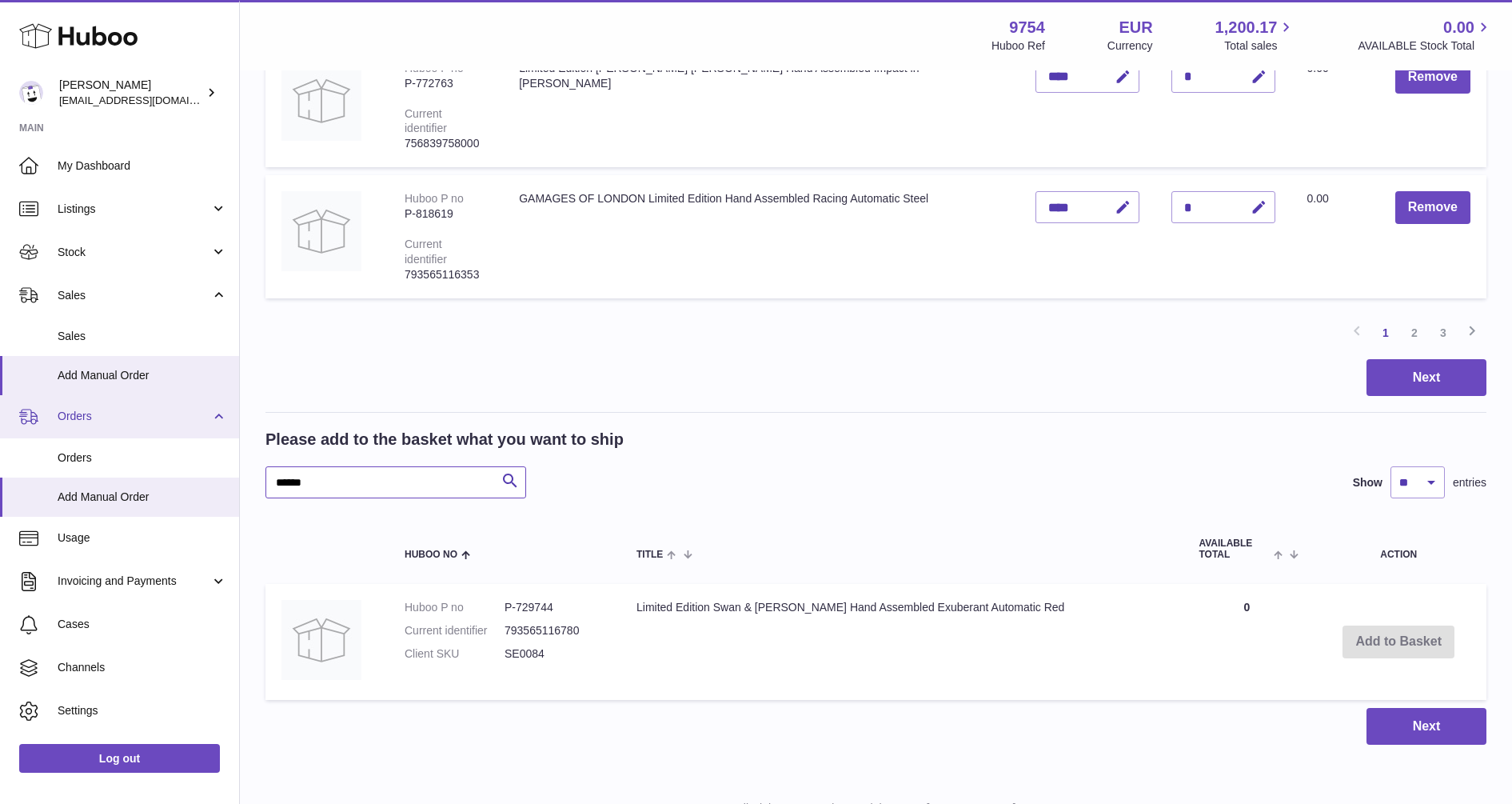
drag, startPoint x: 369, startPoint y: 401, endPoint x: 195, endPoint y: 423, distance: 175.4
paste input "*"
click at [1390, 625] on button "Add to Basket" at bounding box center [1398, 642] width 112 height 33
drag, startPoint x: 173, startPoint y: 419, endPoint x: 131, endPoint y: 419, distance: 42.0
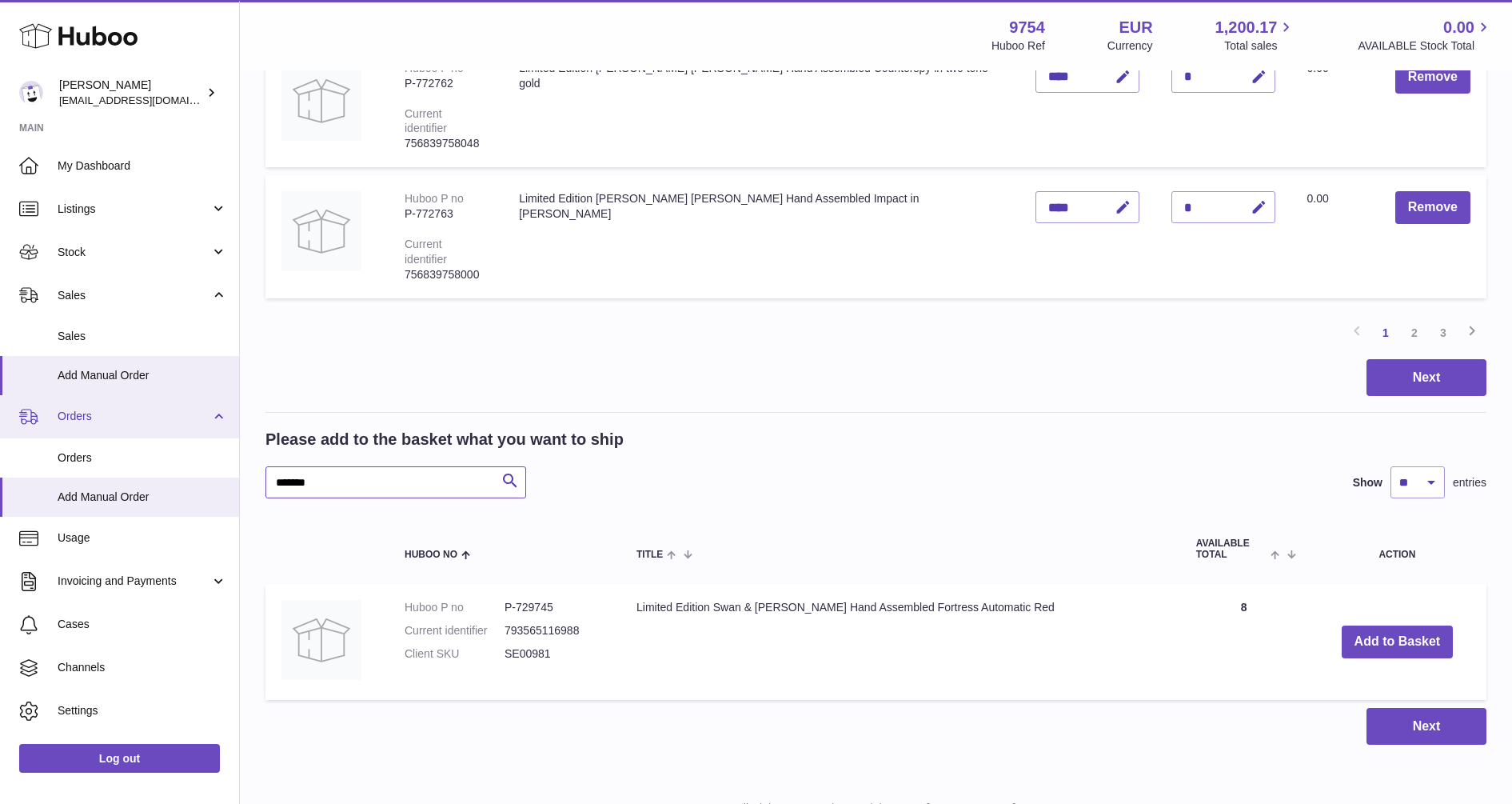
paste input "text"
click at [1399, 625] on button "Add to Basket" at bounding box center [1401, 642] width 112 height 33
drag, startPoint x: 360, startPoint y: 413, endPoint x: 183, endPoint y: 417, distance: 177.0
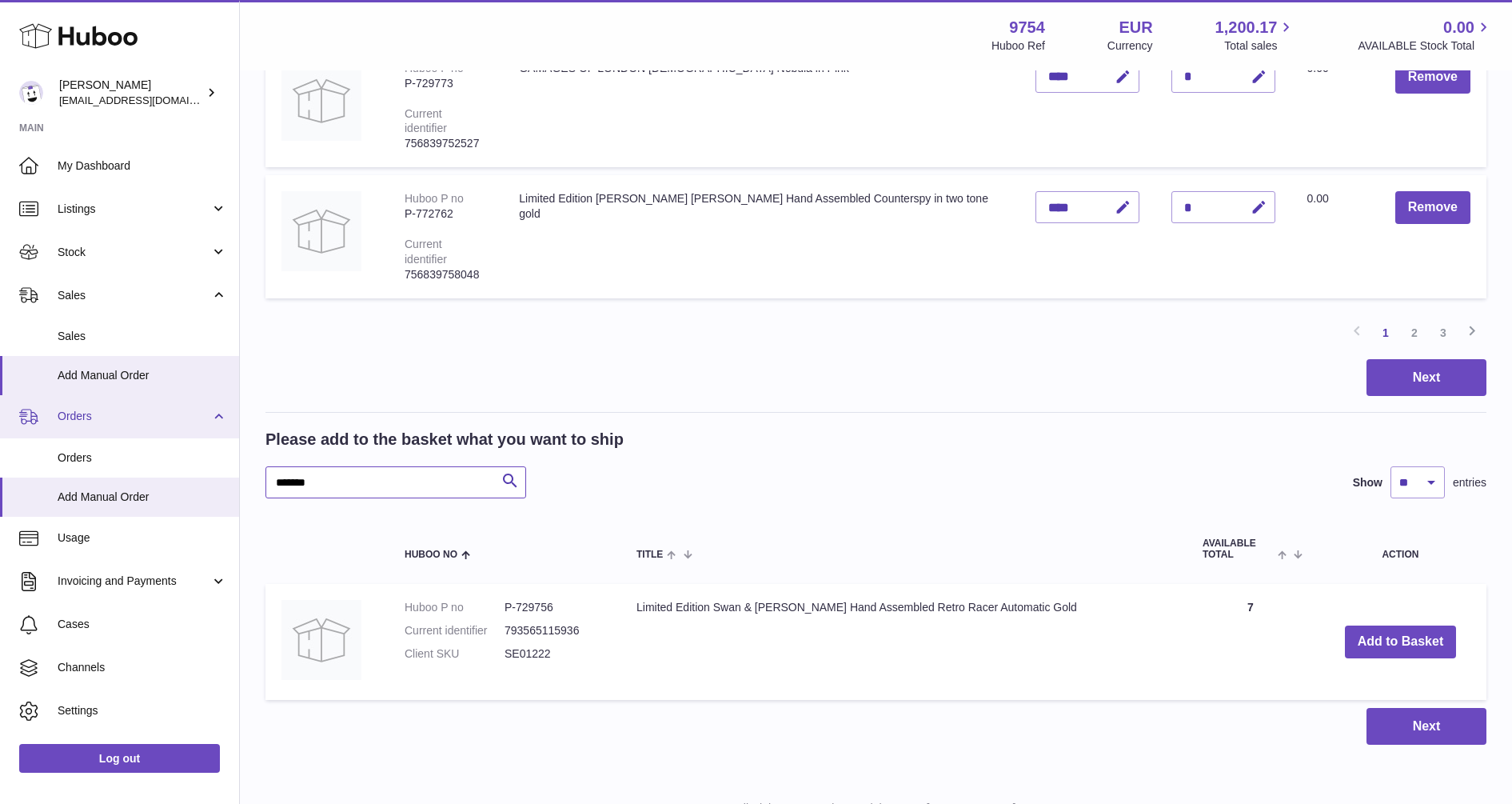
paste input "text"
type input "*******"
click at [1383, 625] on button "Add to Basket" at bounding box center [1398, 642] width 112 height 33
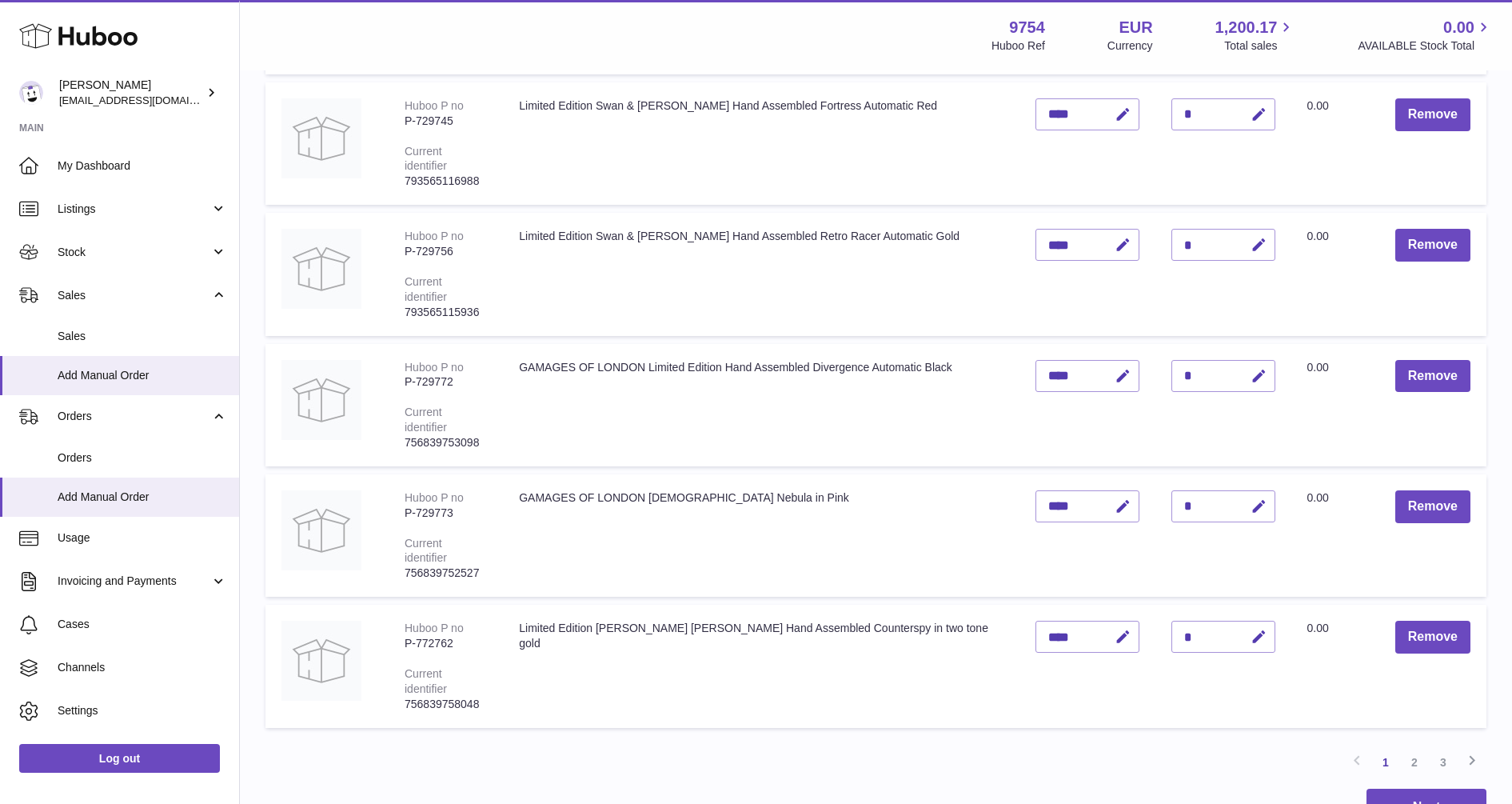
scroll to position [1199, 0]
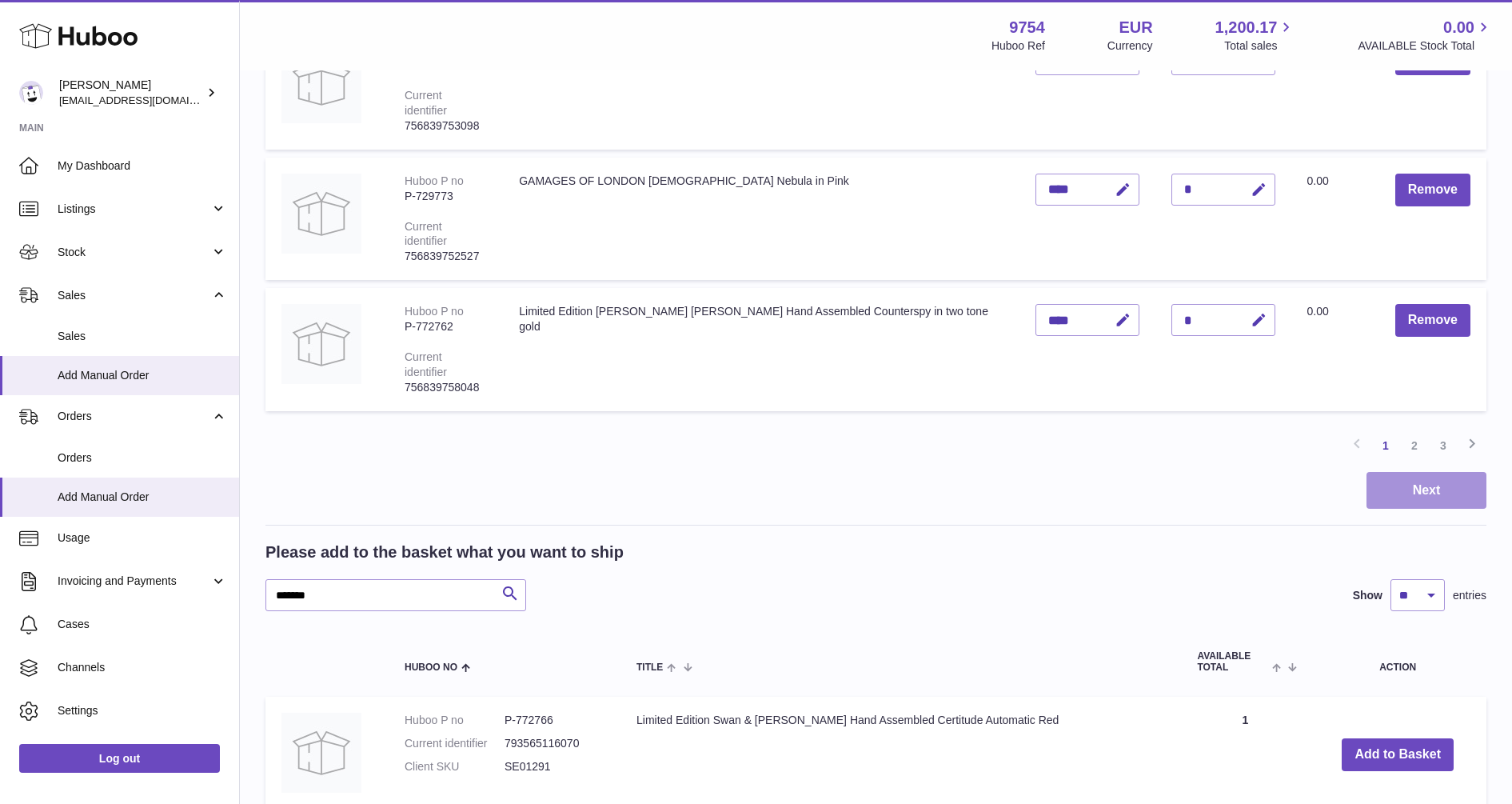
click at [1410, 472] on button "Next" at bounding box center [1427, 490] width 120 height 38
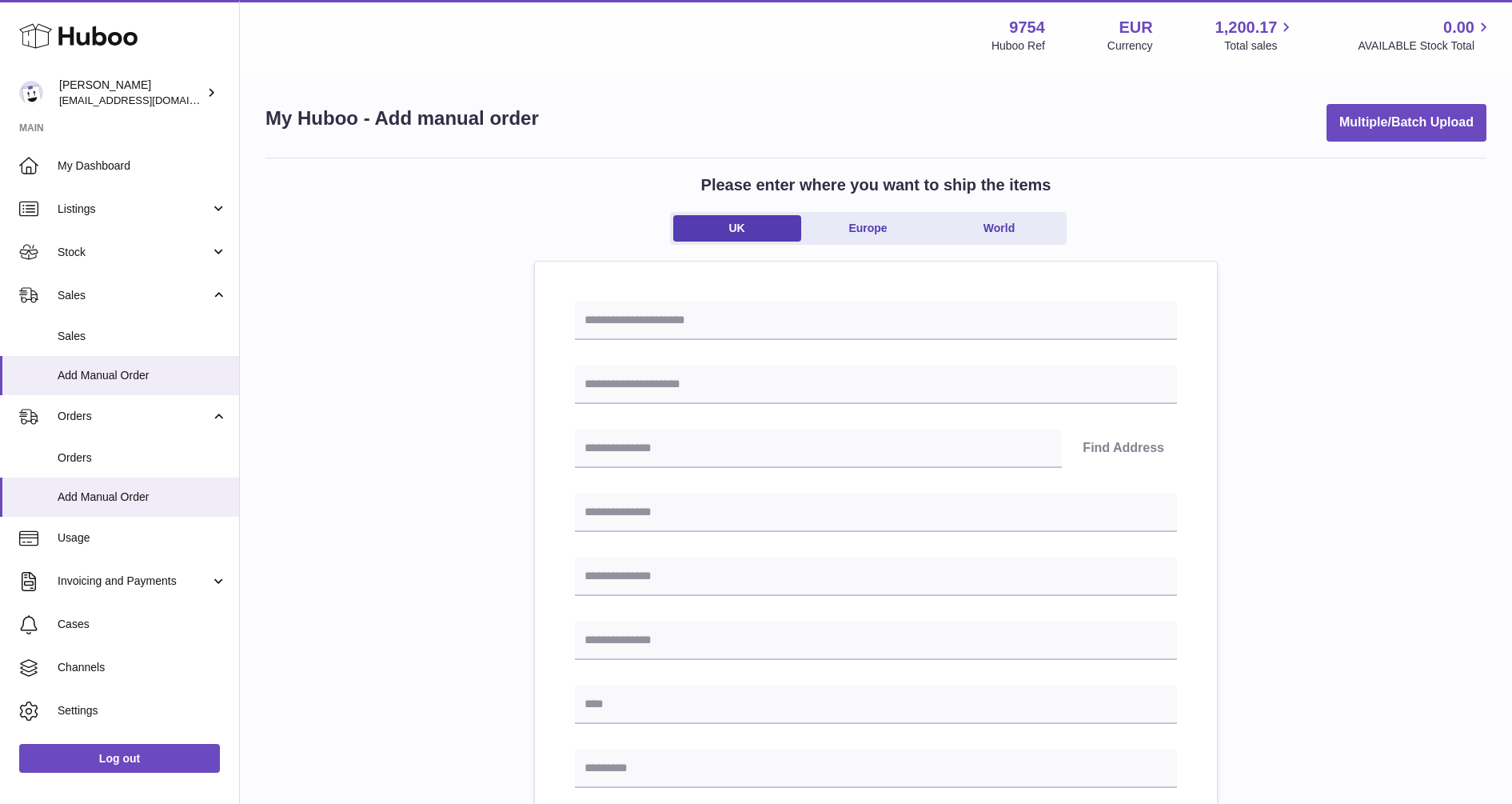
click at [881, 212] on ul "UK Europe World" at bounding box center [869, 228] width 397 height 33
click at [881, 232] on link "Europe" at bounding box center [868, 228] width 128 height 27
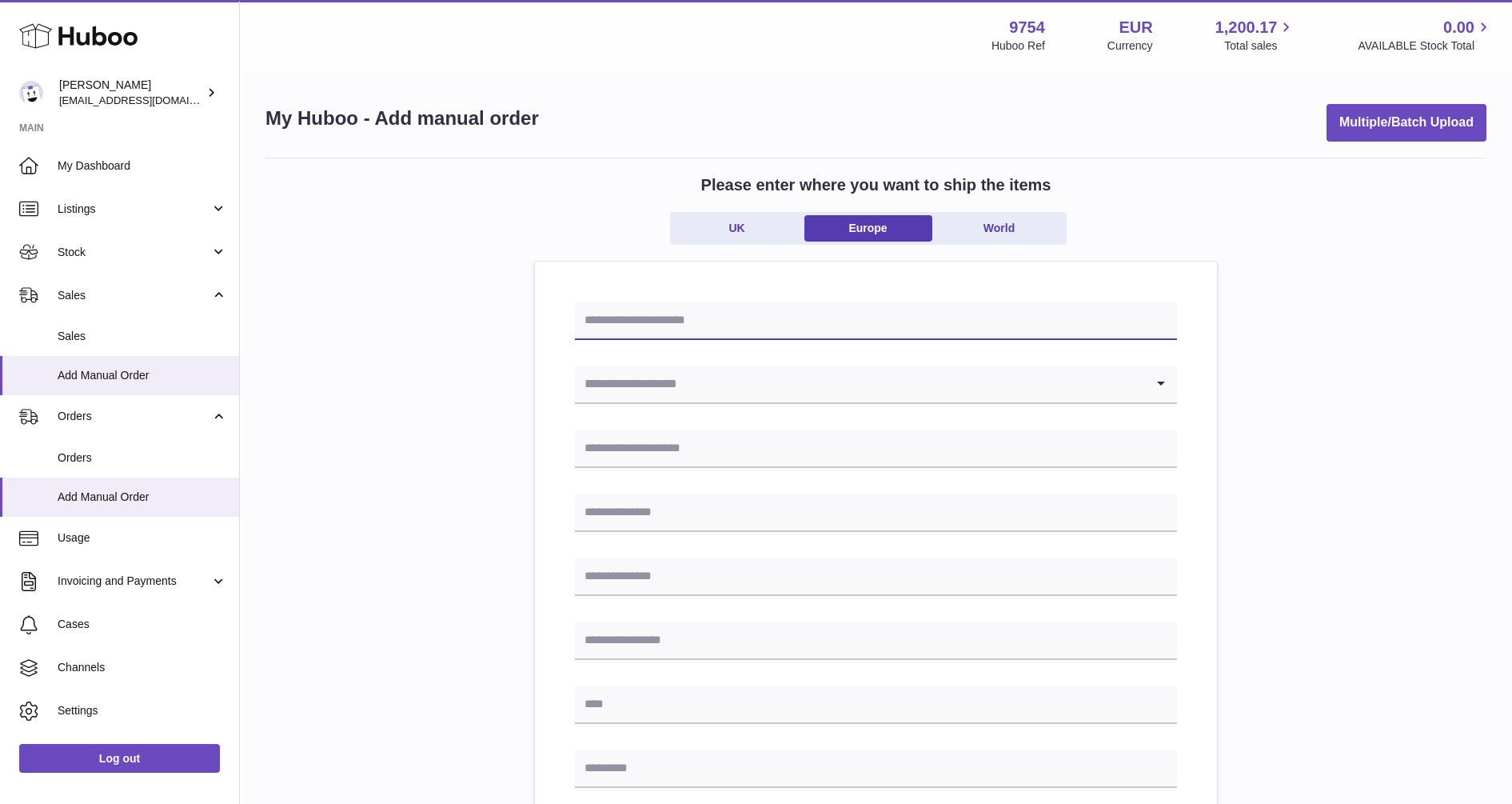
click at [718, 317] on input "text" at bounding box center [875, 320] width 602 height 39
click at [1121, 88] on div "My Huboo - Add manual order Multiple/Batch Upload Please enter where you want t…" at bounding box center [875, 706] width 1272 height 1268
click at [637, 325] on input "text" at bounding box center [875, 320] width 602 height 39
paste input "**********"
type input "**********"
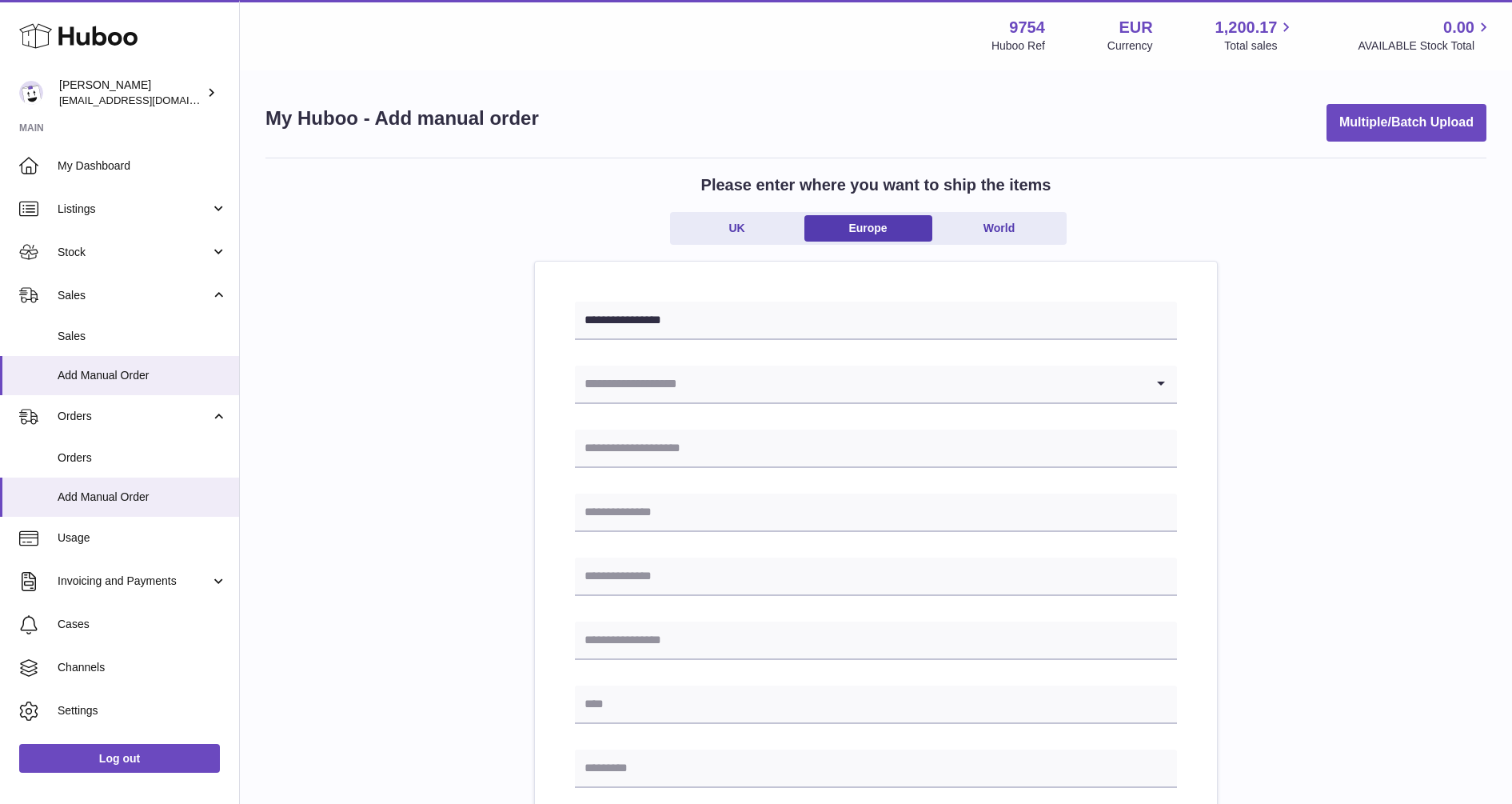
click at [642, 391] on input "Search for option" at bounding box center [860, 383] width 570 height 37
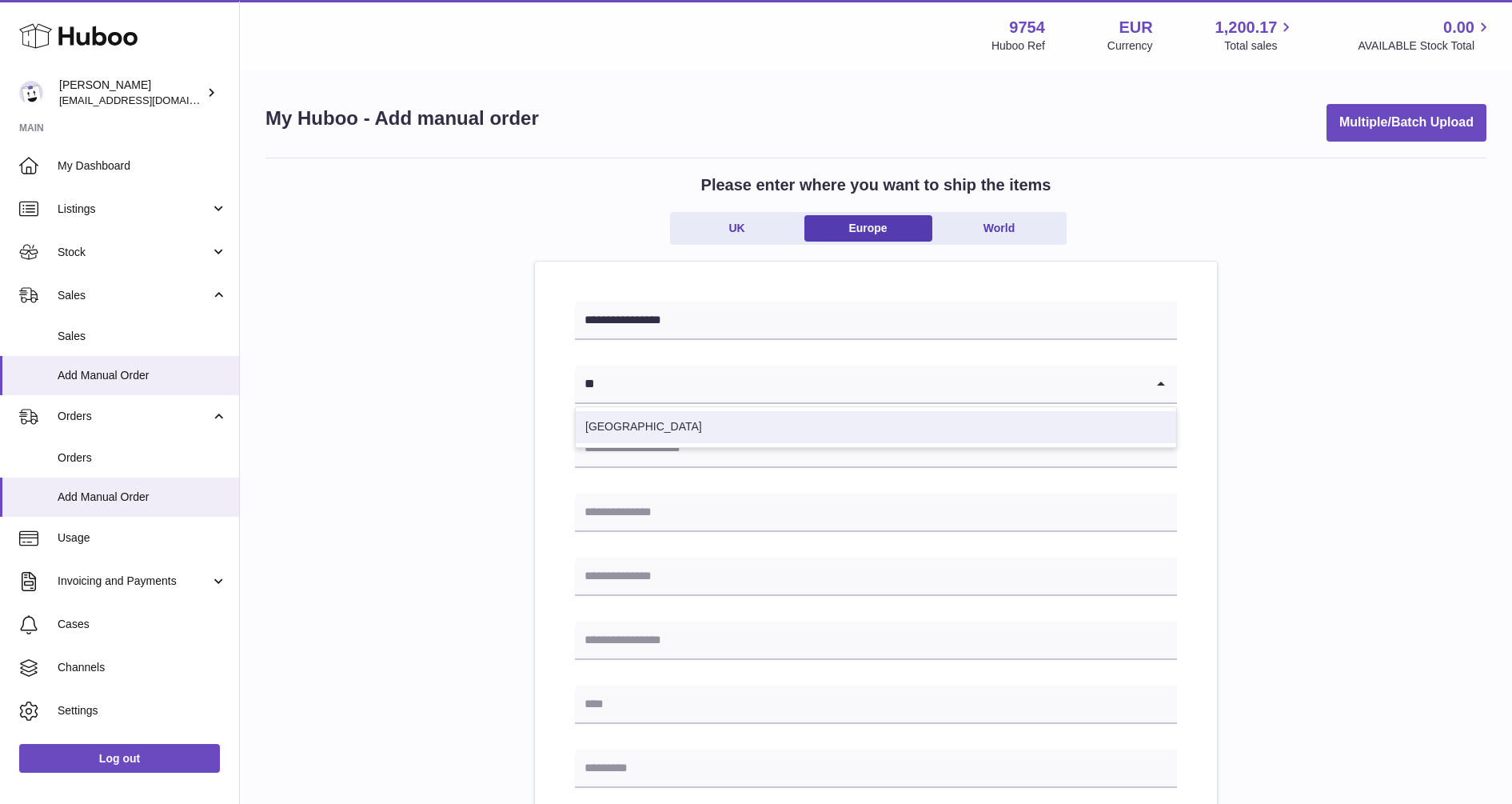
click at [602, 429] on li "Spain" at bounding box center [875, 426] width 601 height 32
type input "**"
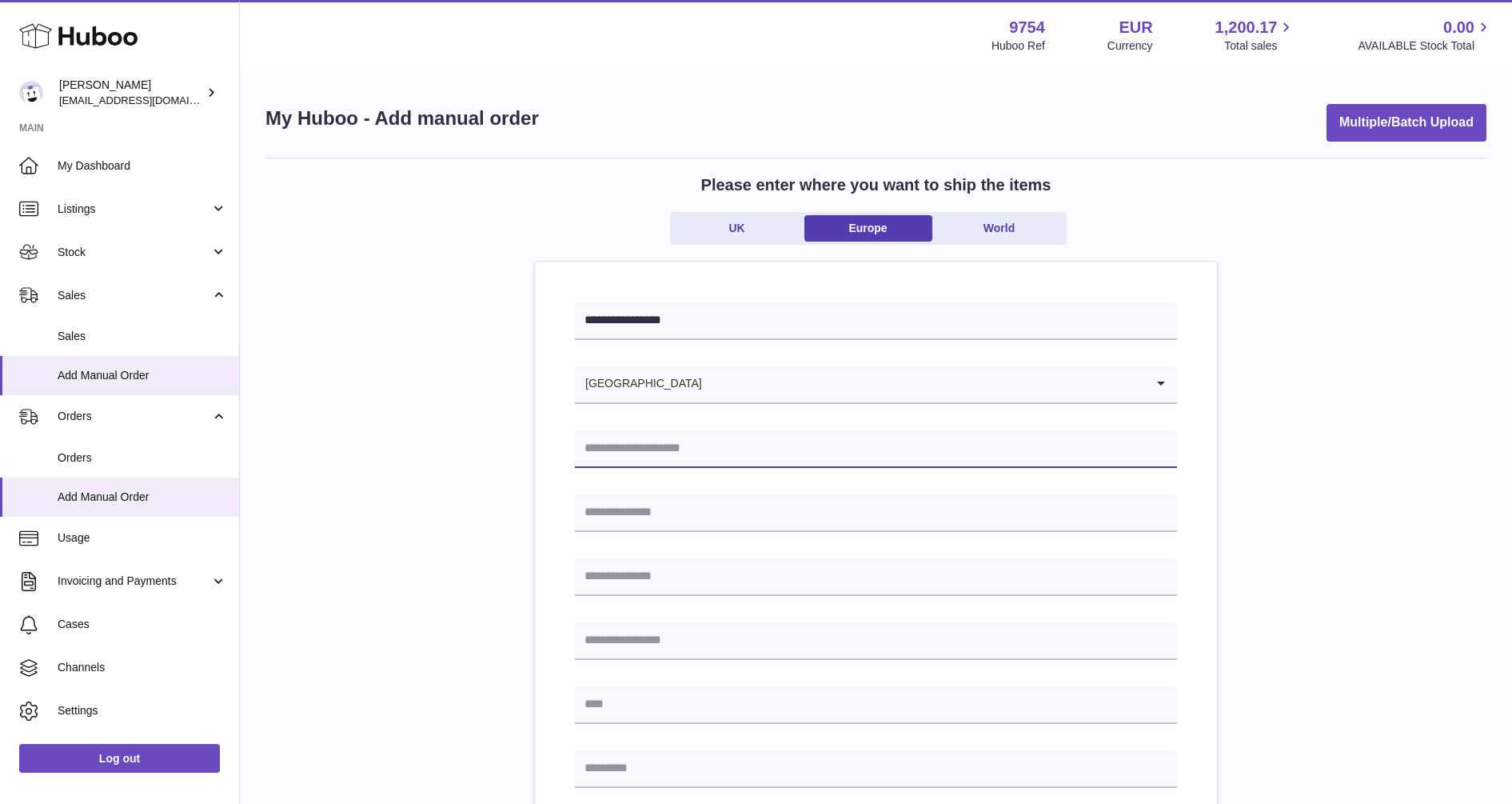
click at [607, 447] on input "text" at bounding box center [875, 448] width 602 height 39
type input "**********"
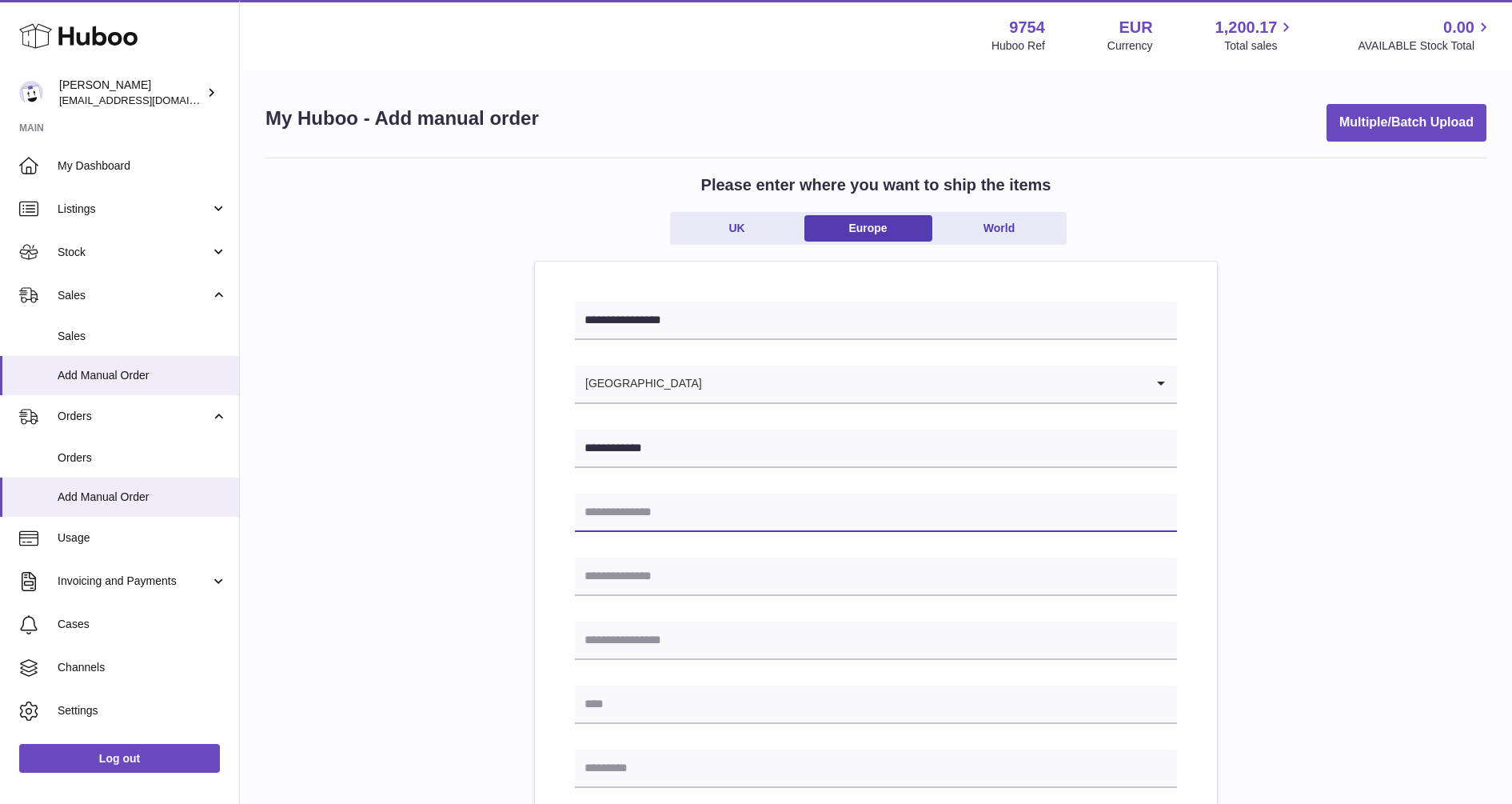
type input "**********"
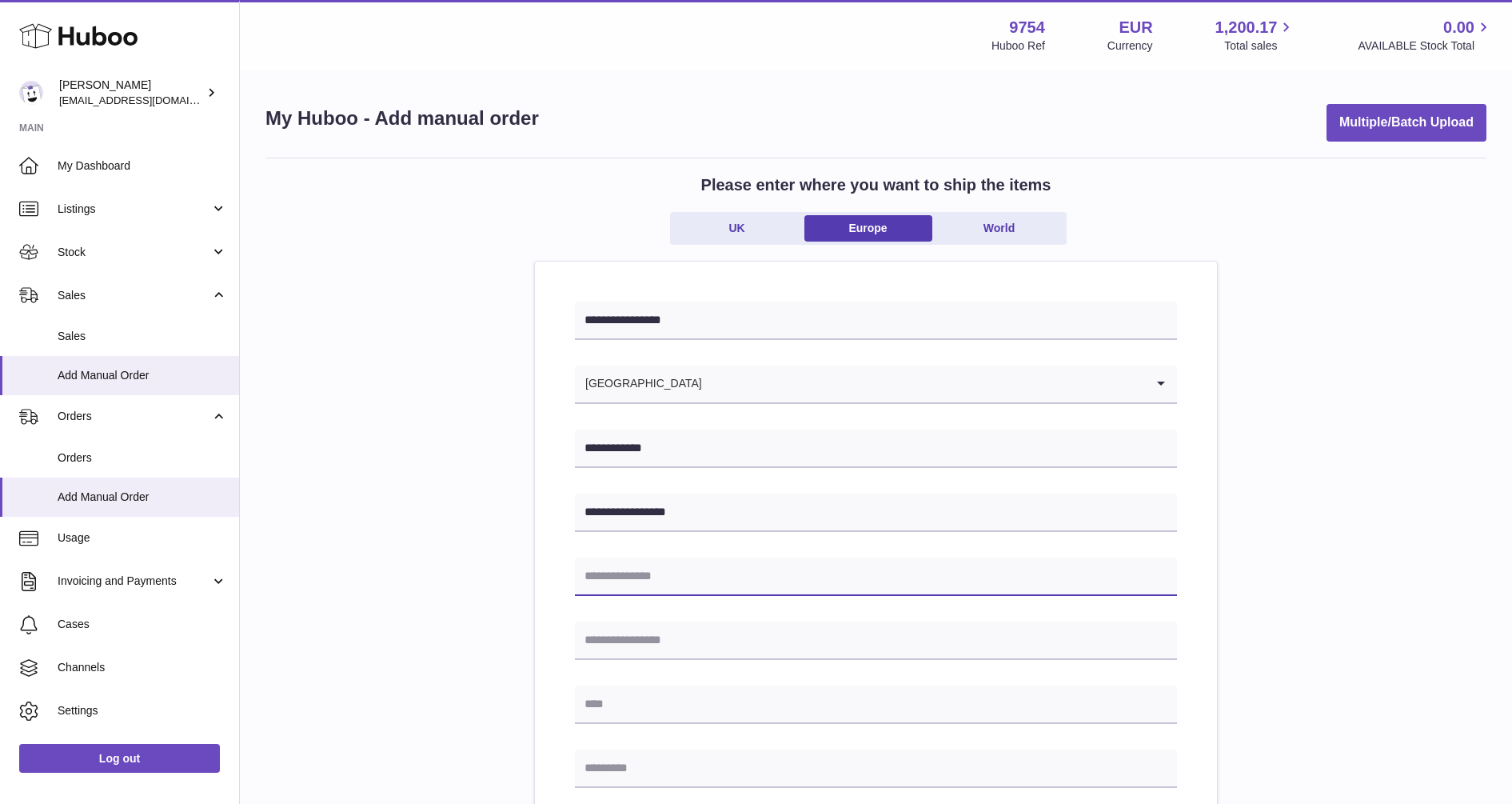
type input "**********"
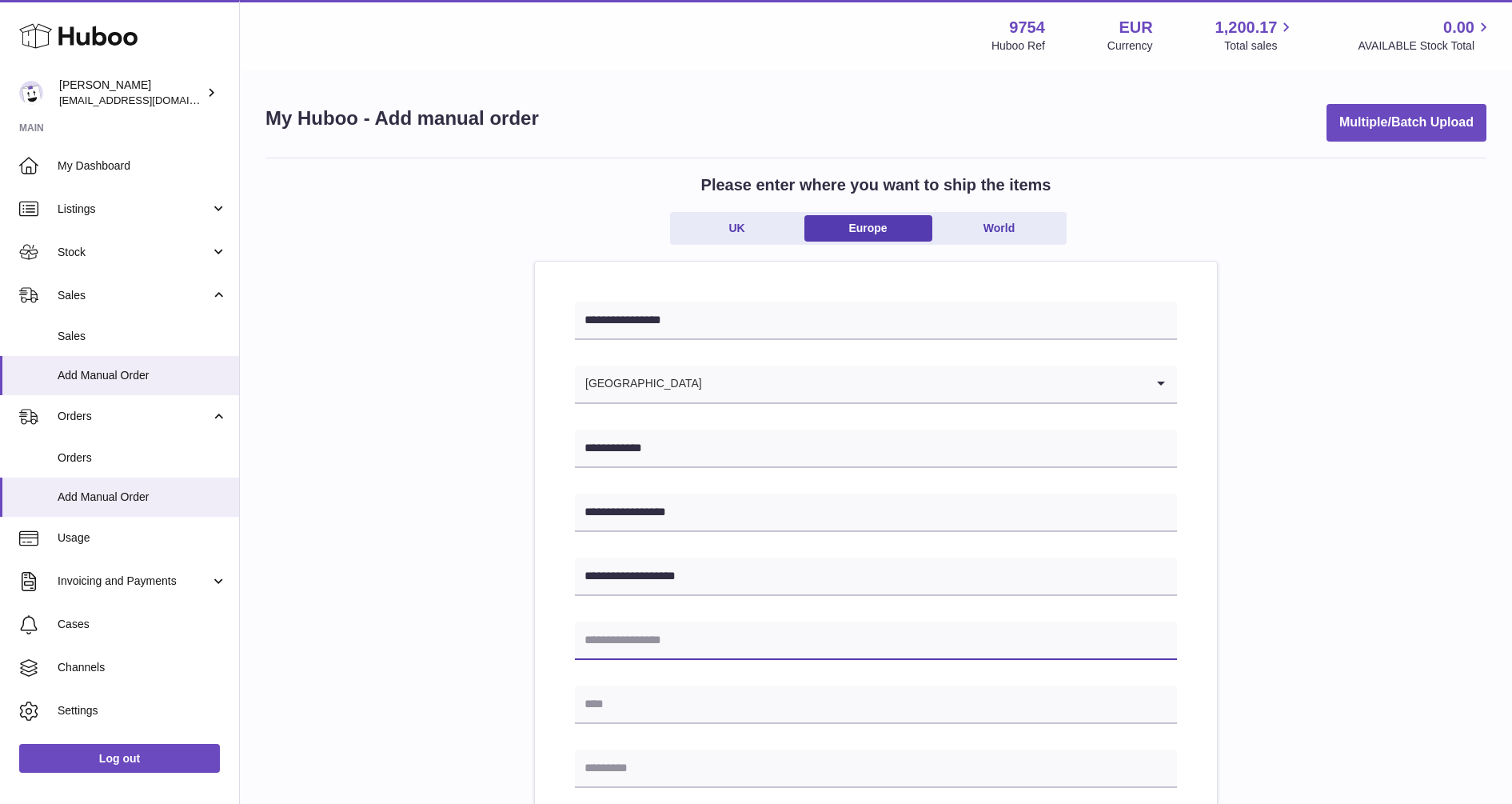
type input "*****"
type input "********"
type input "*****"
type input "**********"
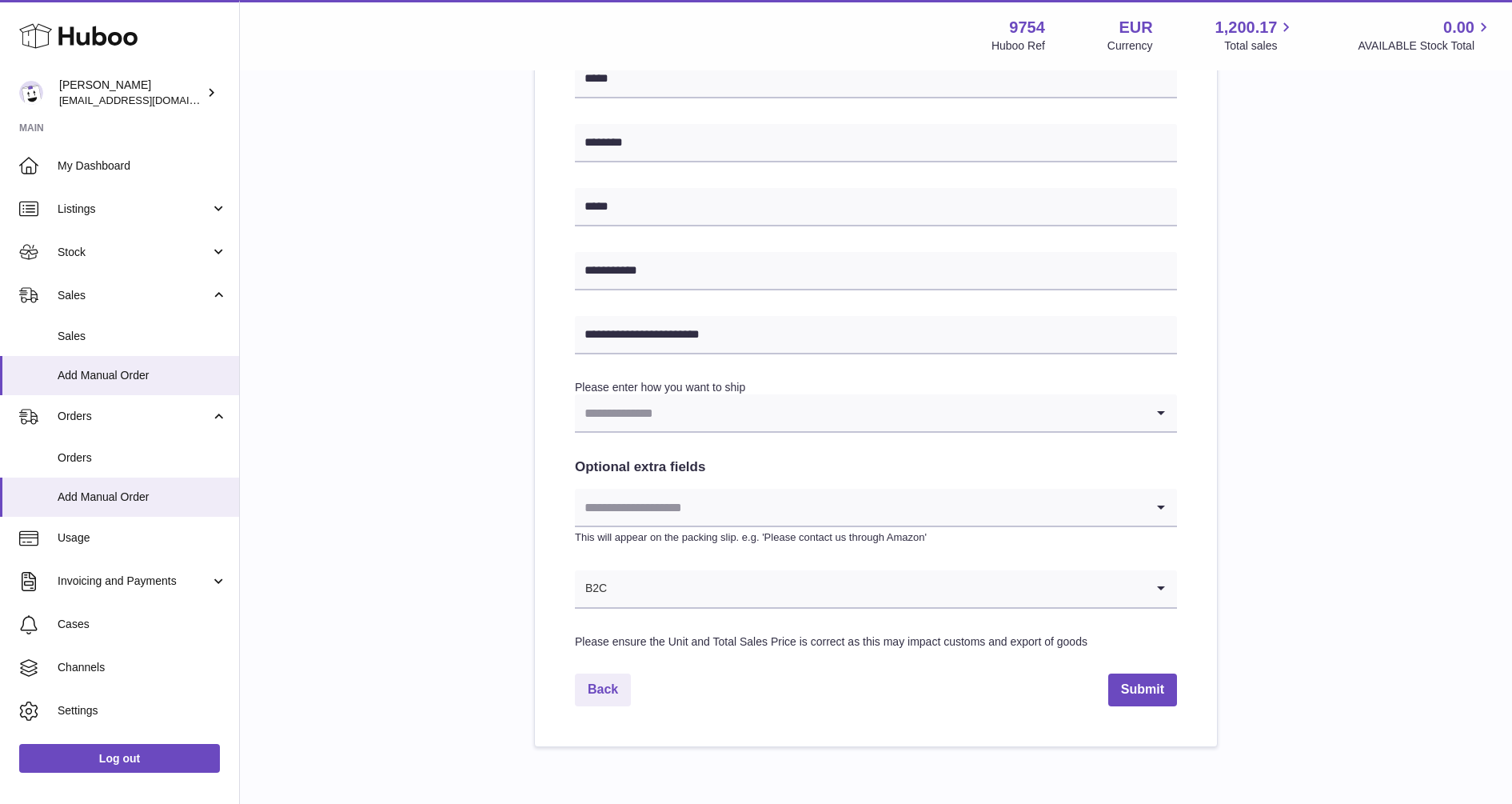
scroll to position [600, 0]
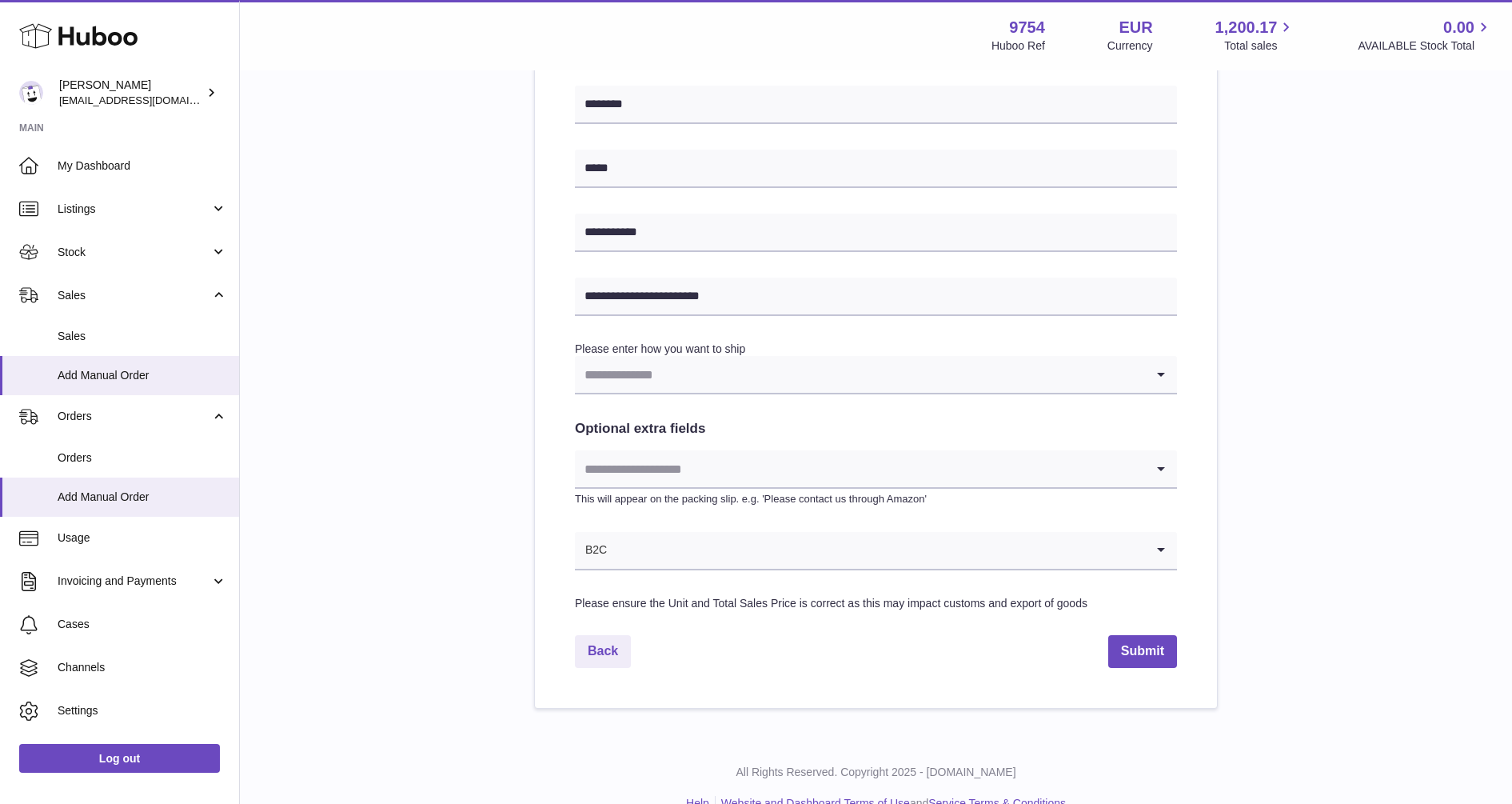
click at [1162, 376] on icon "Search for option" at bounding box center [1161, 374] width 32 height 37
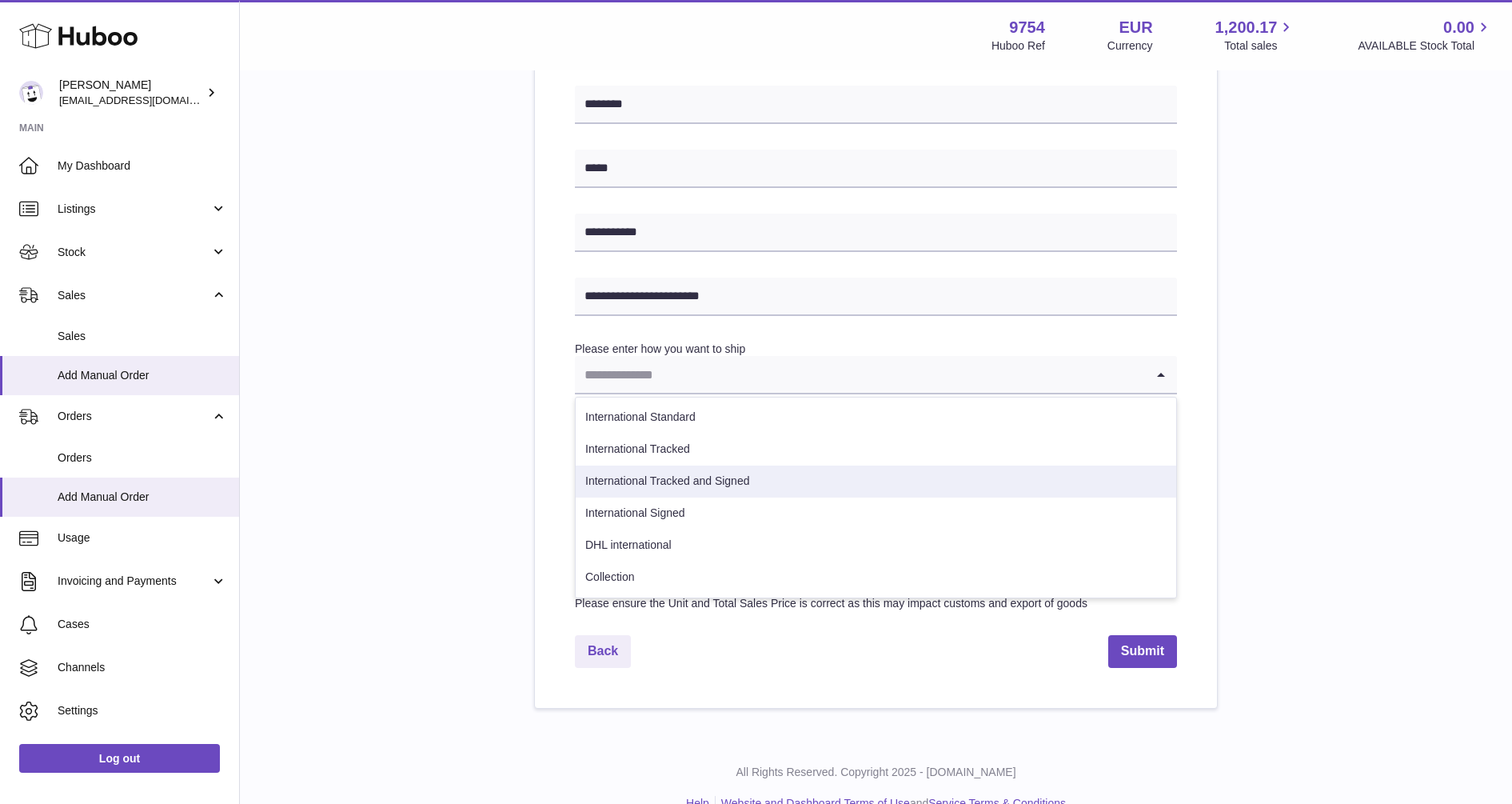
click at [726, 485] on li "International Tracked and Signed" at bounding box center [875, 481] width 601 height 32
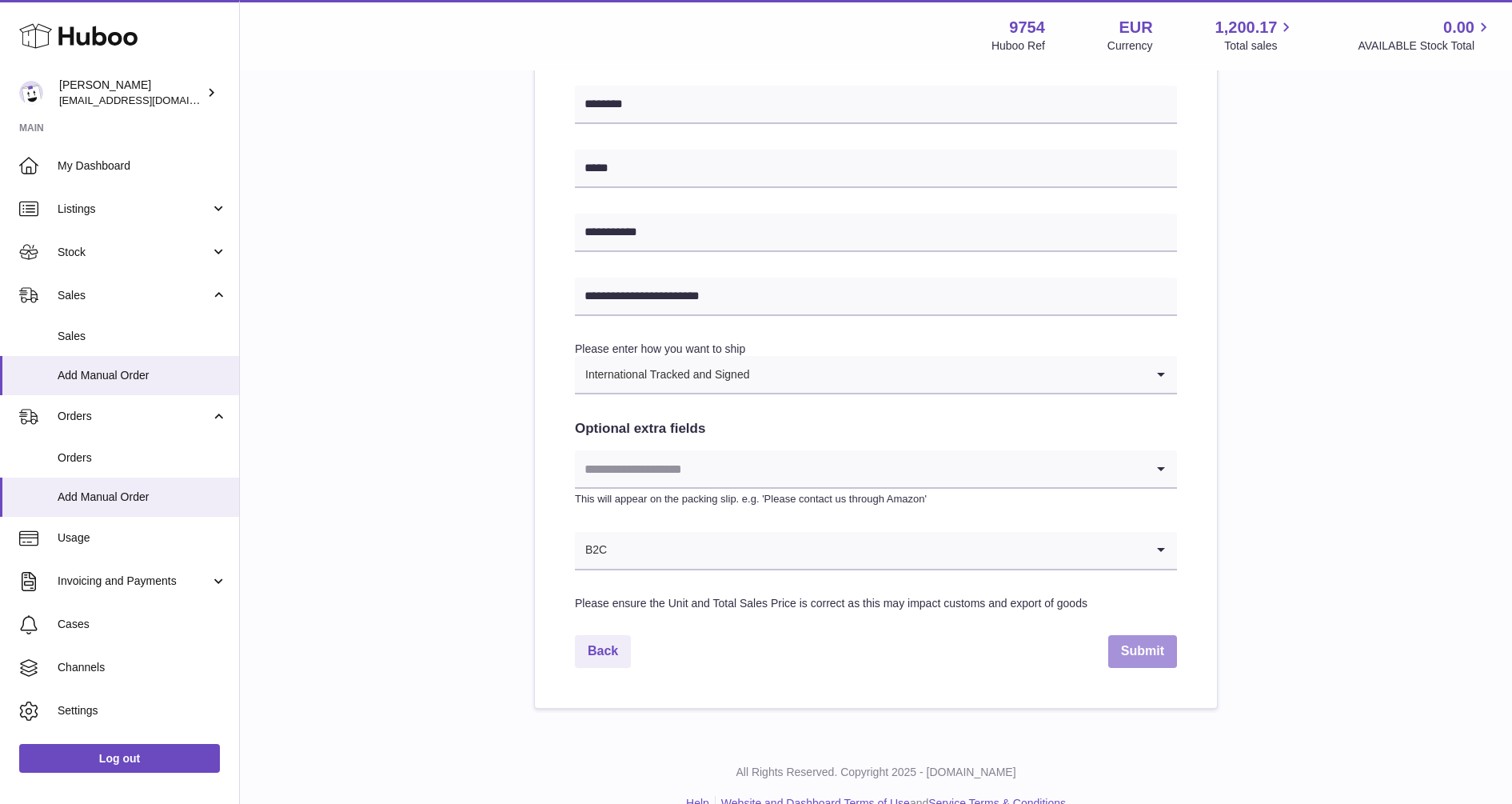
click at [1152, 643] on button "Submit" at bounding box center [1143, 651] width 69 height 33
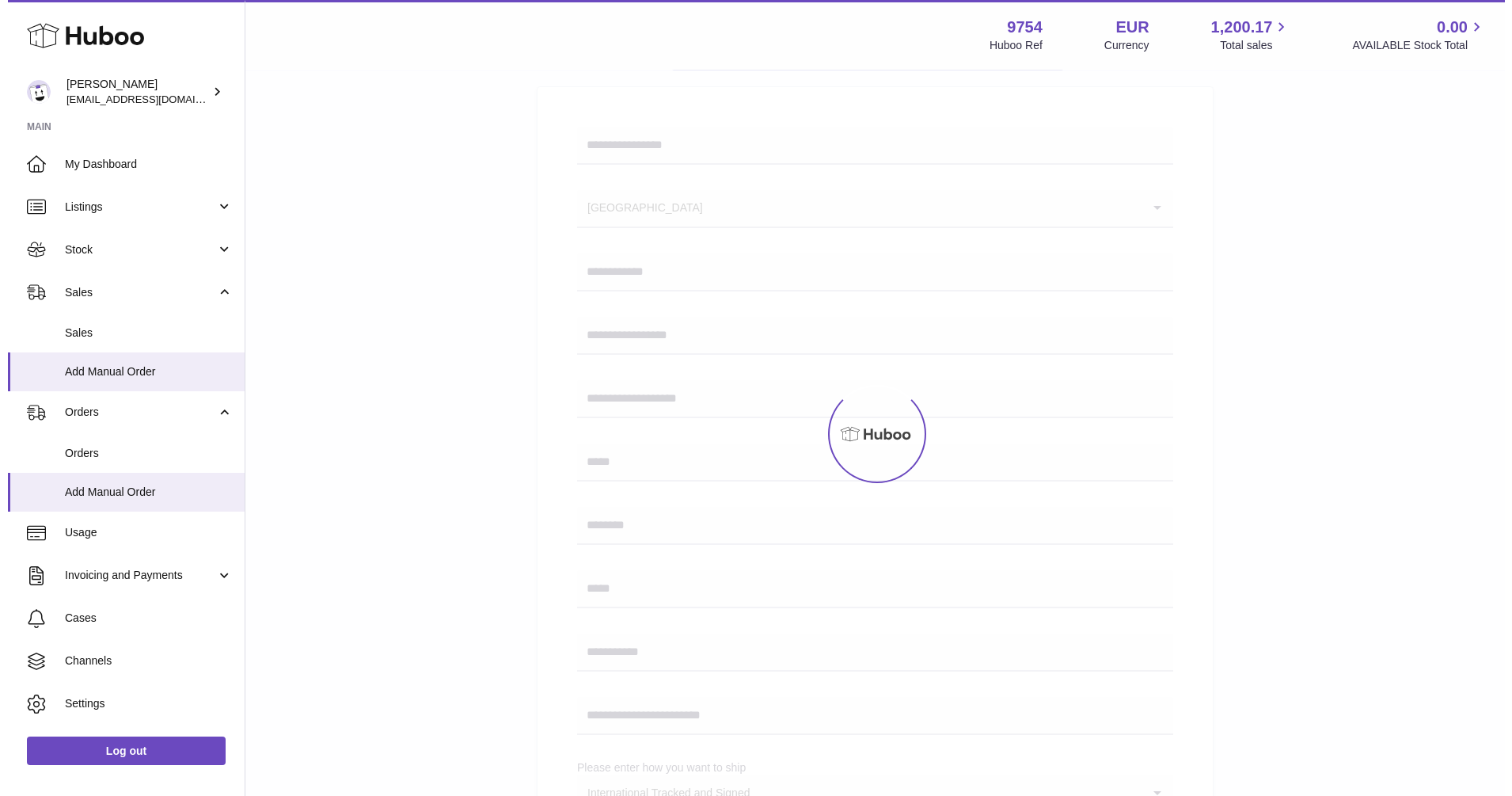
scroll to position [0, 0]
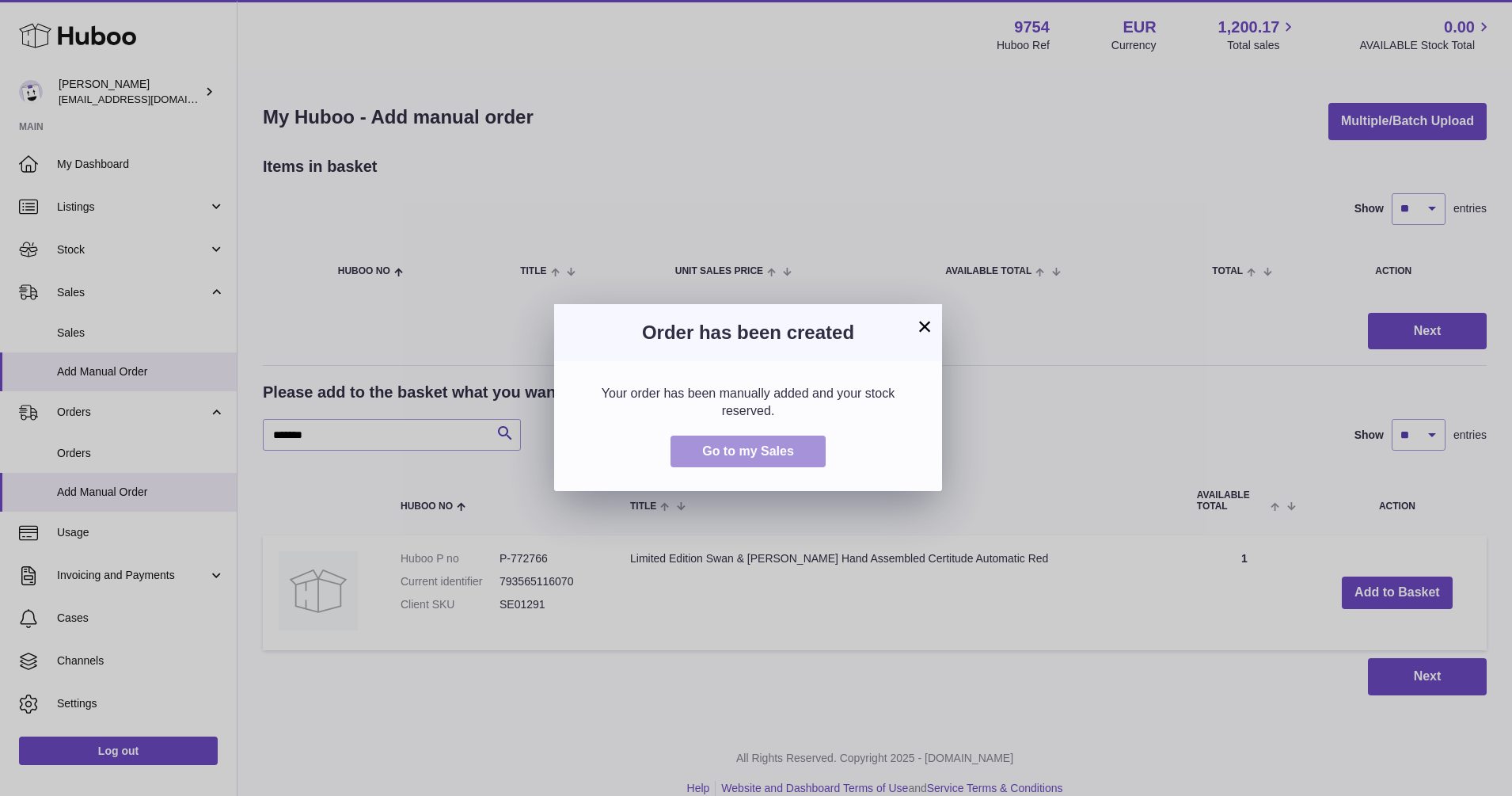
click at [739, 451] on span "Go to my Sales" at bounding box center [748, 451] width 92 height 14
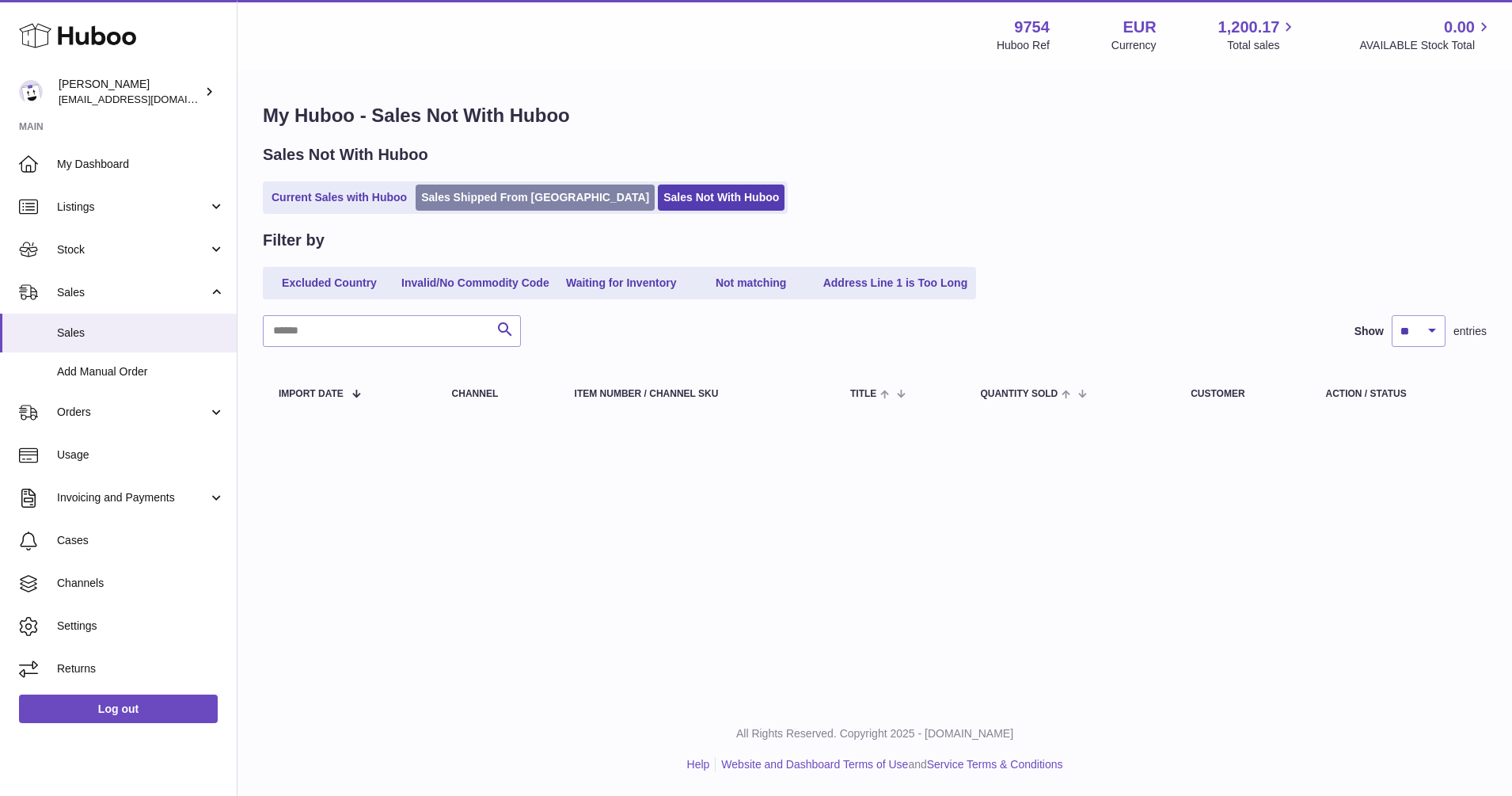
click at [509, 195] on link "Sales Shipped From [GEOGRAPHIC_DATA]" at bounding box center [535, 197] width 239 height 26
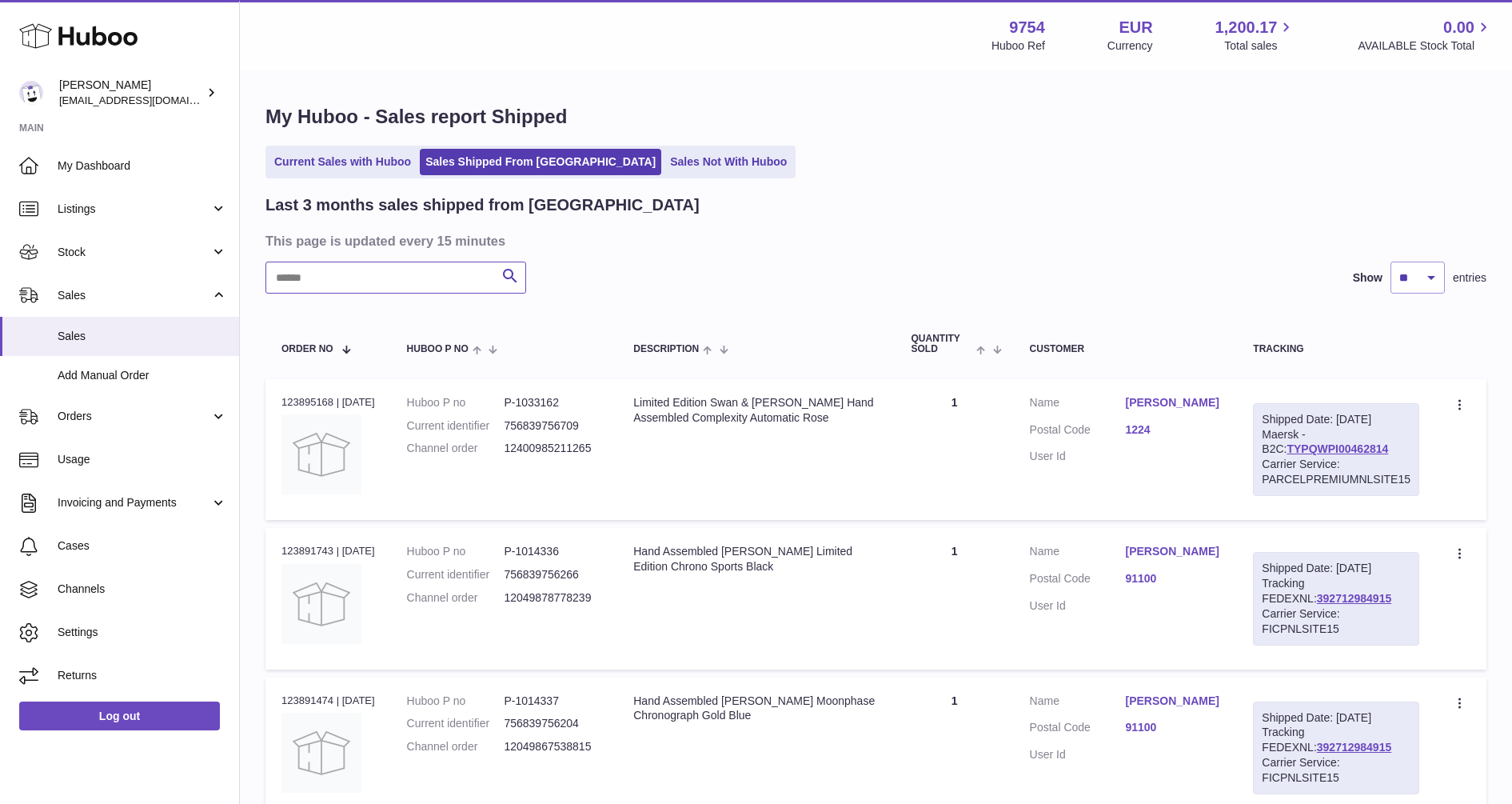
click at [444, 290] on input "text" at bounding box center [395, 277] width 260 height 32
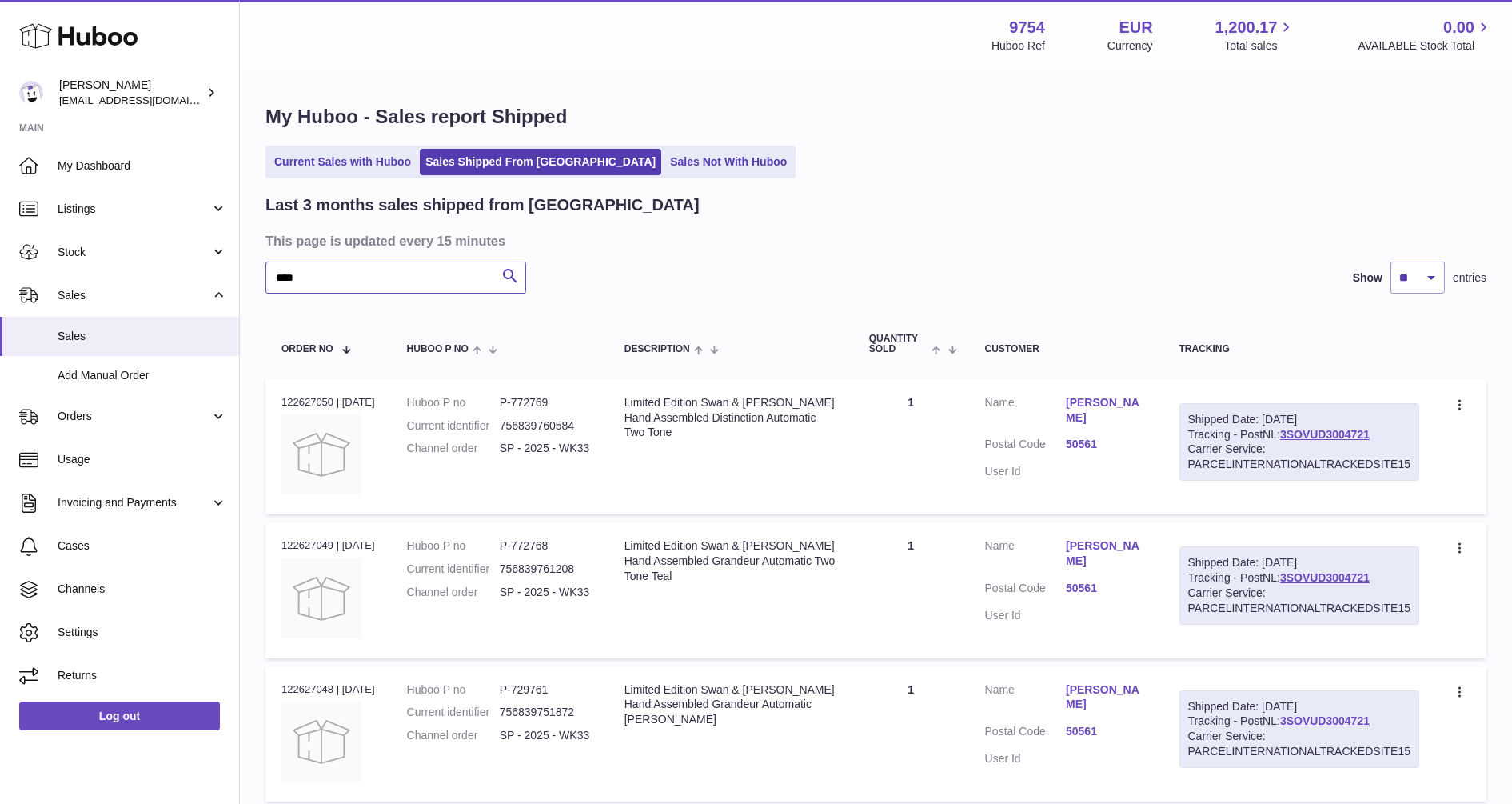
type input "****"
drag, startPoint x: 603, startPoint y: 446, endPoint x: 507, endPoint y: 451, distance: 96.1
click at [507, 451] on td "Huboo P no P-772769 Current identifier 756839760584 Channel order SP - 2025 - W…" at bounding box center [499, 446] width 217 height 135
copy dd "SP - 2025 - WK33"
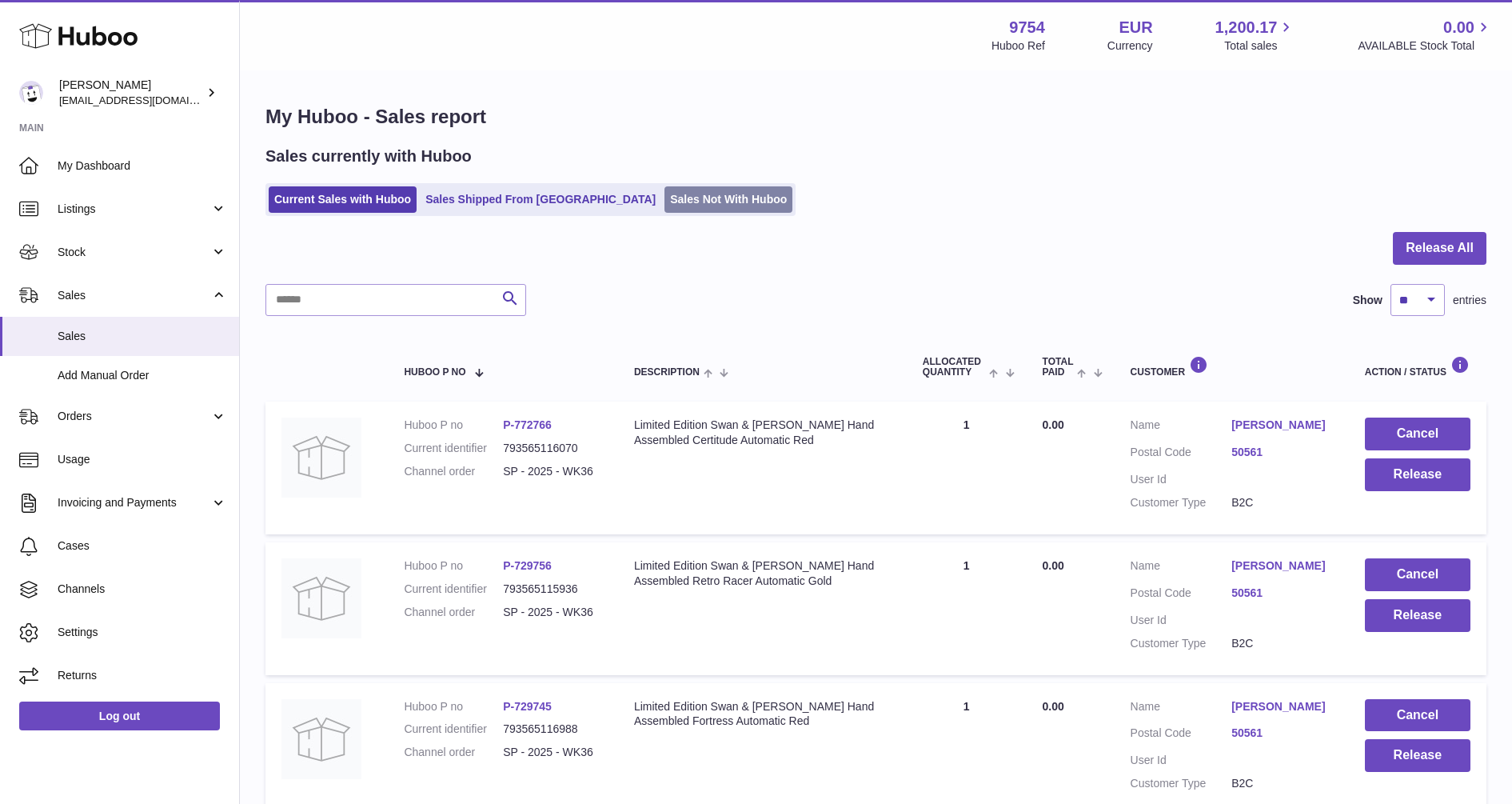
click at [665, 200] on link "Sales Not With Huboo" at bounding box center [729, 199] width 128 height 27
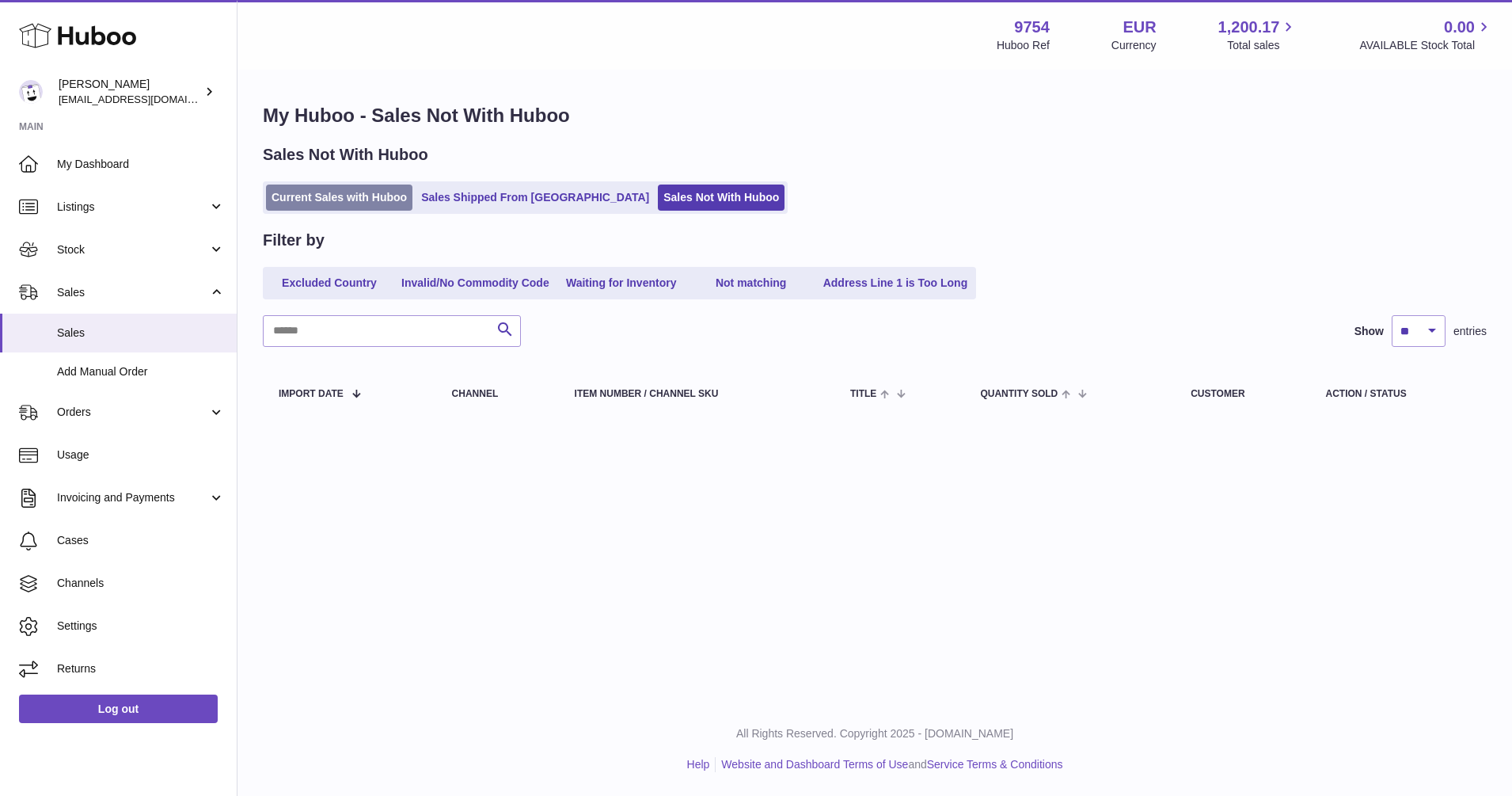
click at [340, 189] on link "Current Sales with Huboo" at bounding box center [339, 197] width 146 height 26
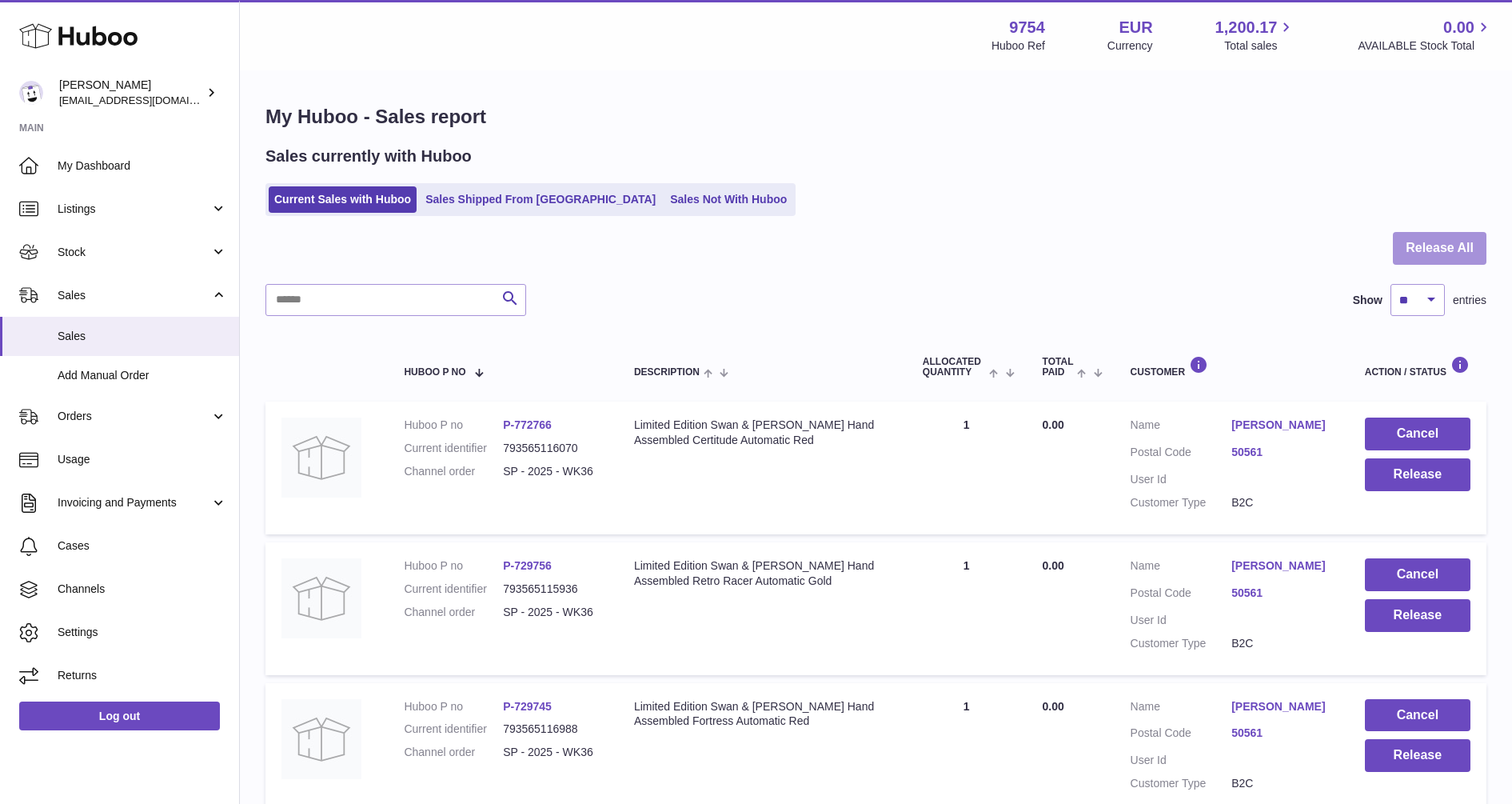
click at [1448, 240] on button "Release All" at bounding box center [1440, 248] width 94 height 33
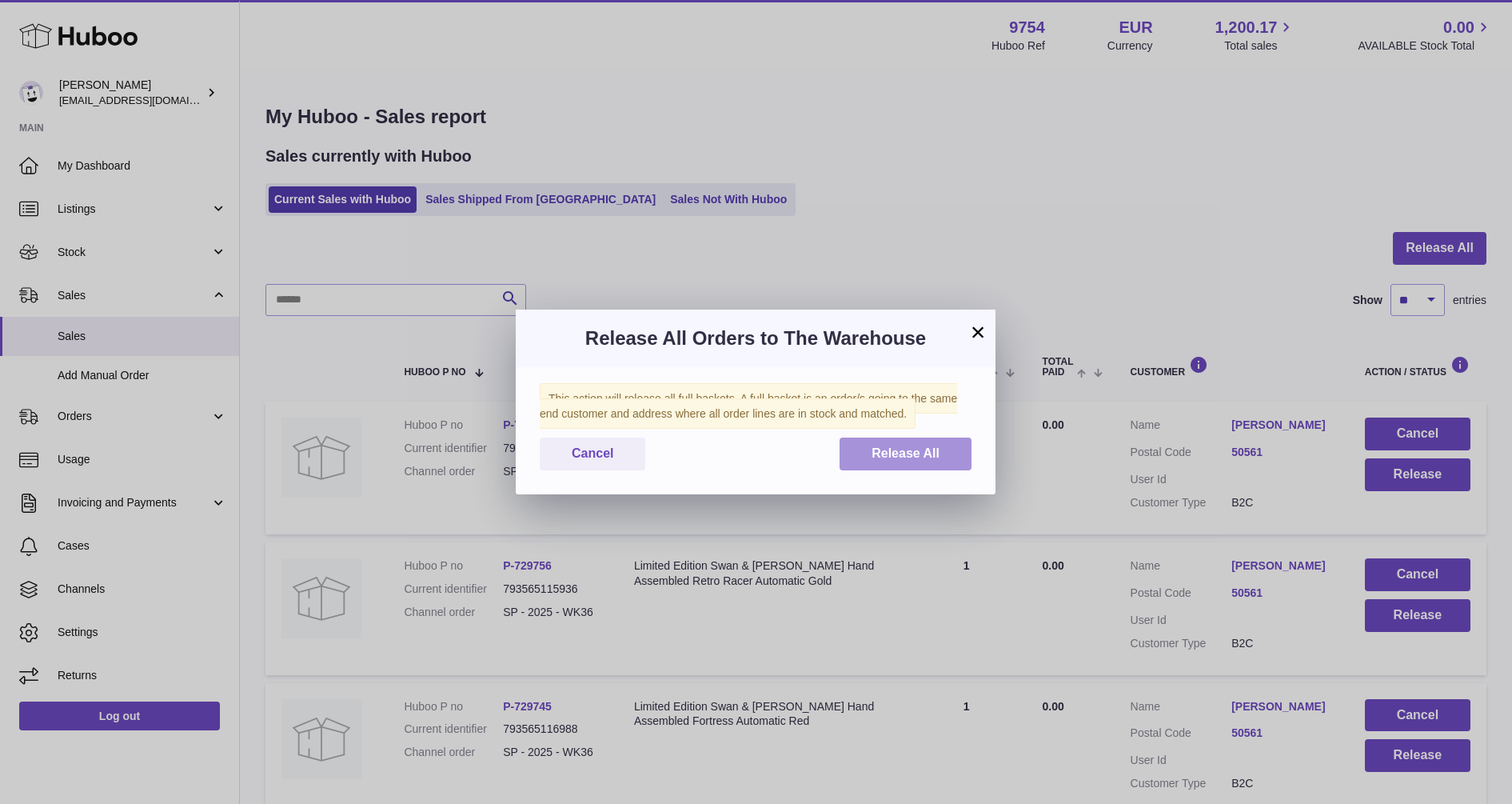
click at [908, 460] on span "Release All" at bounding box center [905, 453] width 68 height 14
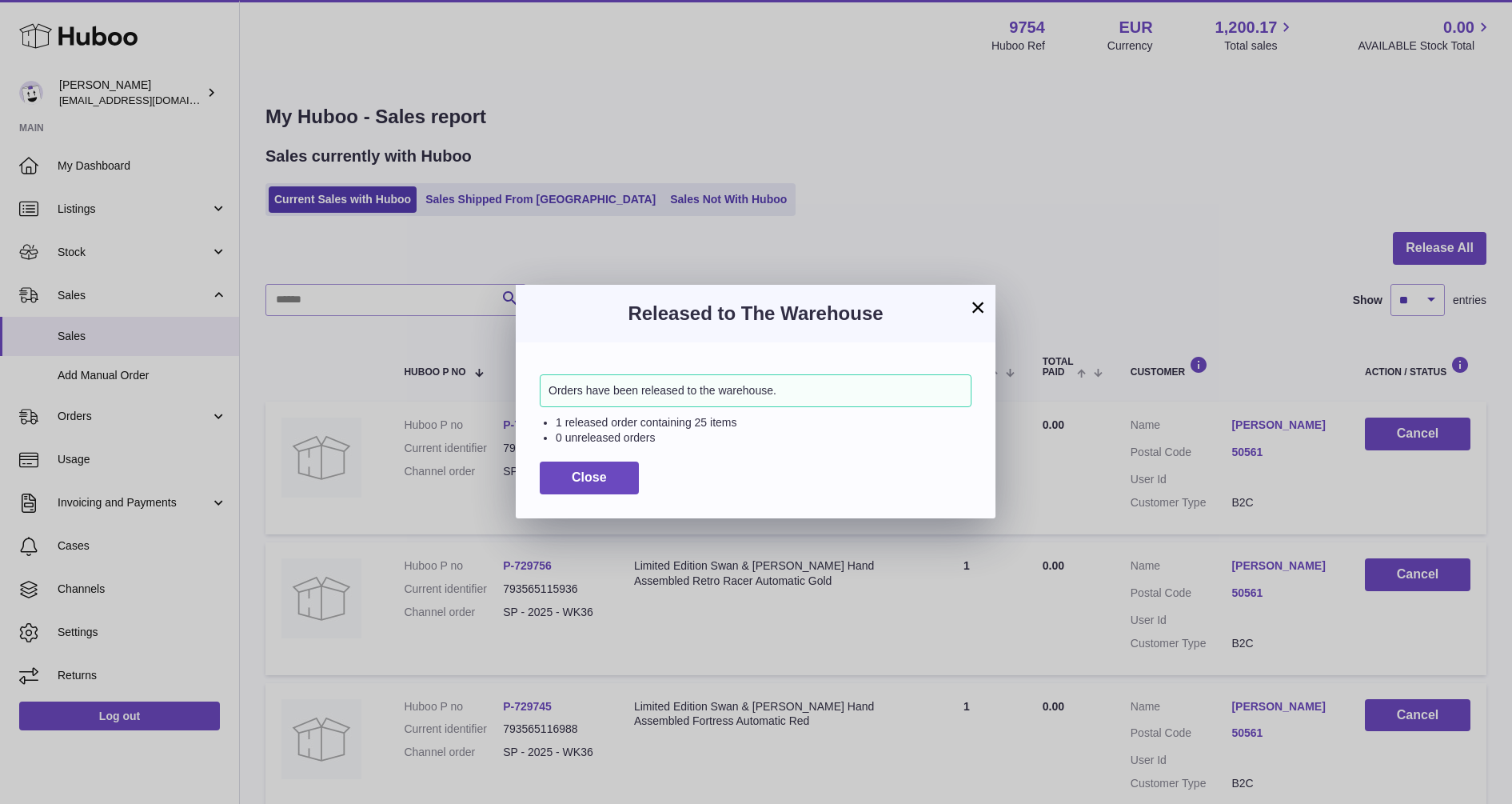
click at [977, 303] on button "×" at bounding box center [978, 307] width 19 height 19
